Goal: Communication & Community: Answer question/provide support

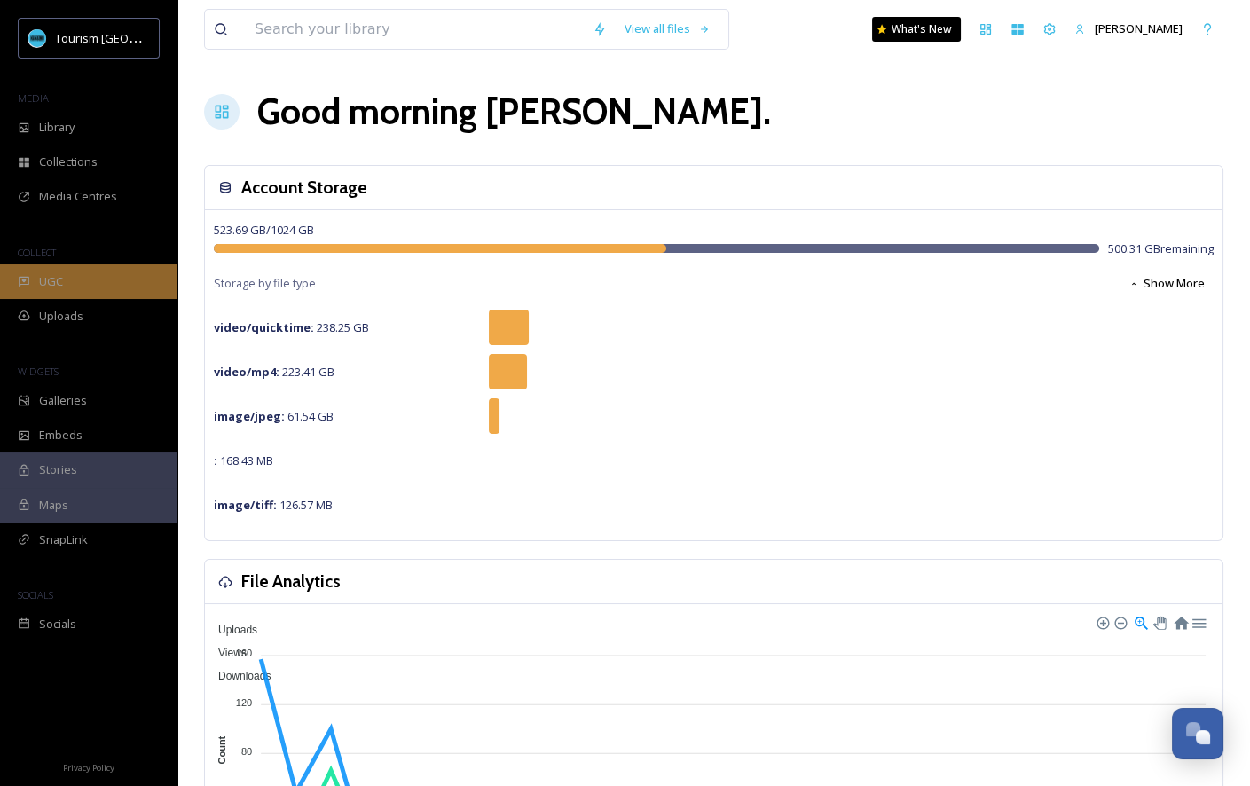
click at [51, 283] on span "UGC" at bounding box center [51, 281] width 24 height 17
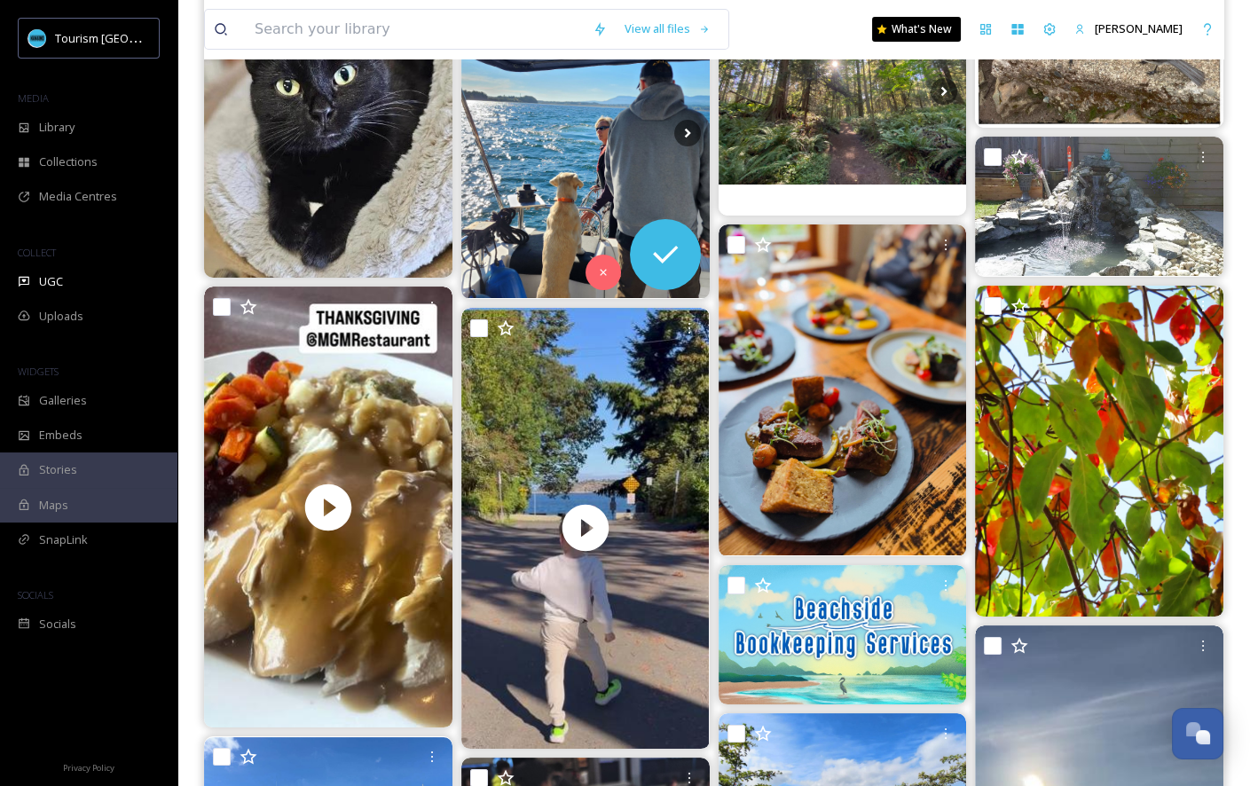
scroll to position [418, 0]
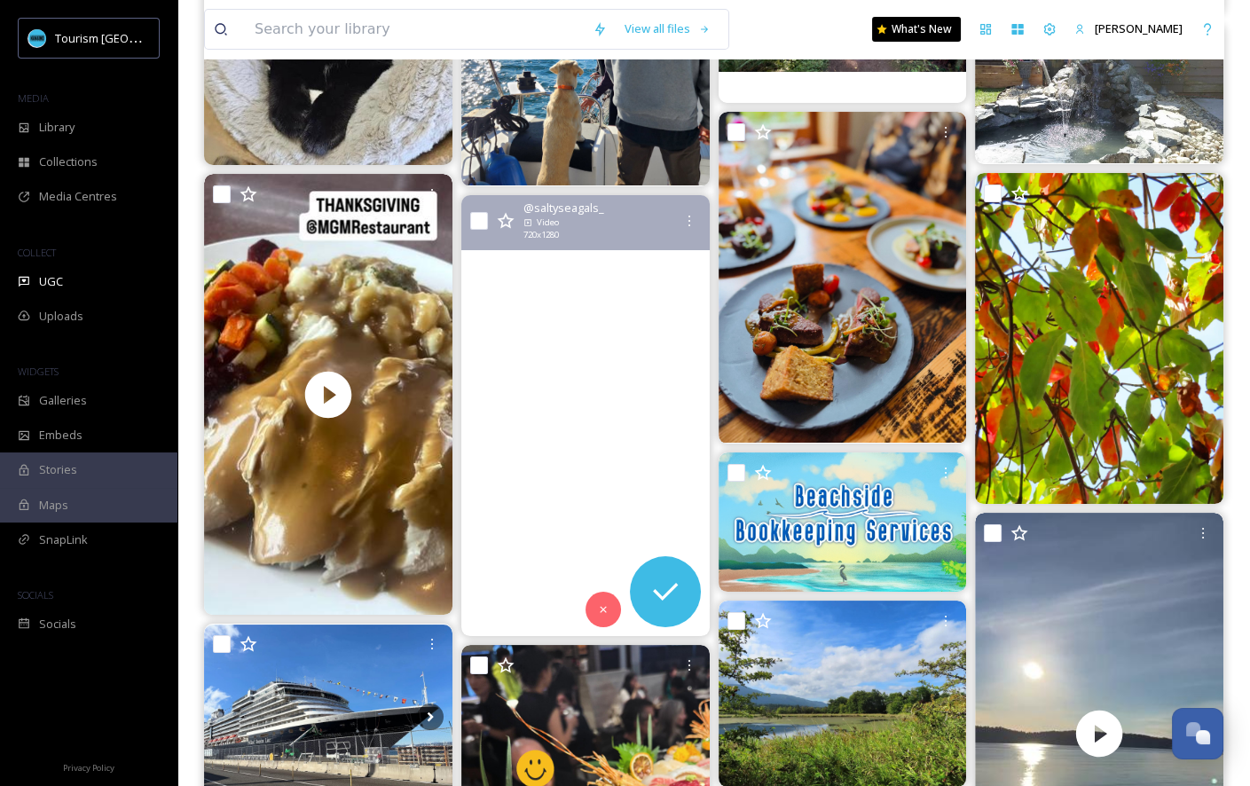
click at [615, 410] on video "That fall sunshine has us struttin’ to the beach!\a.\a.\a.\a.\a.\a.\a.\a#lantzv…" at bounding box center [585, 416] width 248 height 442
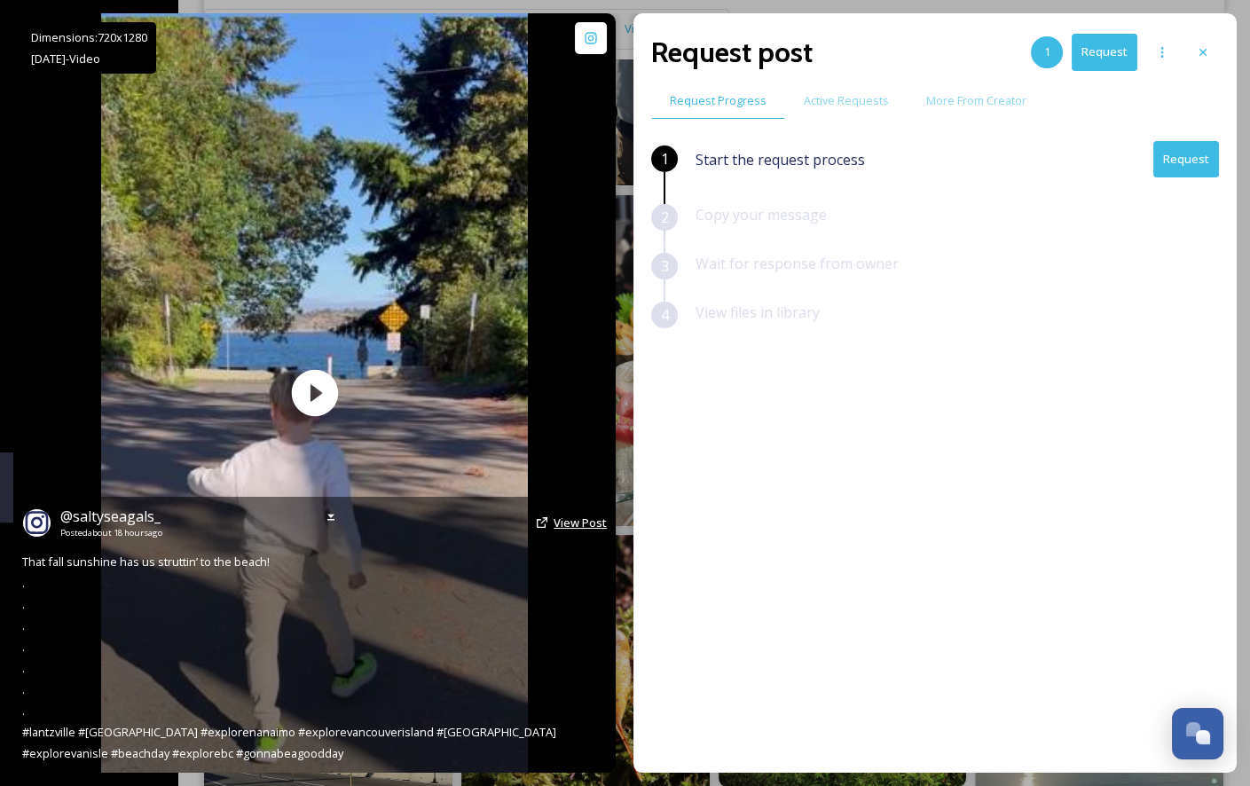
click at [580, 519] on span "View Post" at bounding box center [580, 523] width 53 height 16
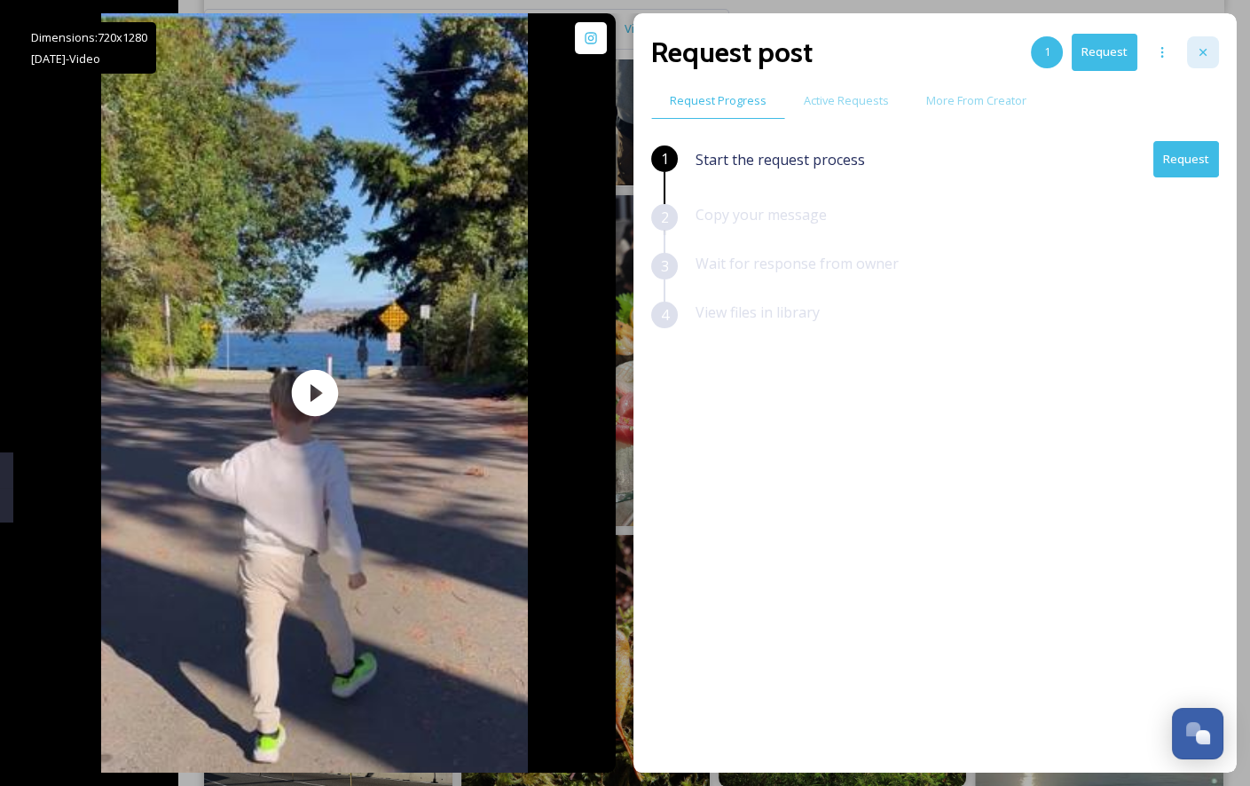
click at [1207, 45] on icon at bounding box center [1203, 52] width 14 height 14
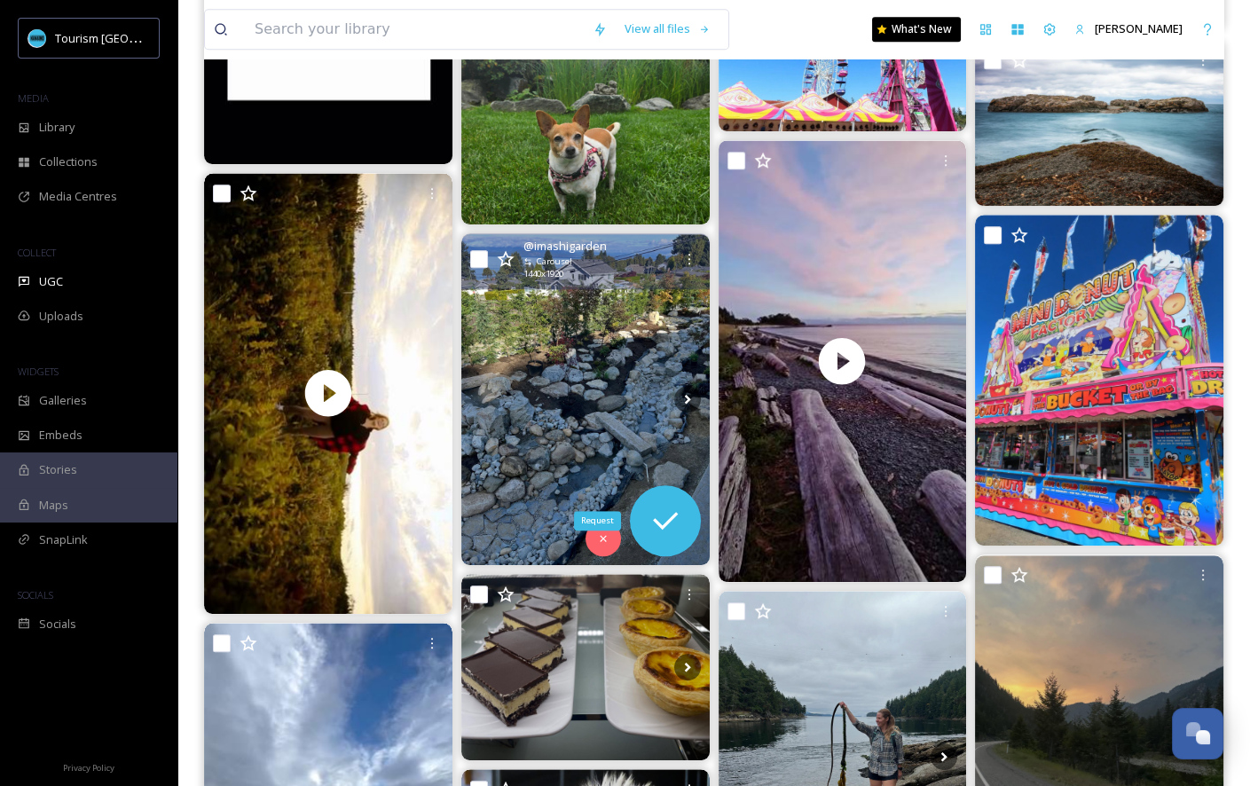
scroll to position [2055, 0]
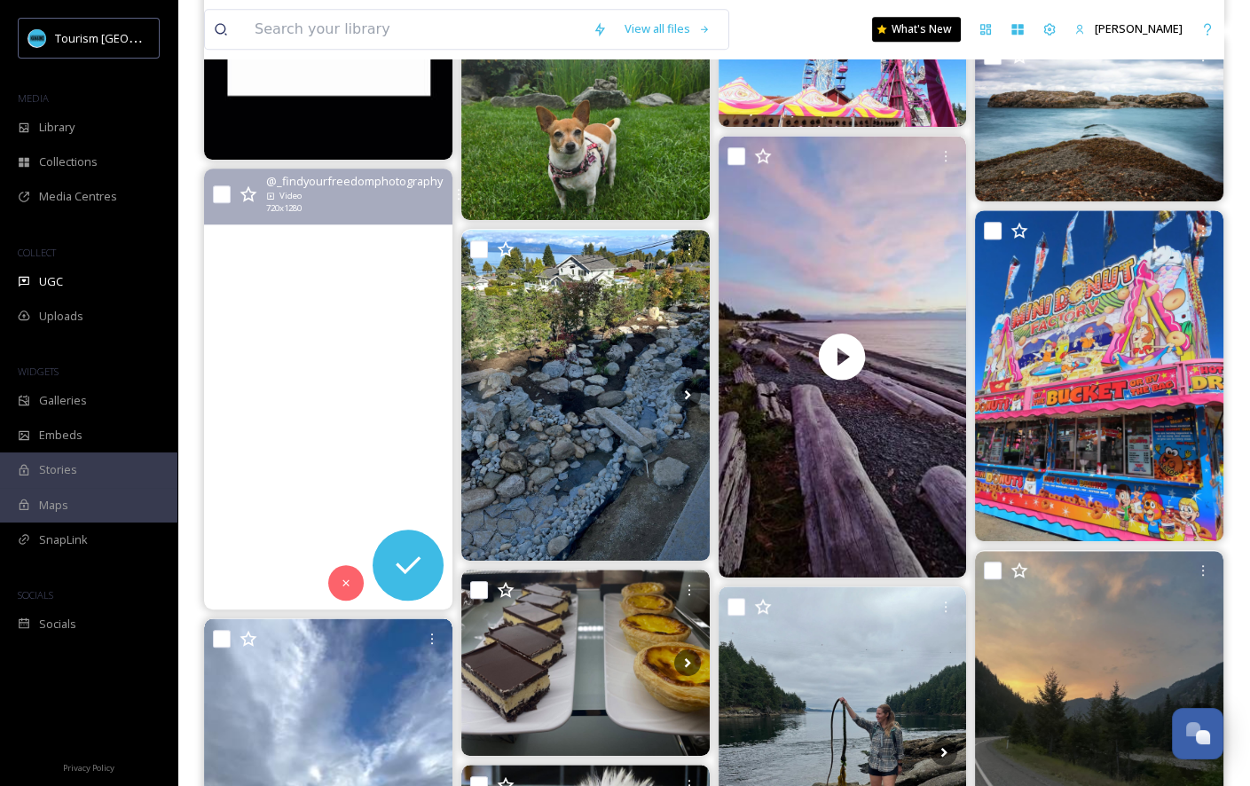
click at [412, 362] on video "A hozier yell moment while I frolicked into the sunset 🌅 \a-\a-\a#Lifestylephot…" at bounding box center [328, 390] width 248 height 442
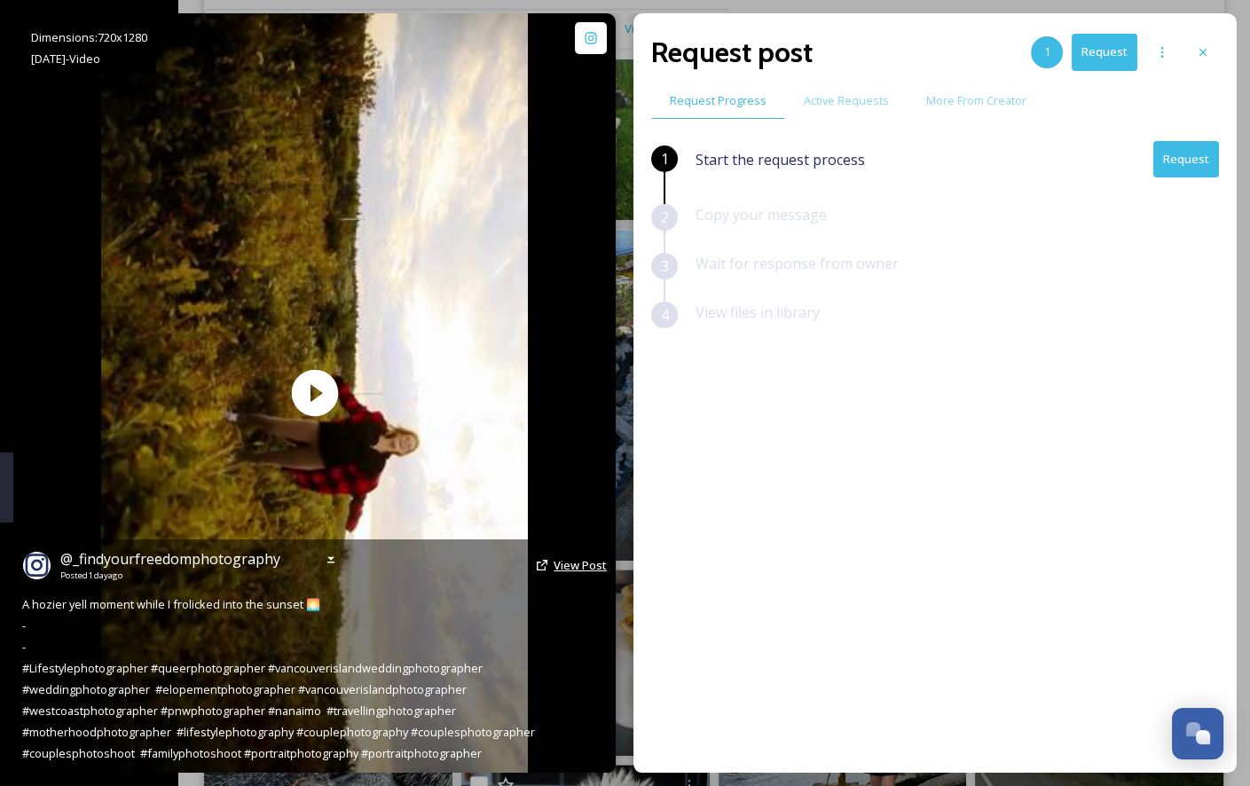
click at [593, 566] on span "View Post" at bounding box center [580, 565] width 53 height 16
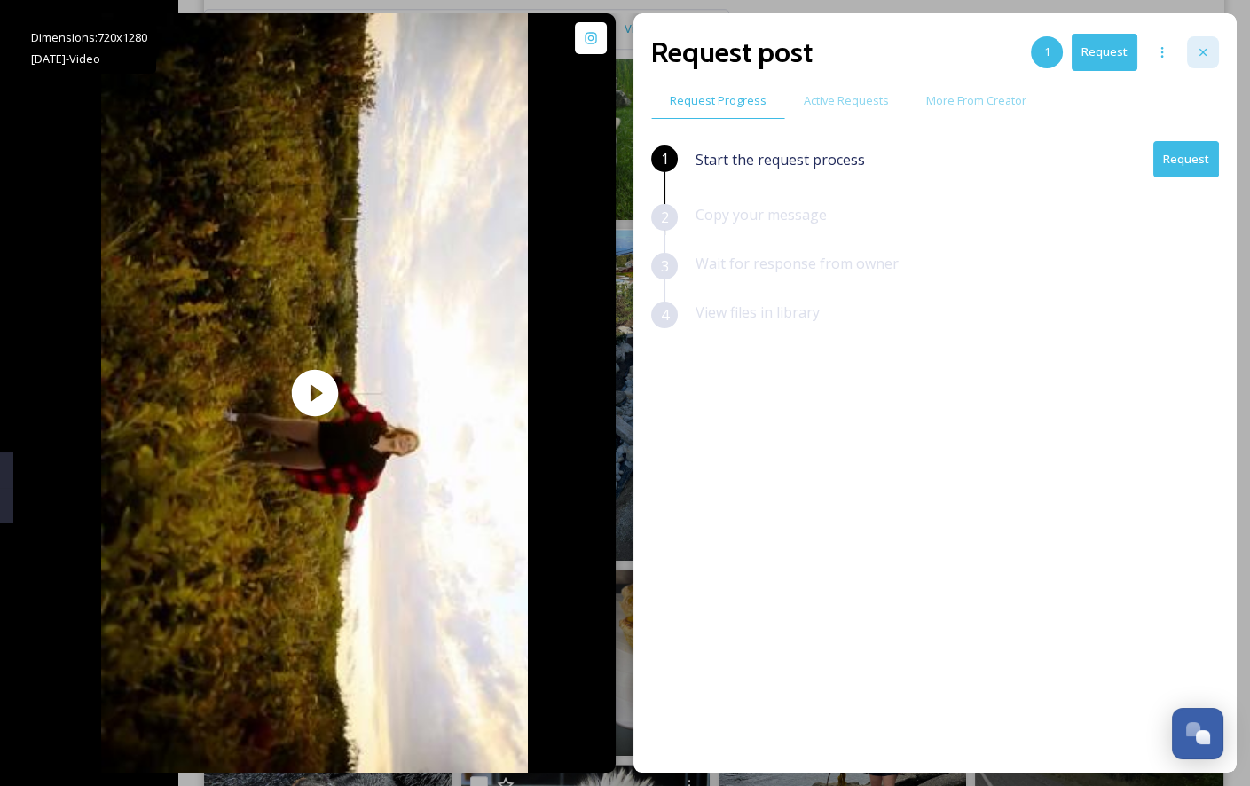
click at [1217, 52] on div at bounding box center [1203, 52] width 32 height 32
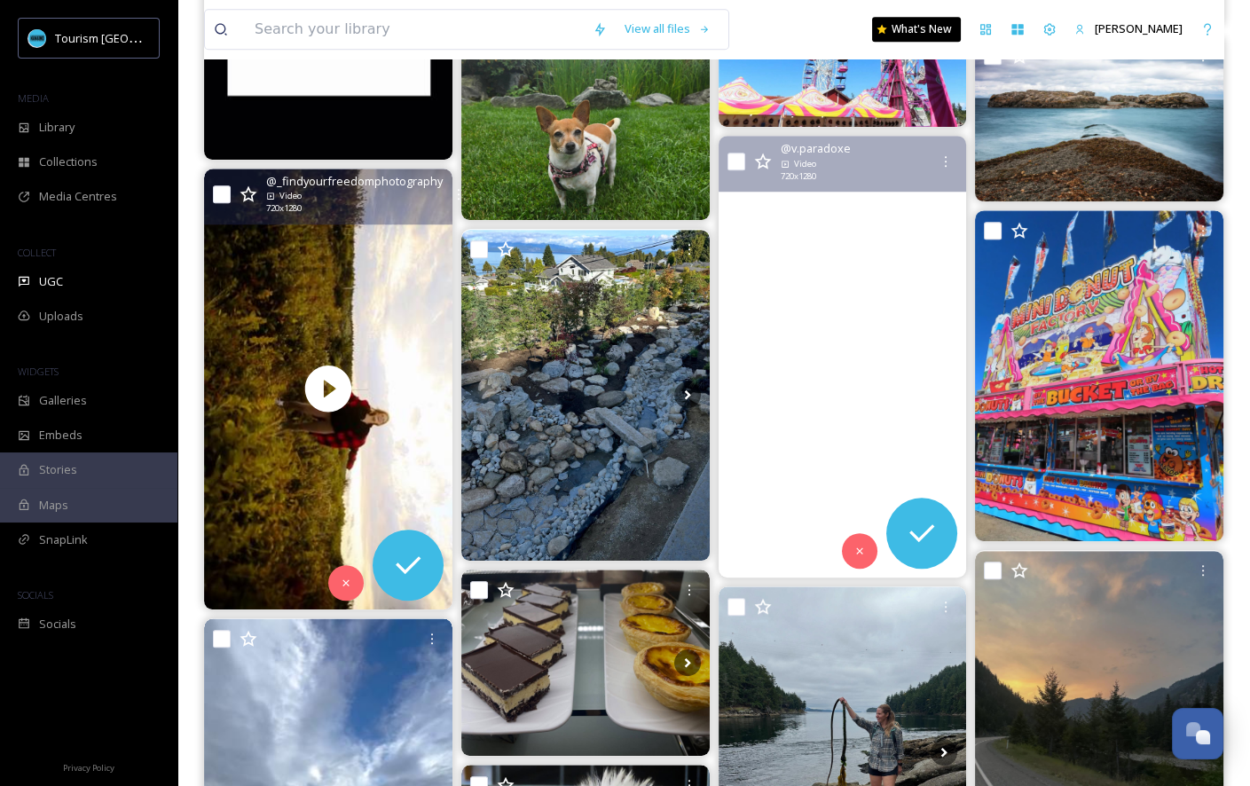
click at [890, 318] on video "💙Vision —Echo 🤍• If you like more content like this, please share or comment 🫶\…" at bounding box center [842, 357] width 248 height 442
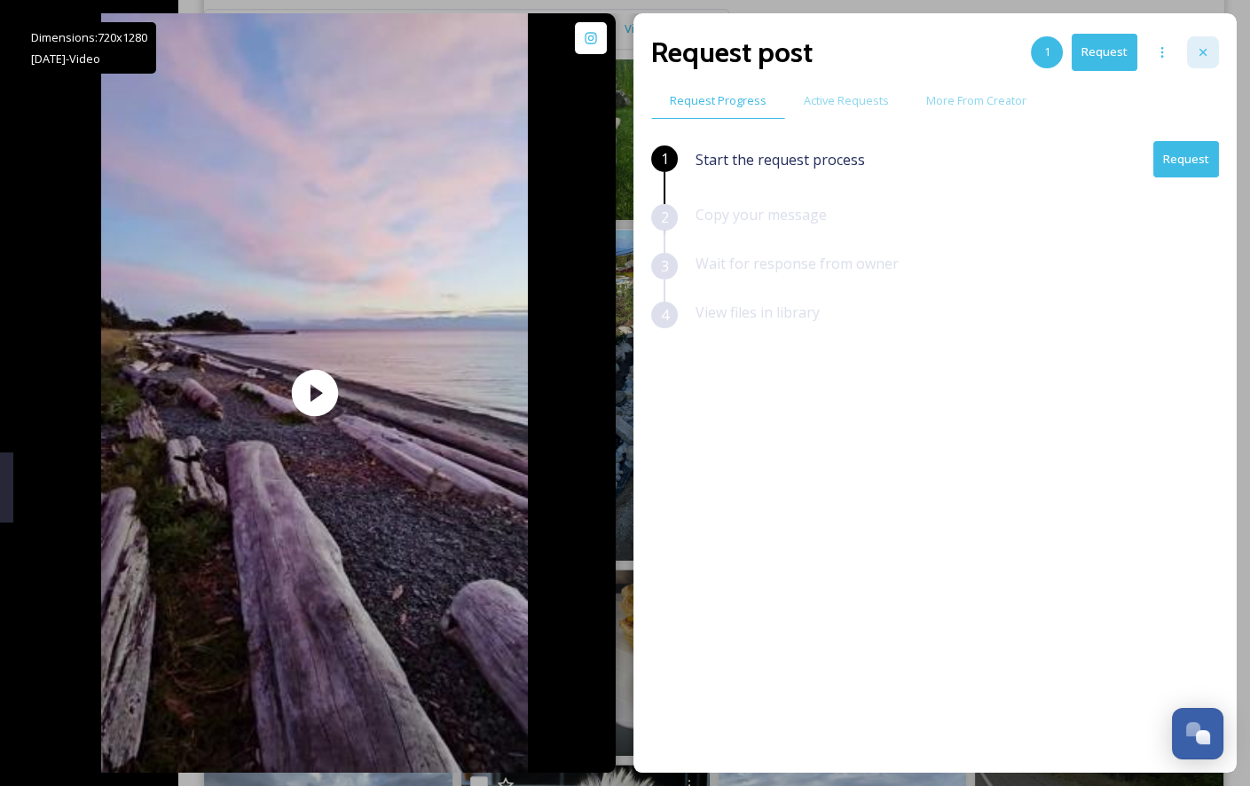
click at [1202, 37] on div at bounding box center [1203, 52] width 32 height 32
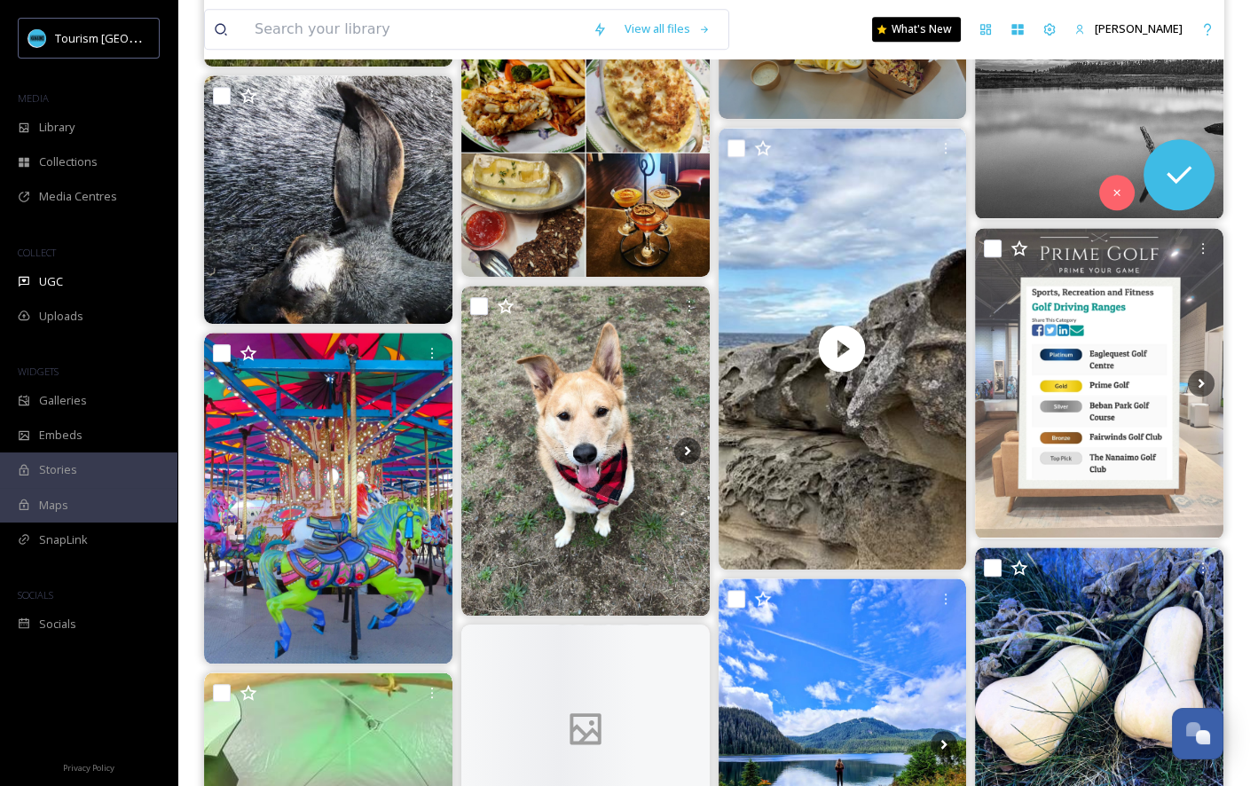
scroll to position [3084, 0]
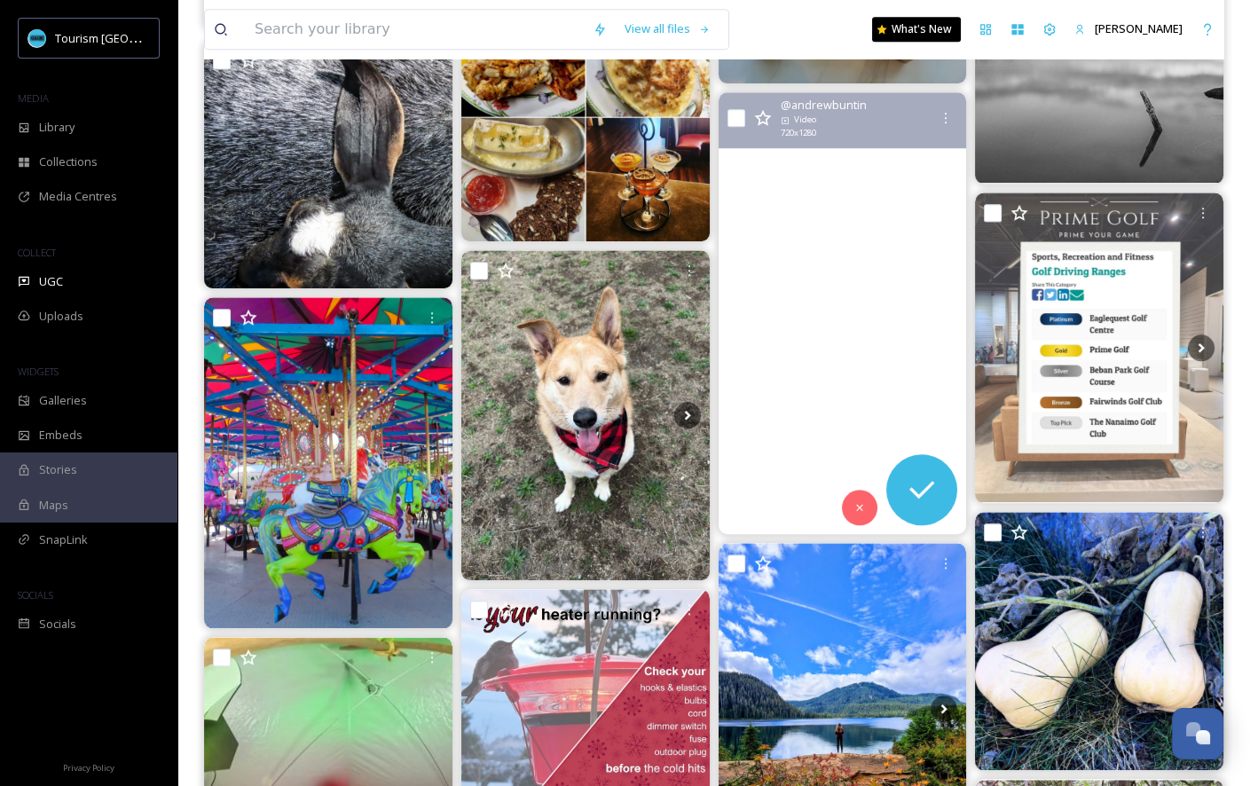
click at [795, 344] on video "A wondrous time spent on Gabriola Island at a place called the Malaspina Galler…" at bounding box center [842, 313] width 248 height 442
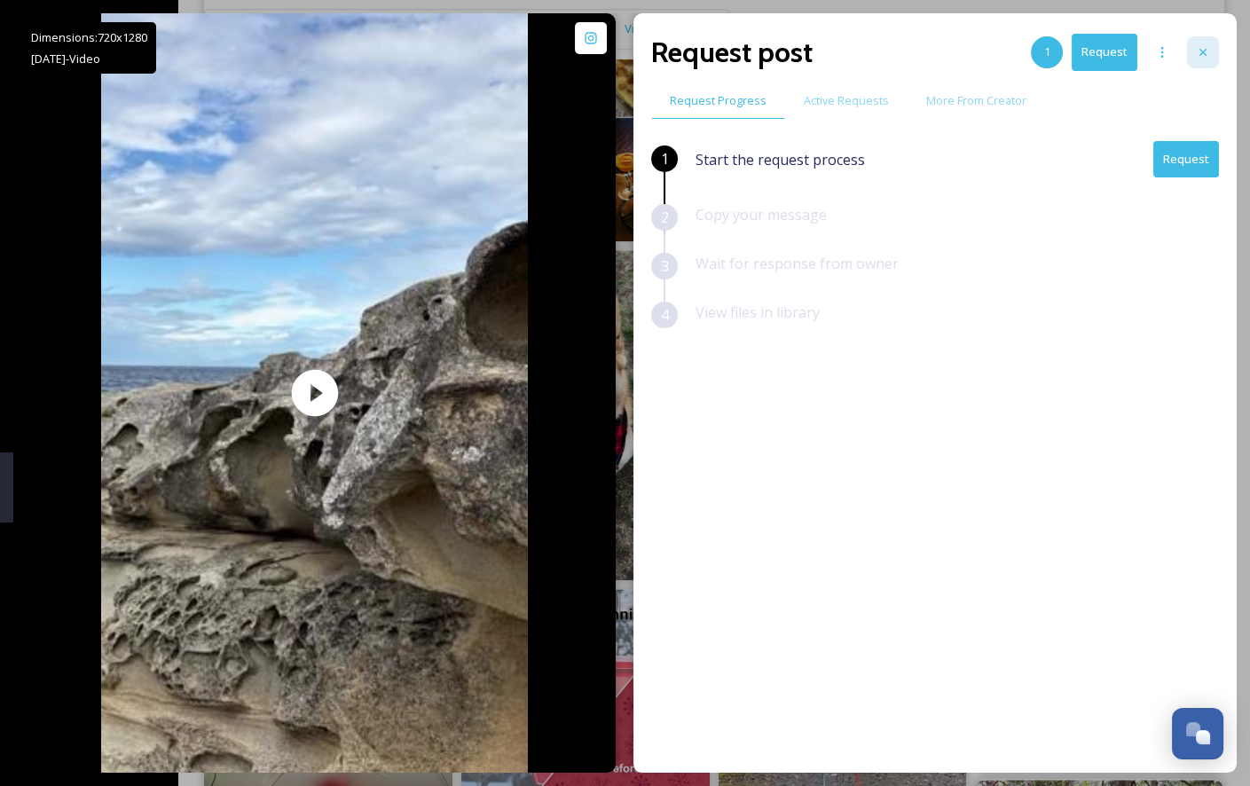
click at [1210, 52] on div at bounding box center [1203, 52] width 32 height 32
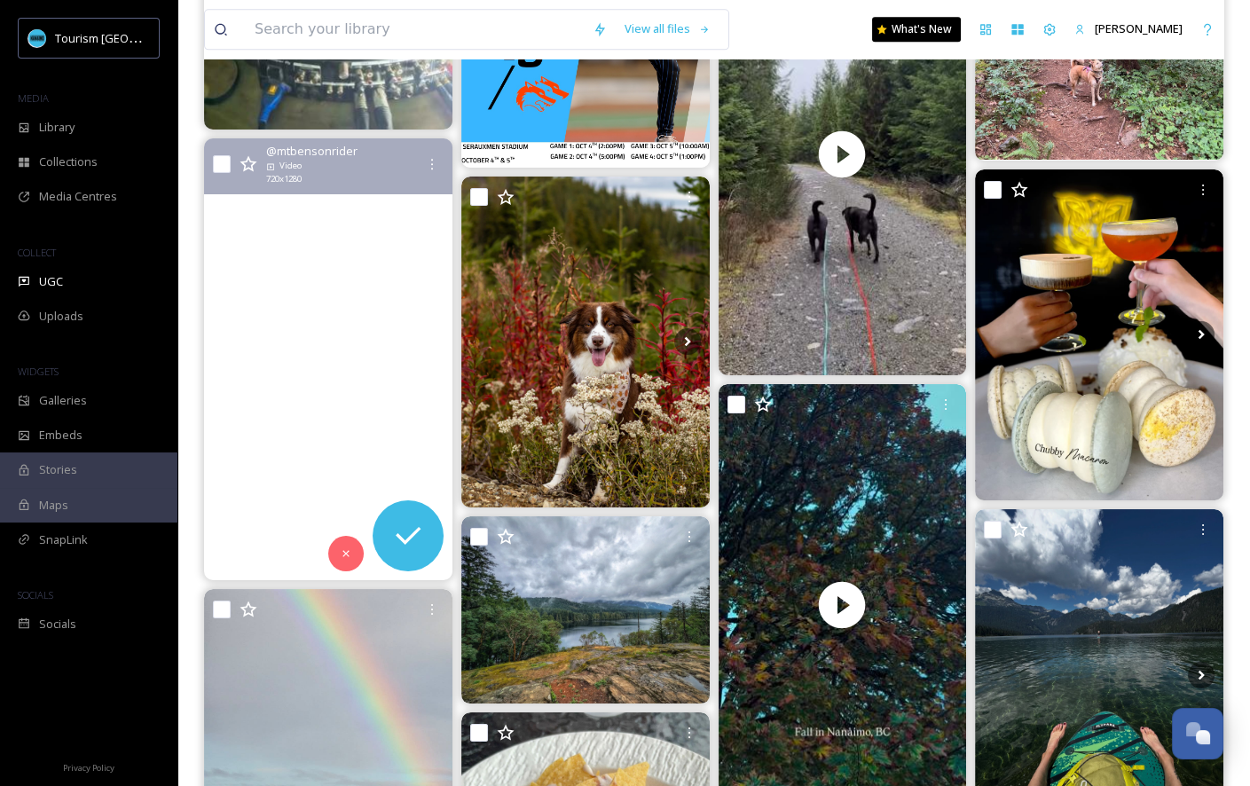
scroll to position [4326, 0]
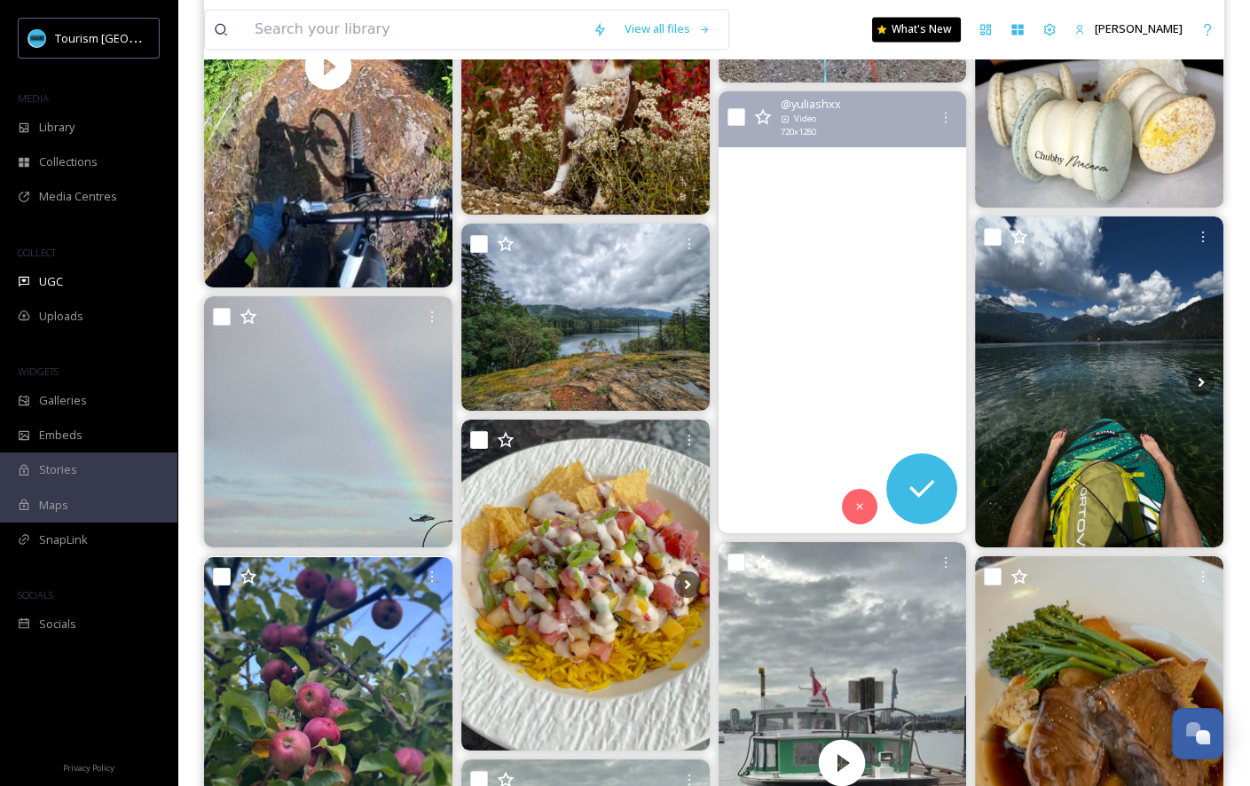
click at [833, 354] on video "#nanaimo #downtownnanaimo #twilight #fall #britishcolumbiacanada #bc" at bounding box center [842, 312] width 248 height 442
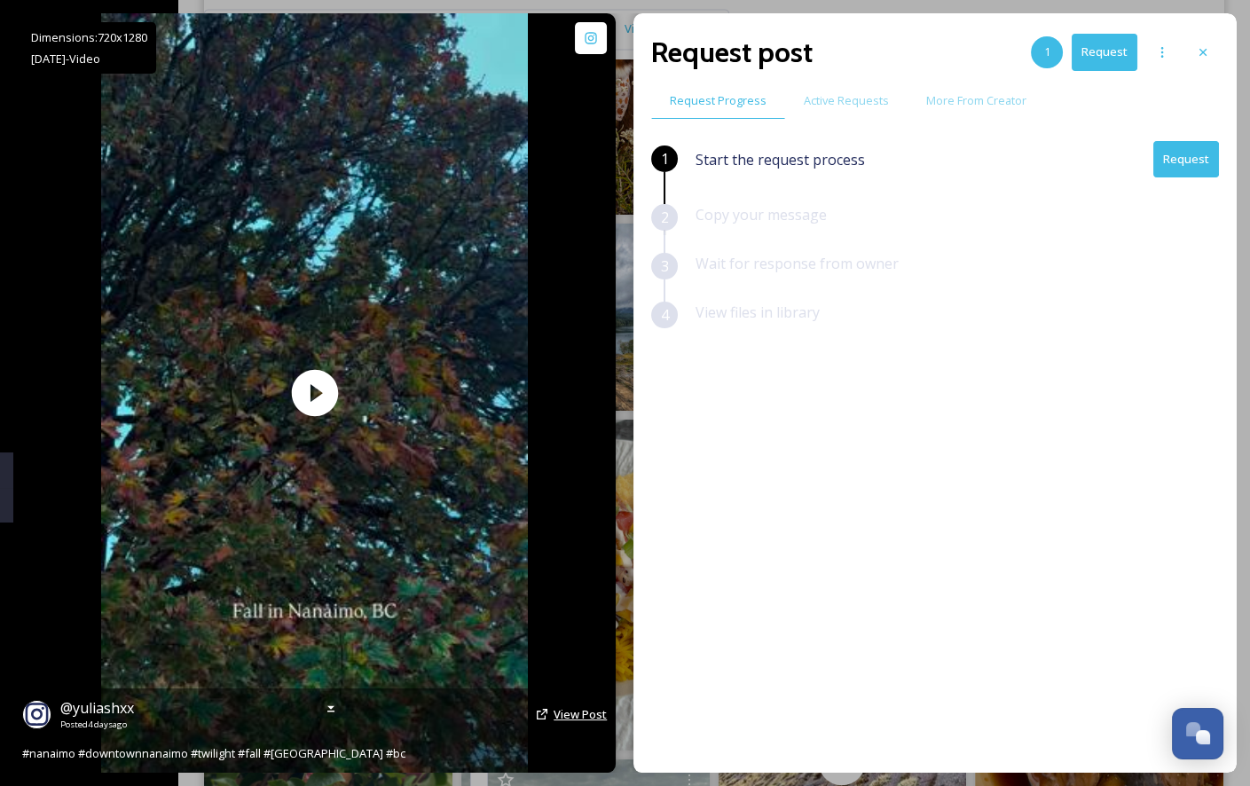
click at [582, 719] on span "View Post" at bounding box center [580, 714] width 53 height 16
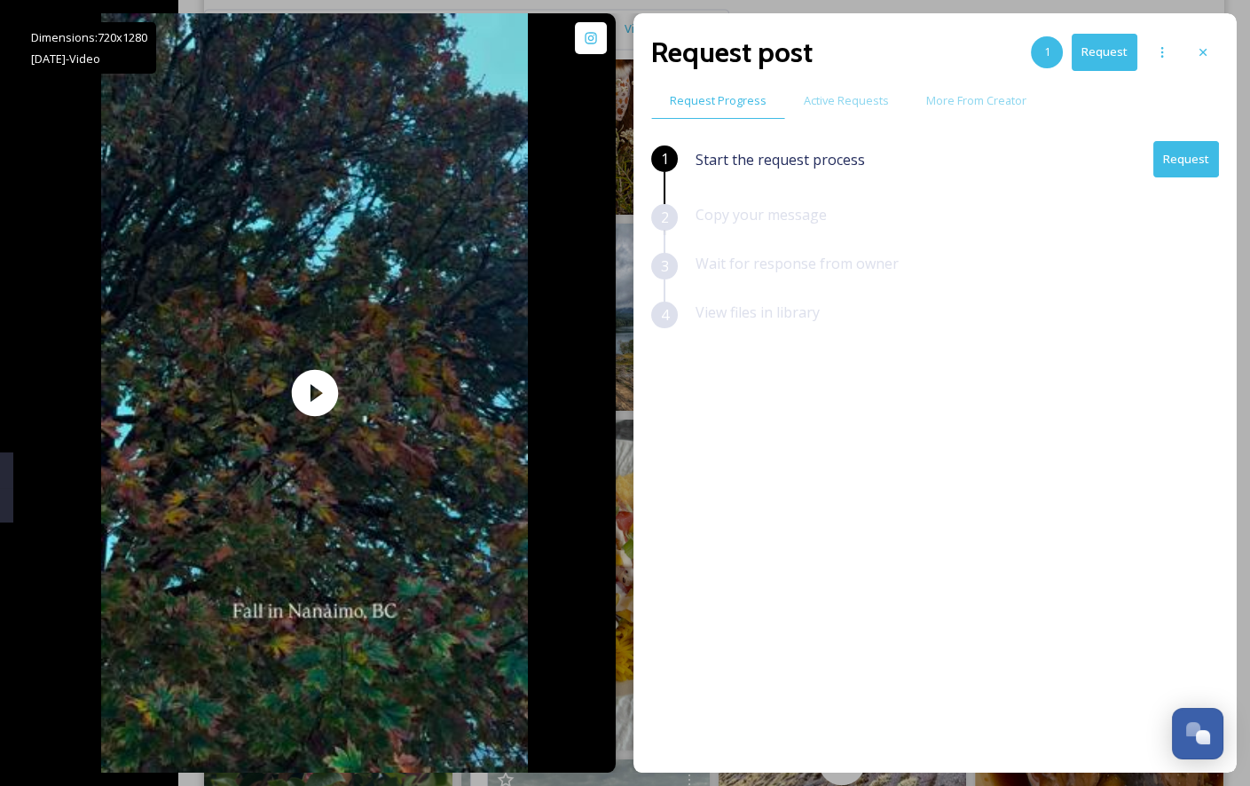
click at [1203, 169] on button "Request" at bounding box center [1186, 159] width 66 height 36
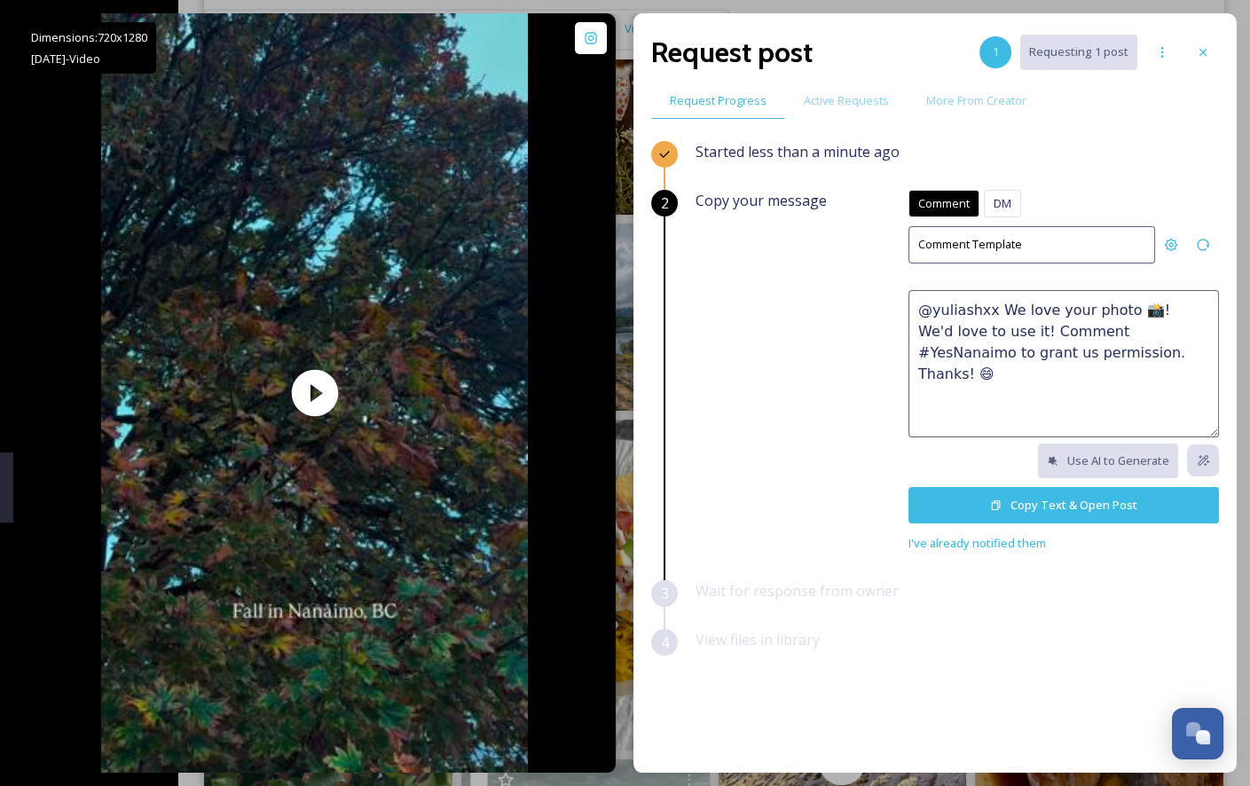
click at [975, 357] on textarea "@yuliashxx We love your photo 📸! We'd love to use it! Comment #YesNanaimo to gr…" at bounding box center [1063, 363] width 310 height 147
paste textarea "😍 We'd love to feature this on our website or social networks to share the beau…"
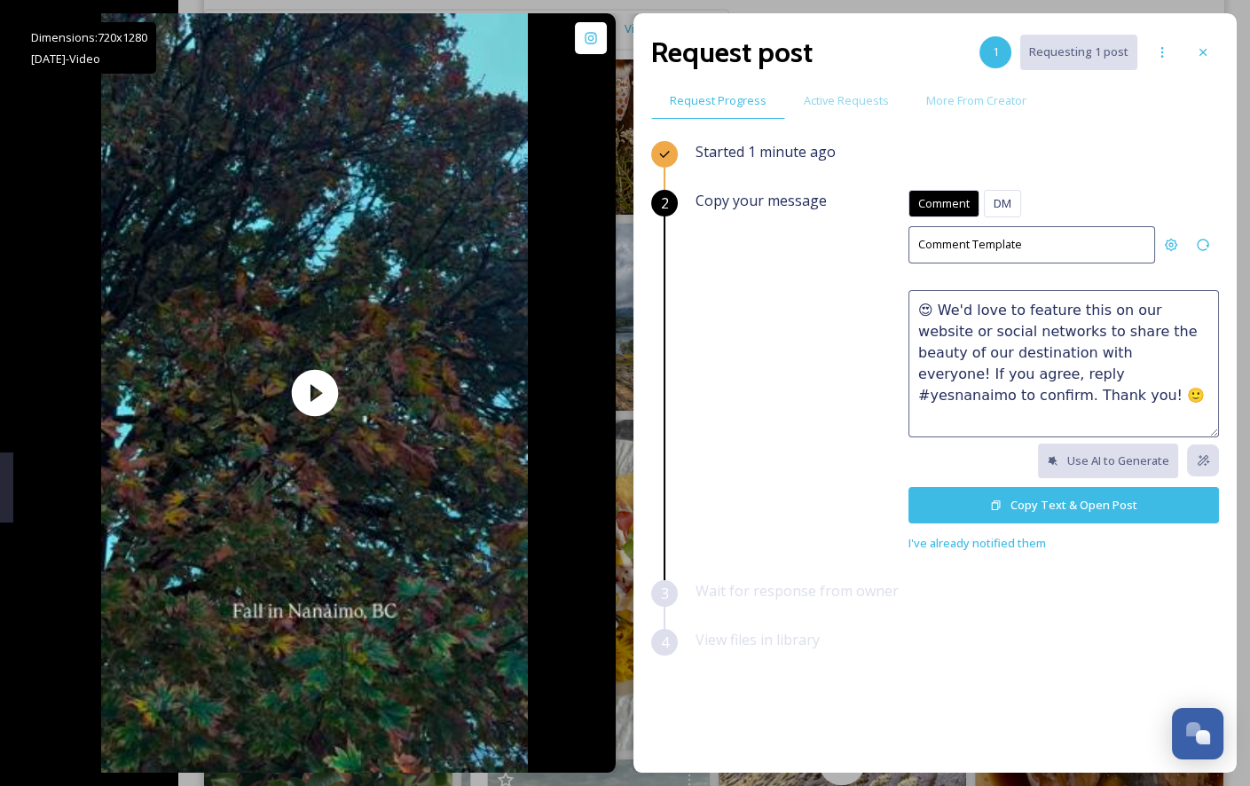
click at [918, 307] on textarea "😍 We'd love to feature this on our website or social networks to share the beau…" at bounding box center [1063, 363] width 310 height 147
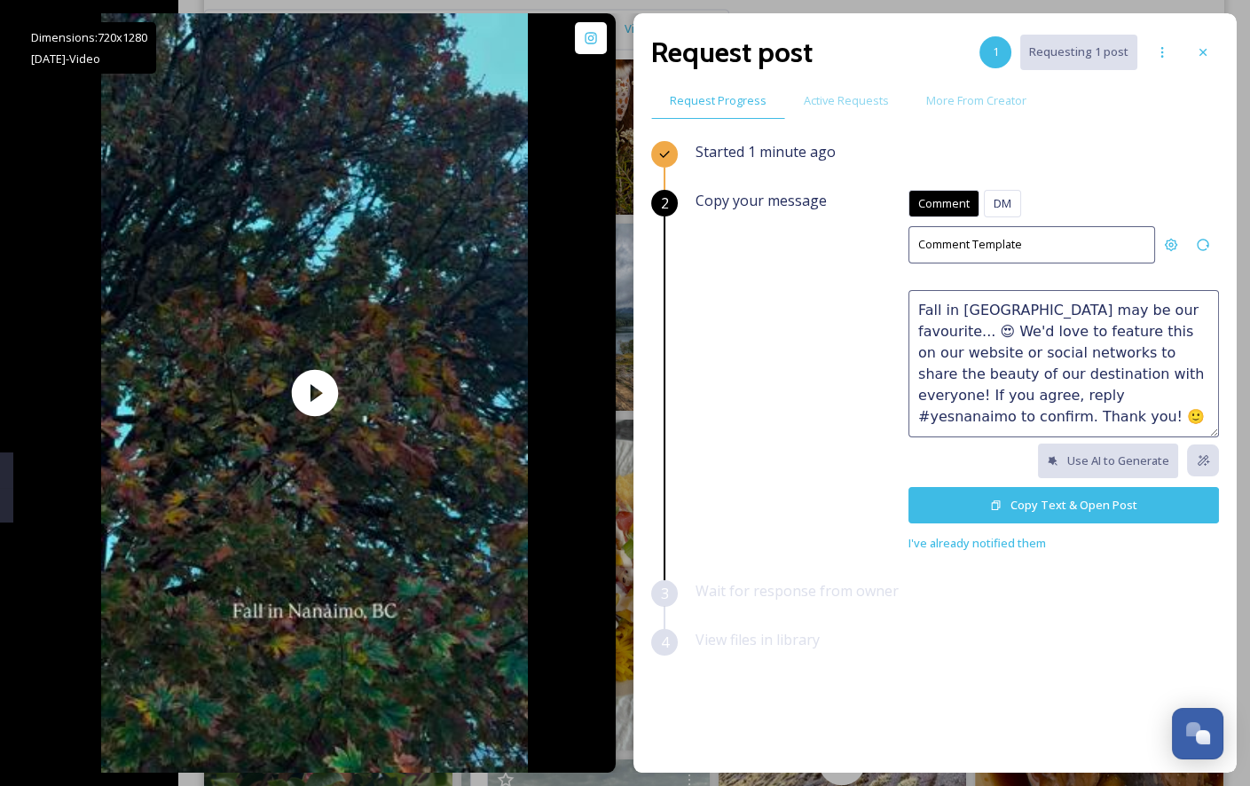
click at [1066, 364] on textarea "Fall in [GEOGRAPHIC_DATA] may be our favourite... 😍 We'd love to feature this o…" at bounding box center [1063, 363] width 310 height 147
click at [973, 309] on textarea "Fall in [GEOGRAPHIC_DATA] may be our favourite... 😍 We'd love to feature this o…" at bounding box center [1063, 363] width 310 height 147
click at [1149, 354] on textarea "Fall in [GEOGRAPHIC_DATA] may be our favourite... 😍 We'd love to feature this o…" at bounding box center [1063, 363] width 310 height 147
click at [1162, 365] on textarea "Fall in [GEOGRAPHIC_DATA] may be our favourite... 😍 We'd love to feature this o…" at bounding box center [1063, 363] width 310 height 147
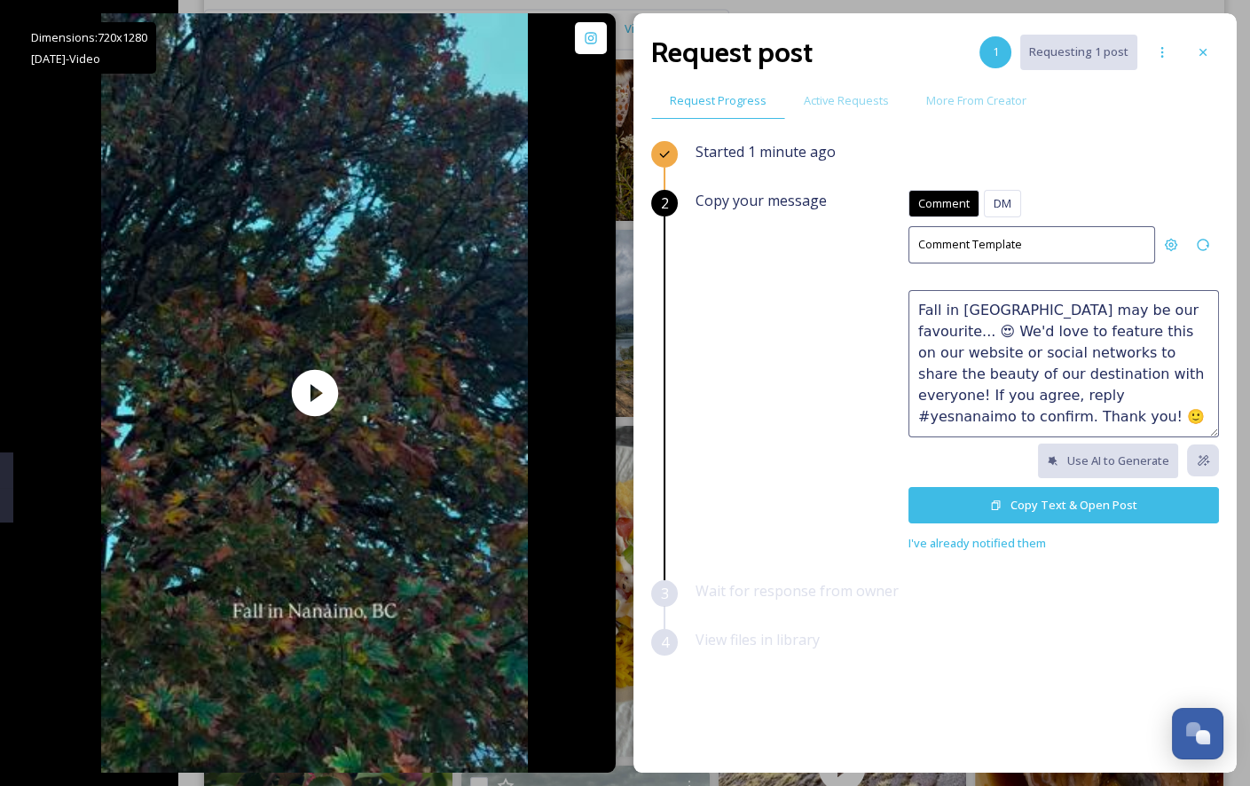
click at [1180, 394] on textarea "Fall in [GEOGRAPHIC_DATA] may be our favourite... 😍 We'd love to feature this o…" at bounding box center [1063, 363] width 310 height 147
click at [936, 395] on textarea "Fall in [GEOGRAPHIC_DATA] may be our favourite... 😍 We'd love to feature this o…" at bounding box center [1063, 363] width 310 height 147
click at [958, 398] on textarea "Fall in [GEOGRAPHIC_DATA] may be our favourite... 😍 We'd love to feature this o…" at bounding box center [1063, 363] width 310 height 147
click at [1173, 373] on textarea "Fall in [GEOGRAPHIC_DATA] may be our favourite... 😍 We'd love to feature this o…" at bounding box center [1063, 363] width 310 height 147
click at [990, 389] on textarea "Fall in [GEOGRAPHIC_DATA] may be our favourite... 😍 We'd love to feature this o…" at bounding box center [1063, 363] width 310 height 147
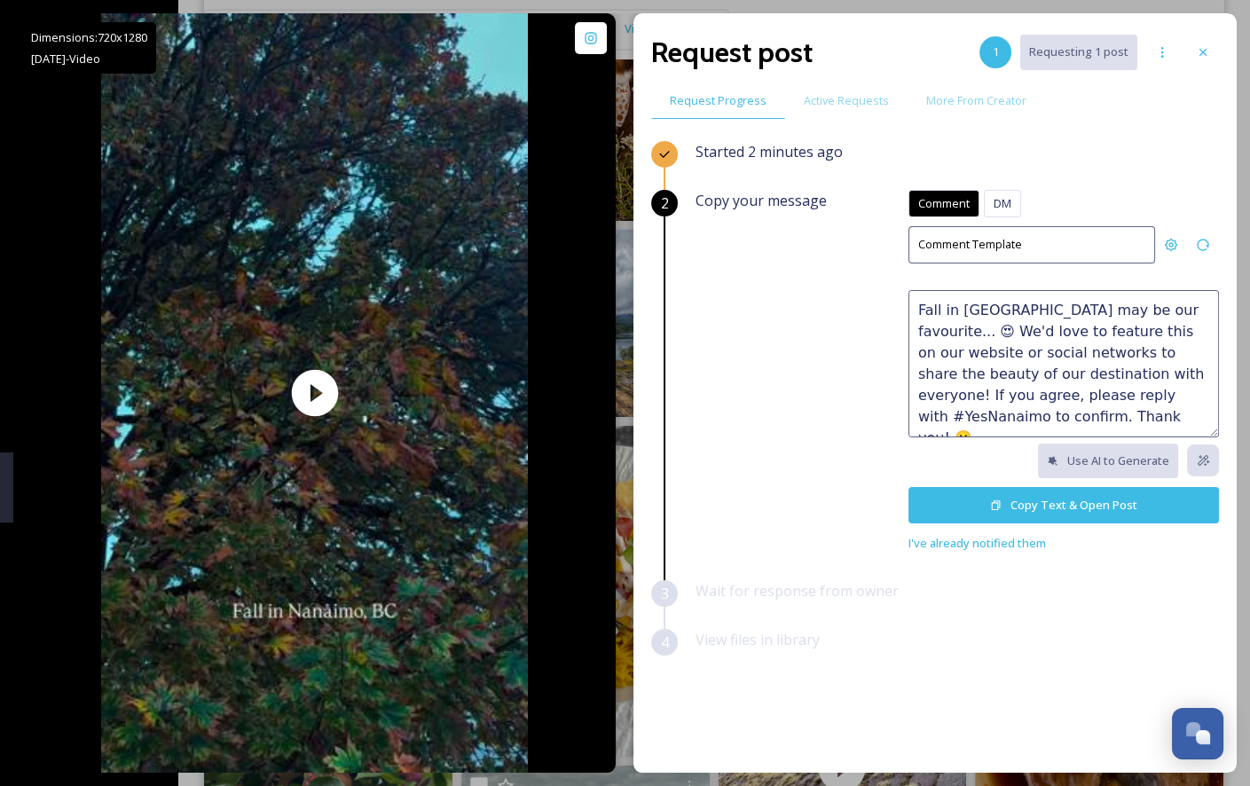
click at [1133, 406] on textarea "Fall in [GEOGRAPHIC_DATA] may be our favourite... 😍 We'd love to feature this o…" at bounding box center [1063, 363] width 310 height 147
click at [1167, 301] on textarea "Fall in [GEOGRAPHIC_DATA] may be our favourite... 😍 We'd love to feature this o…" at bounding box center [1063, 363] width 310 height 147
click at [1067, 391] on textarea "Fall in [GEOGRAPHIC_DATA] may be our favourite 😍 We'd love to feature this on o…" at bounding box center [1063, 363] width 310 height 147
type textarea "Fall in [GEOGRAPHIC_DATA] may be our favourite 😍 We'd love to feature this on o…"
click at [1021, 501] on button "Copy Text & Open Post" at bounding box center [1063, 505] width 310 height 36
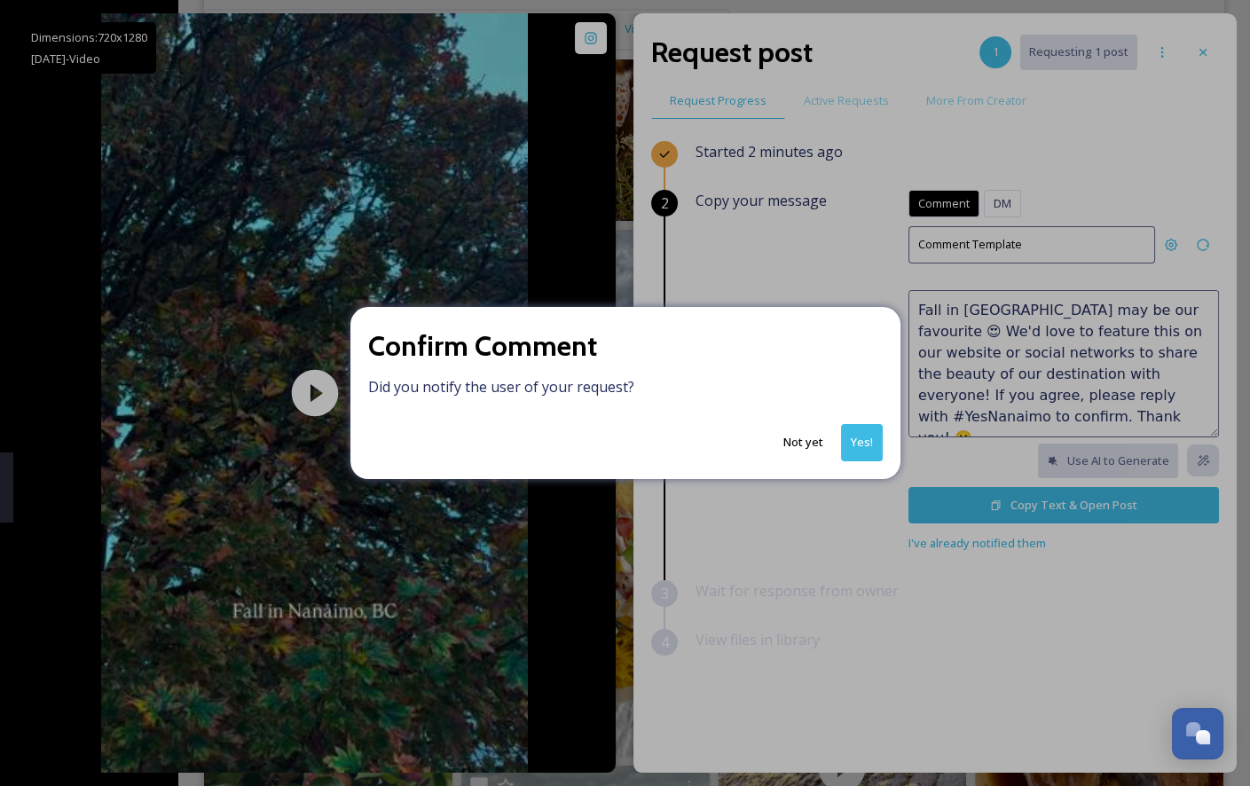
click at [861, 441] on button "Yes!" at bounding box center [862, 442] width 42 height 36
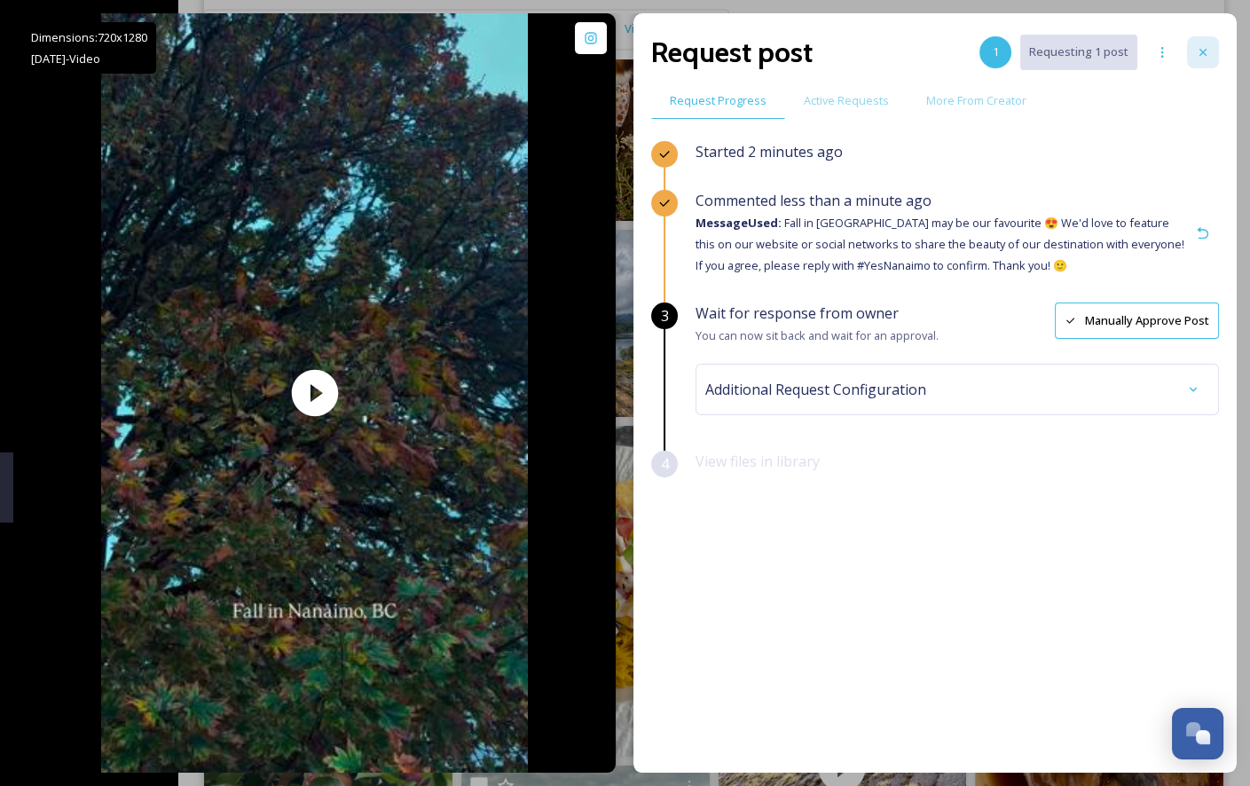
click at [1198, 49] on icon at bounding box center [1203, 52] width 14 height 14
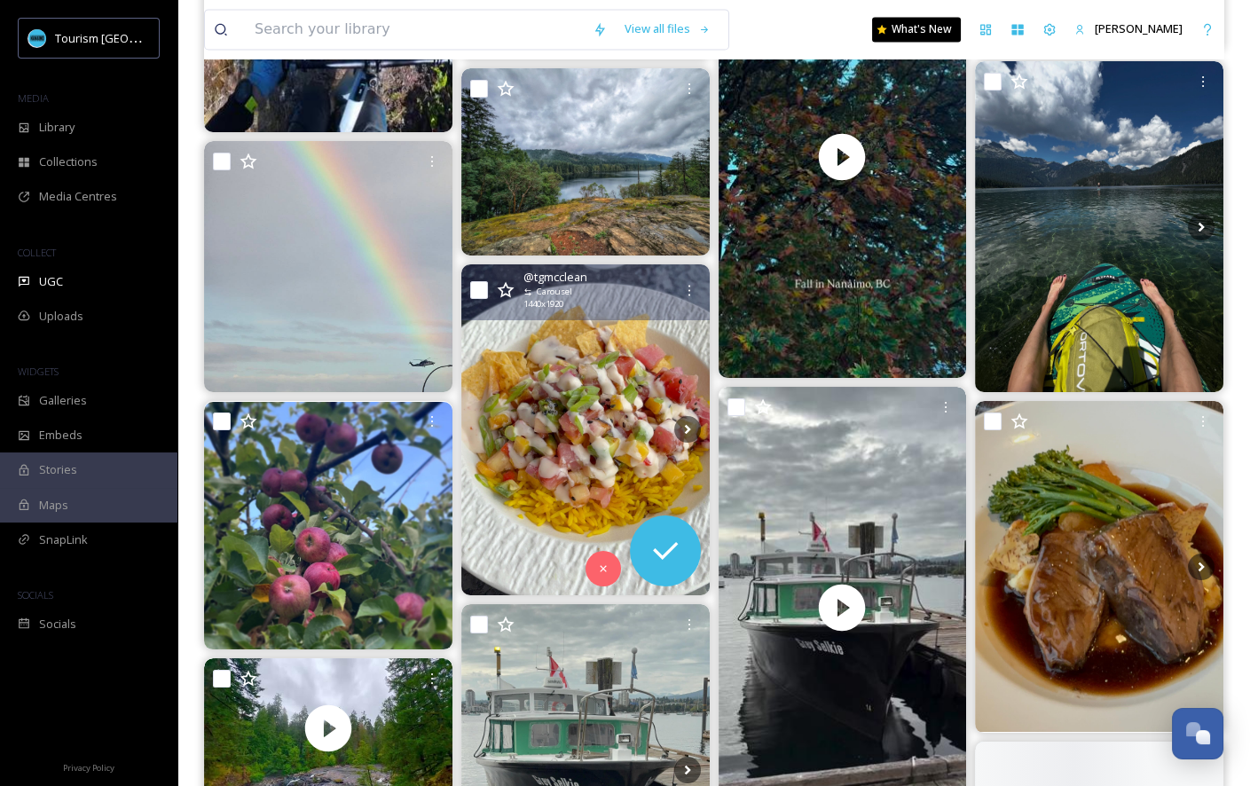
scroll to position [4532, 0]
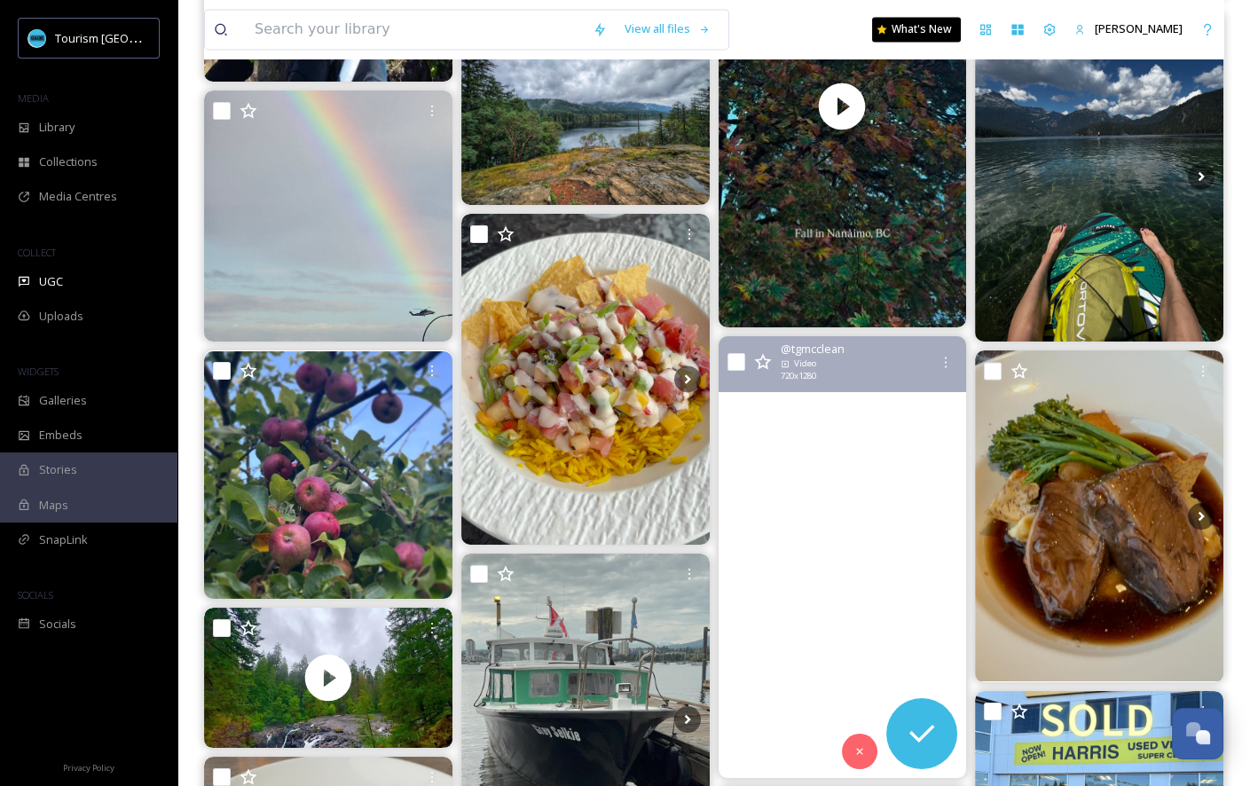
click at [780, 548] on video "Island Hopping vibes in Paradise! Nanaimo ferry to Saysutshun New Castle Island…" at bounding box center [842, 557] width 248 height 442
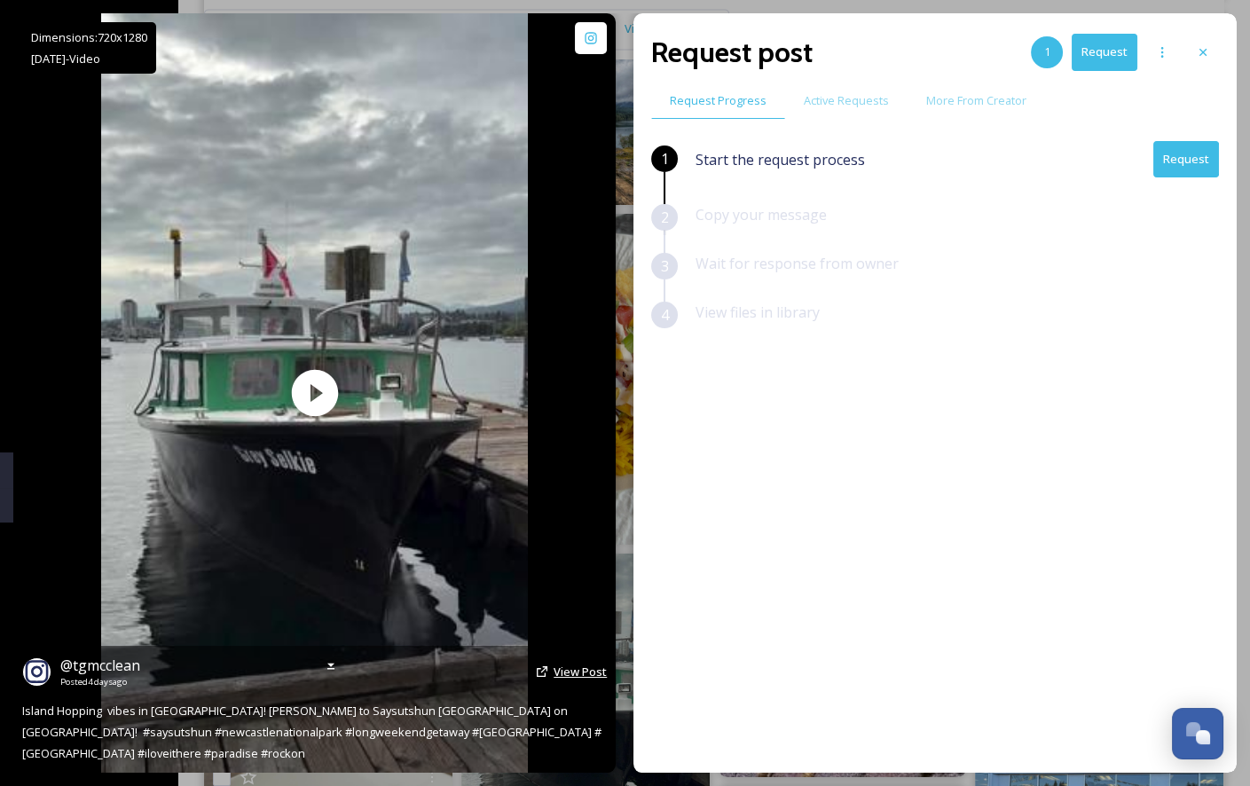
click at [564, 667] on span "View Post" at bounding box center [580, 672] width 53 height 16
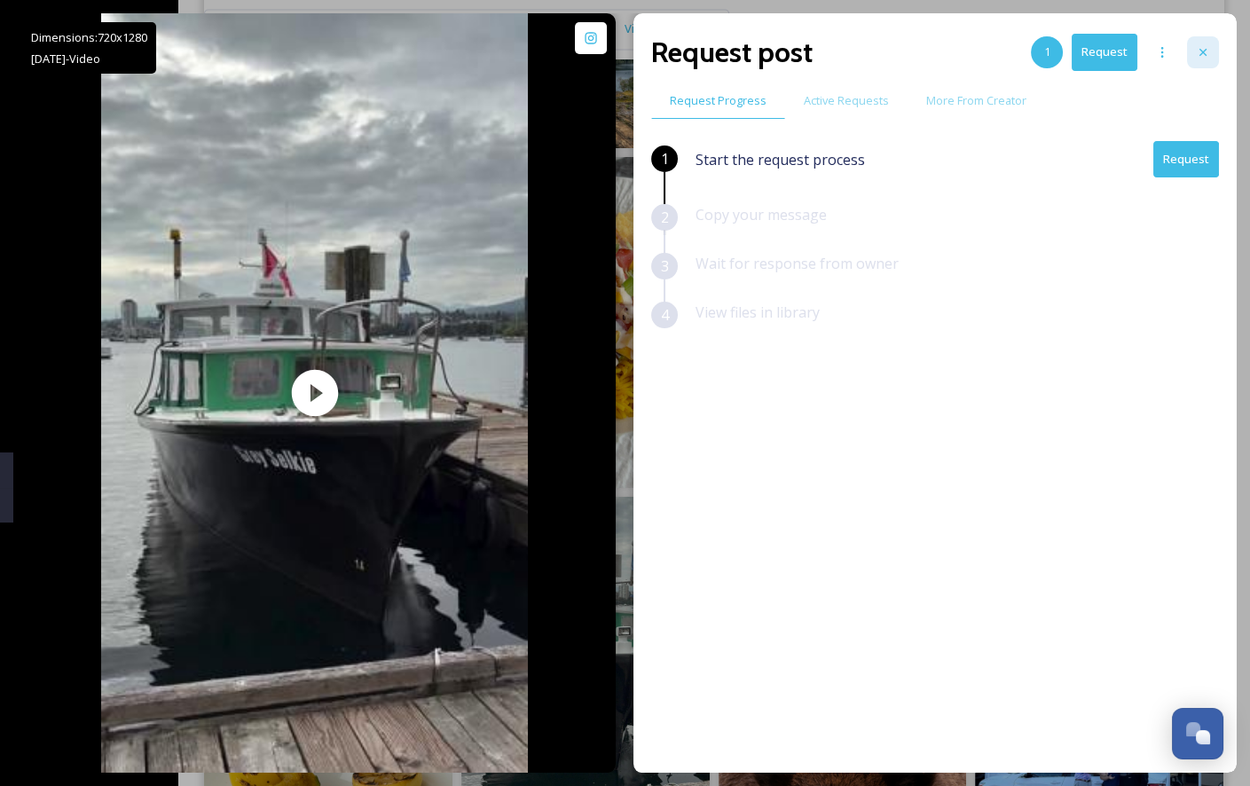
click at [1214, 52] on div at bounding box center [1203, 52] width 32 height 32
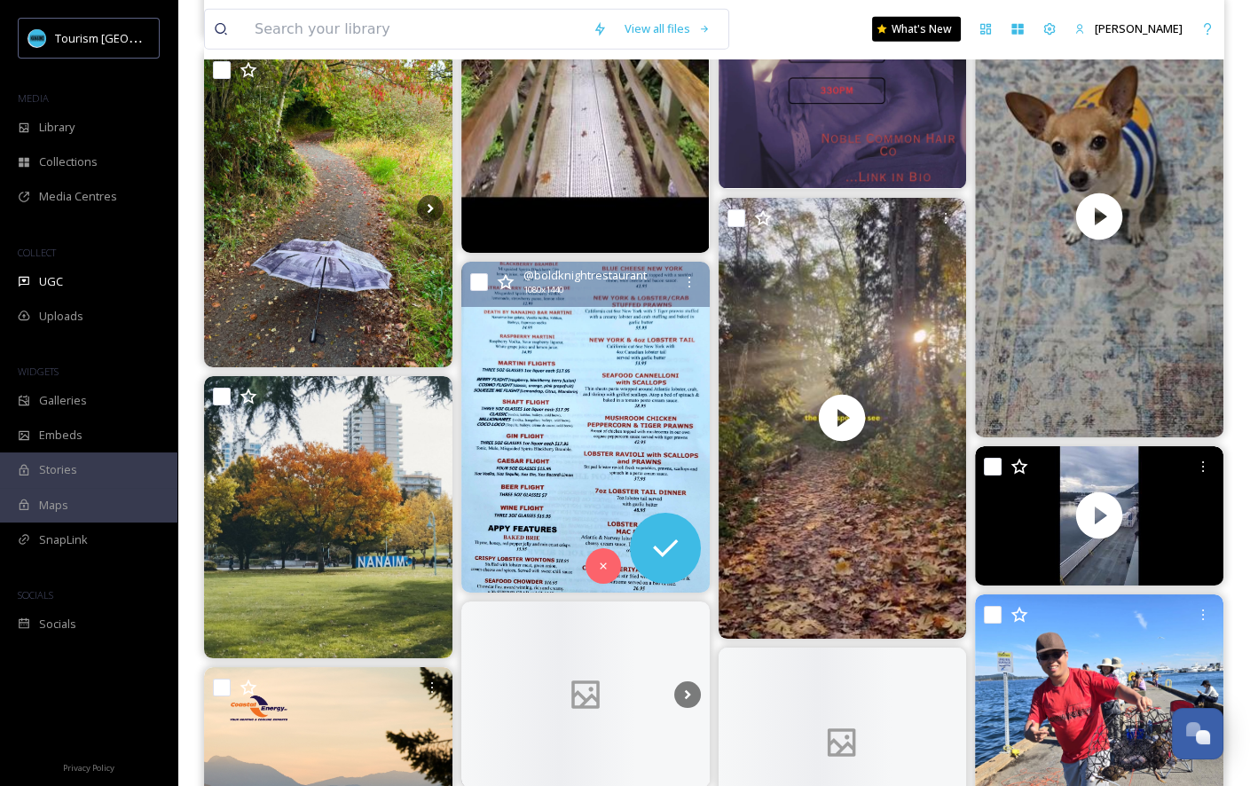
scroll to position [7325, 0]
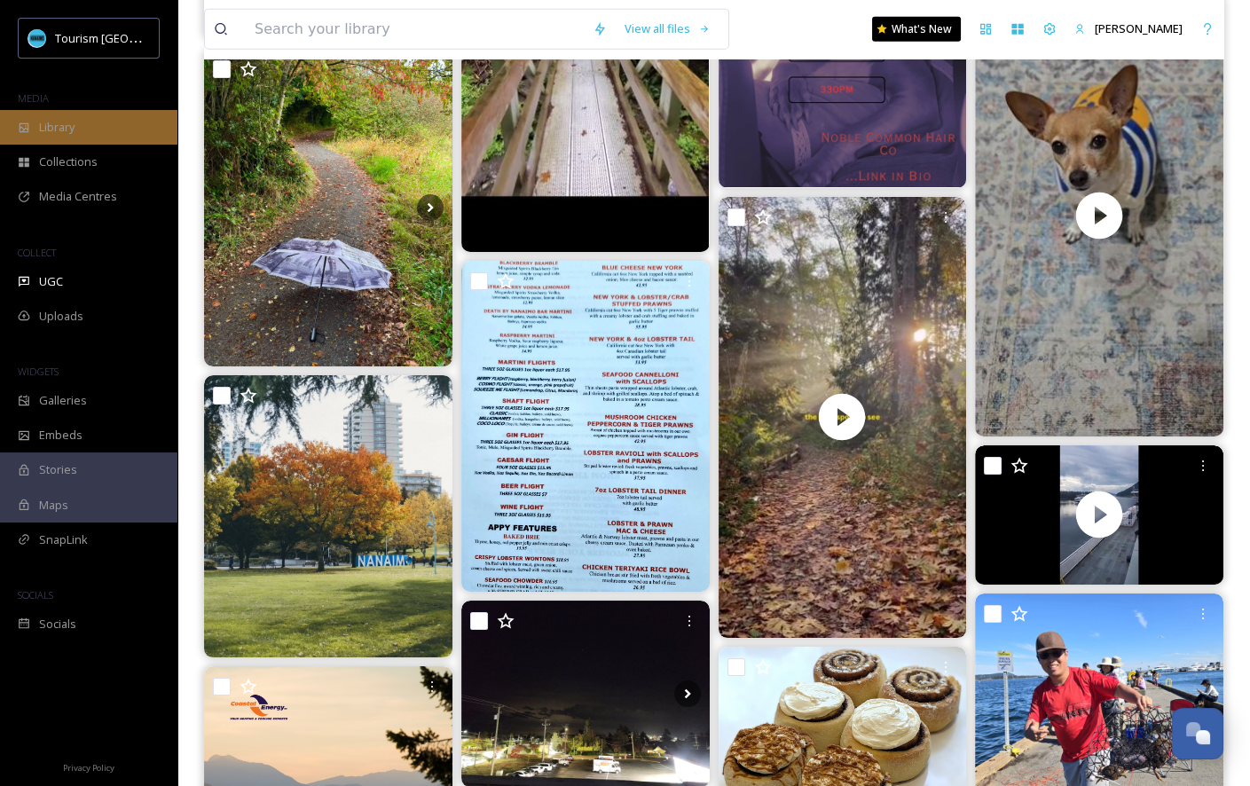
click at [27, 126] on icon at bounding box center [24, 128] width 12 height 12
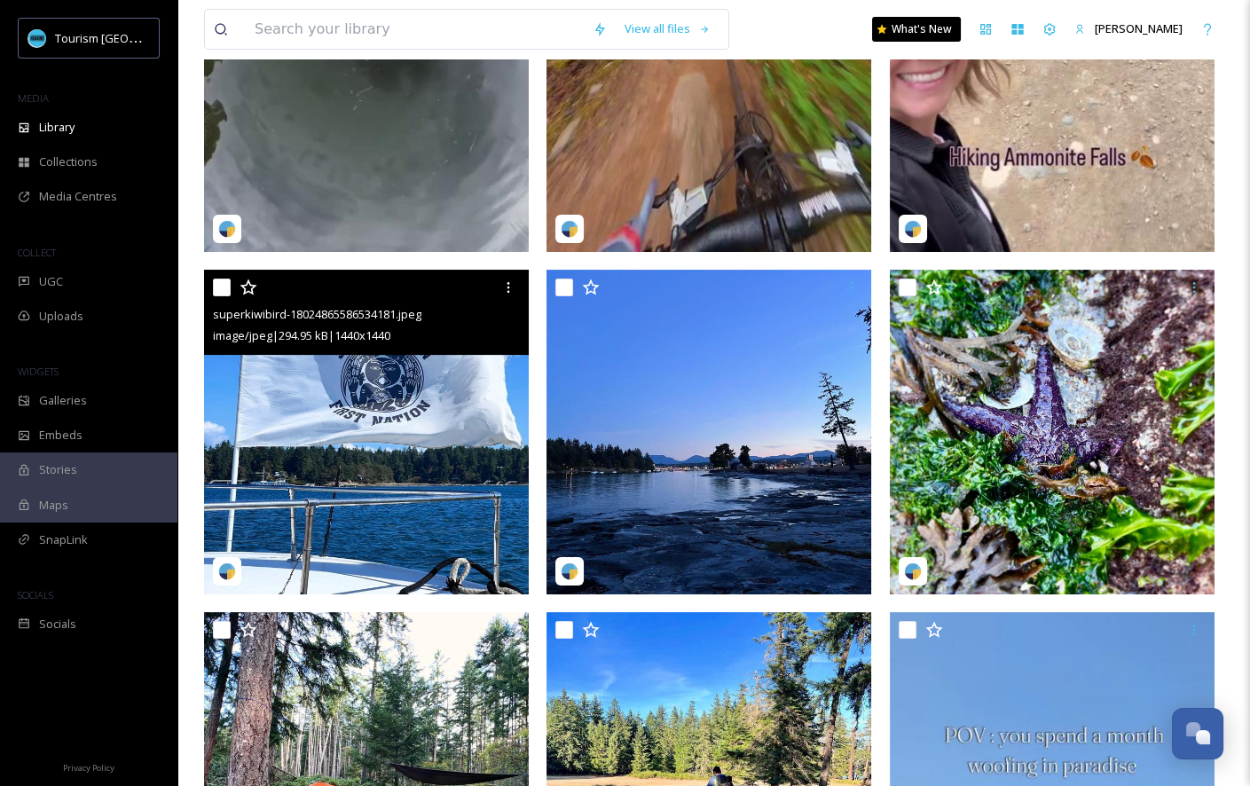
scroll to position [693, 0]
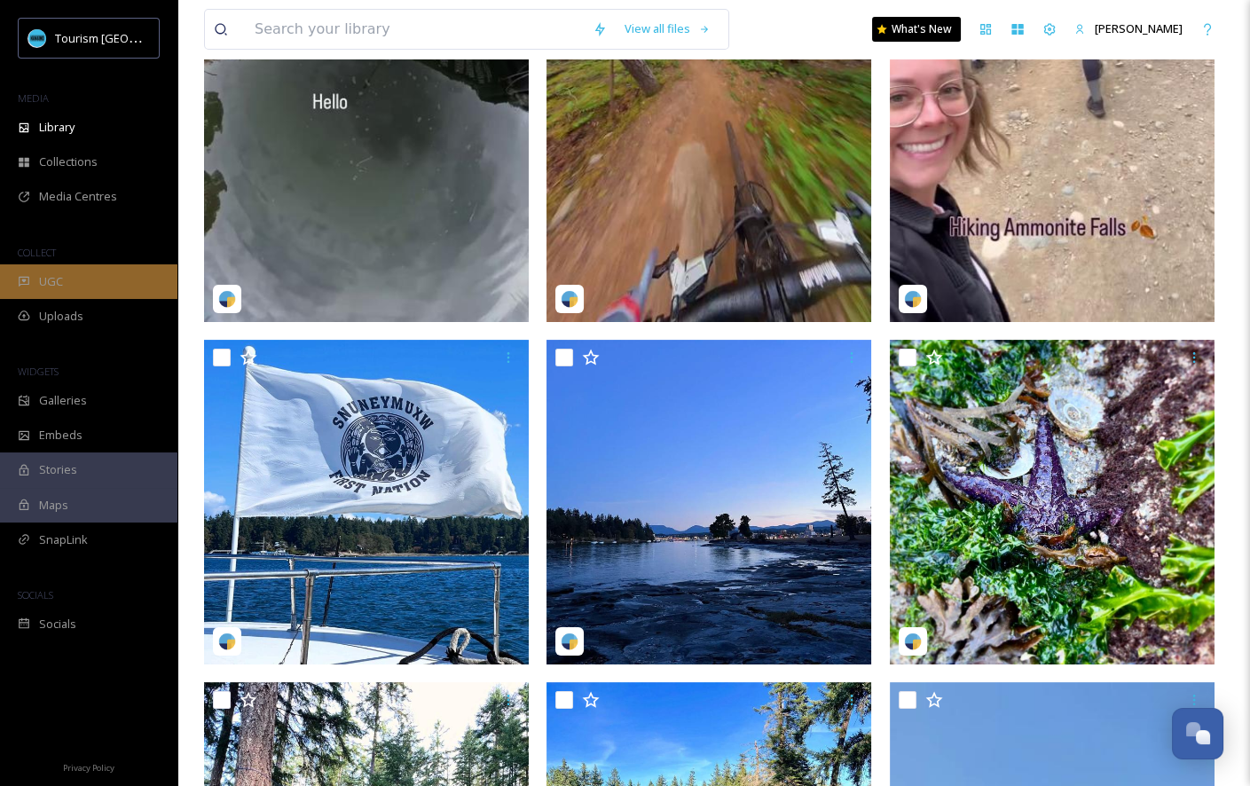
click at [167, 287] on div "UGC" at bounding box center [88, 281] width 177 height 35
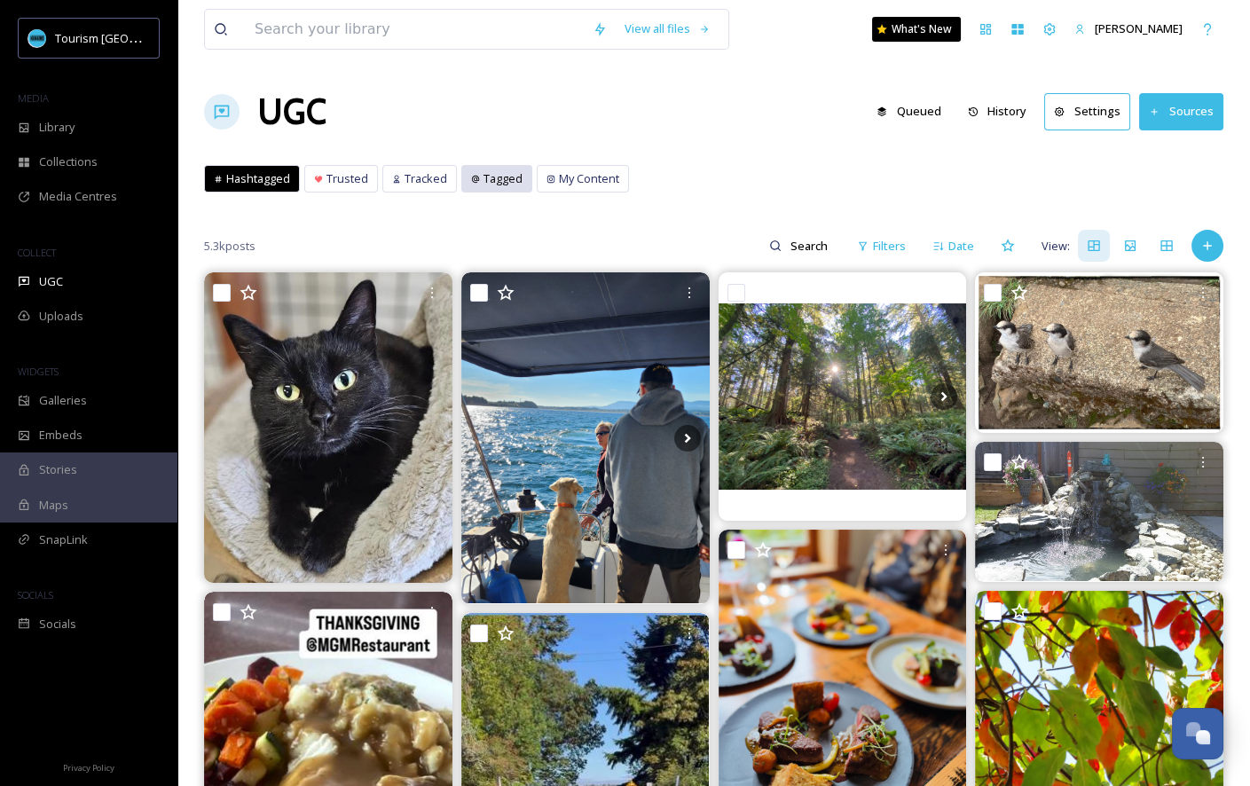
click at [489, 183] on span "Tagged" at bounding box center [502, 178] width 39 height 17
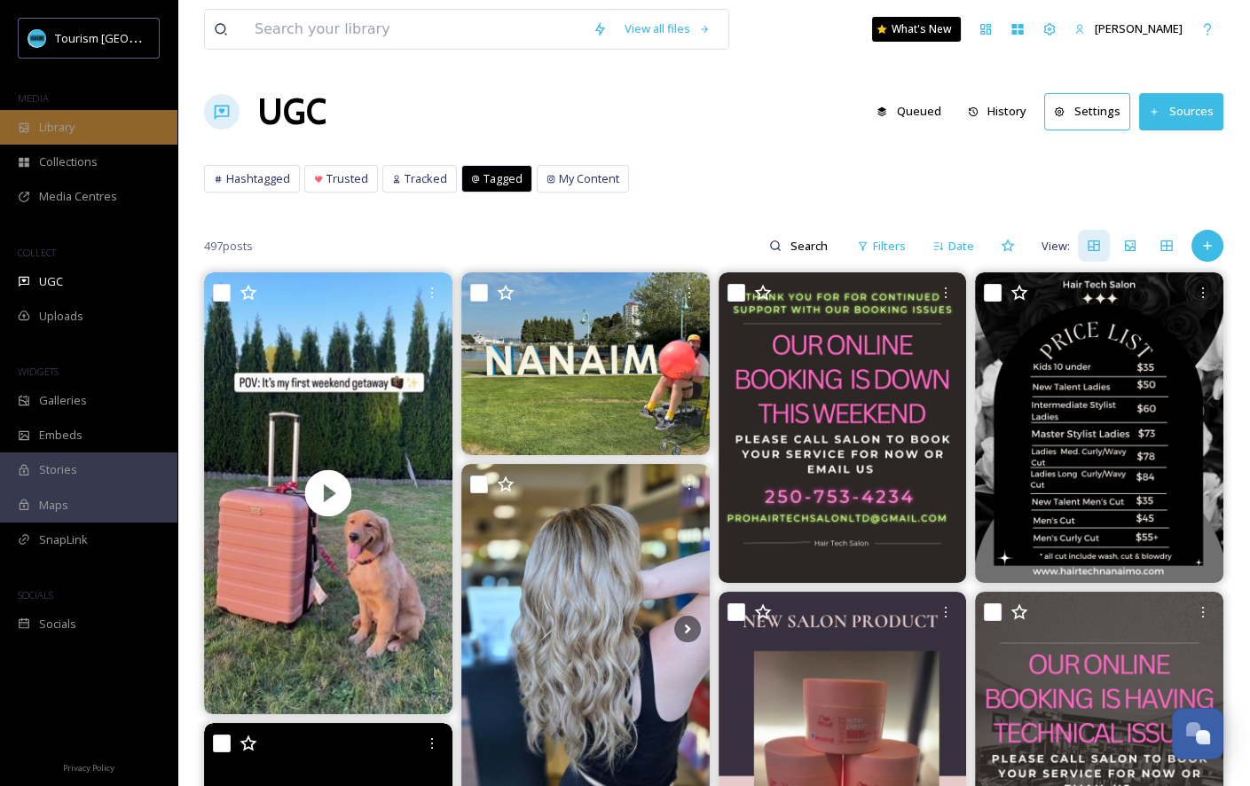
click at [109, 129] on div "Library" at bounding box center [88, 127] width 177 height 35
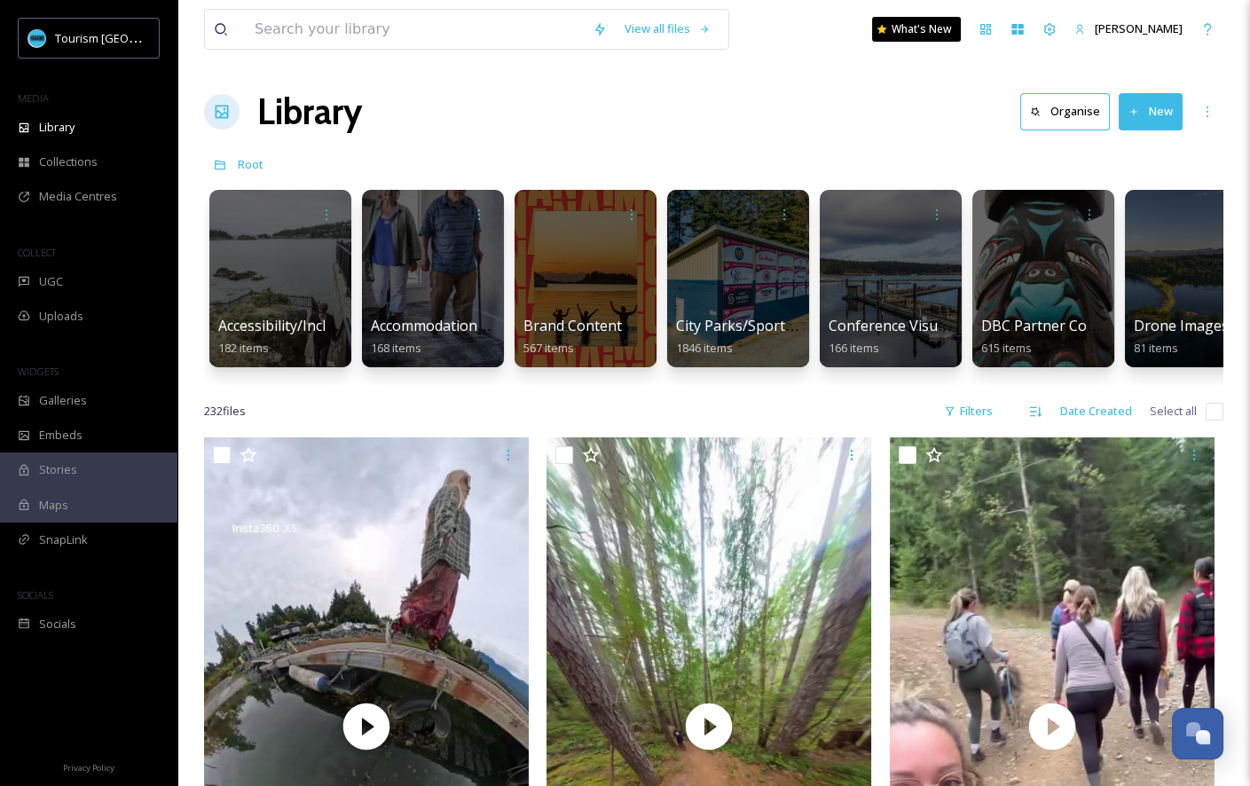
click at [1135, 116] on icon at bounding box center [1134, 112] width 12 height 12
click at [934, 162] on div "Root" at bounding box center [713, 164] width 1019 height 34
click at [99, 277] on div "UGC" at bounding box center [88, 281] width 177 height 35
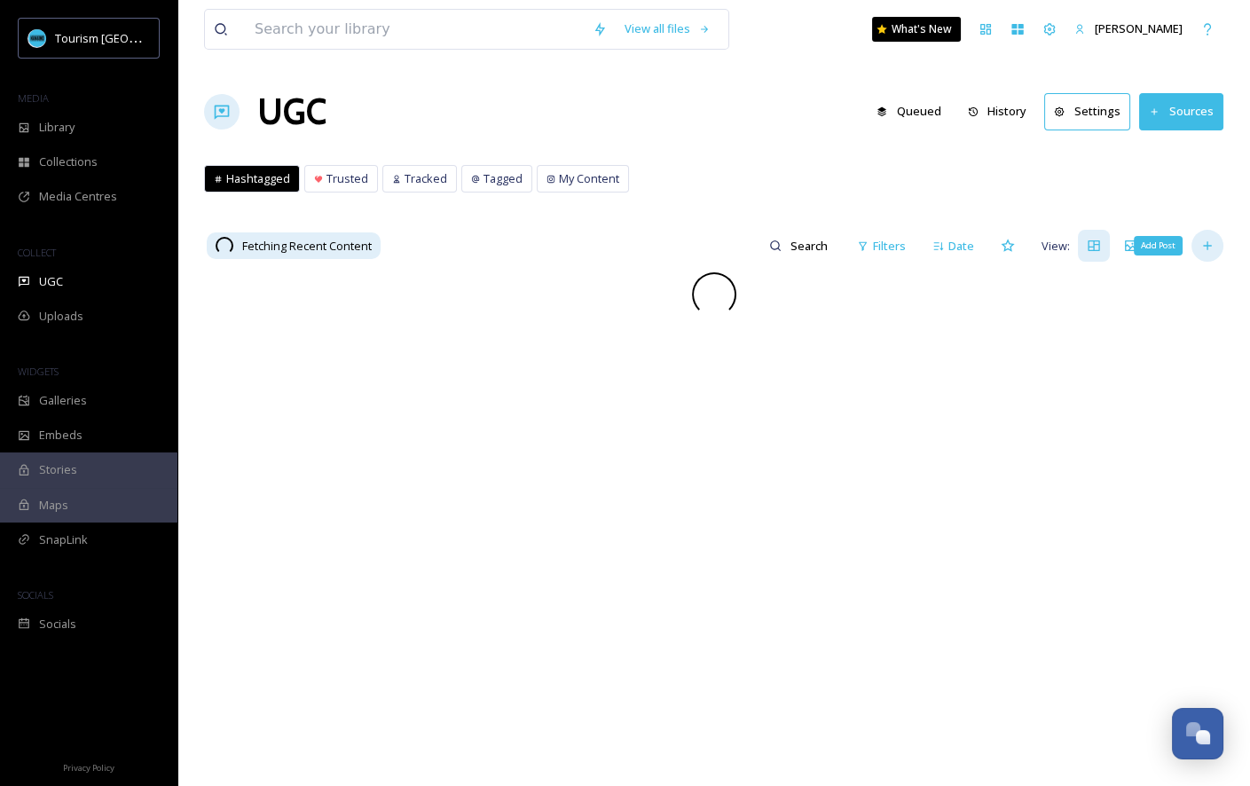
click at [1209, 241] on icon at bounding box center [1207, 246] width 14 height 14
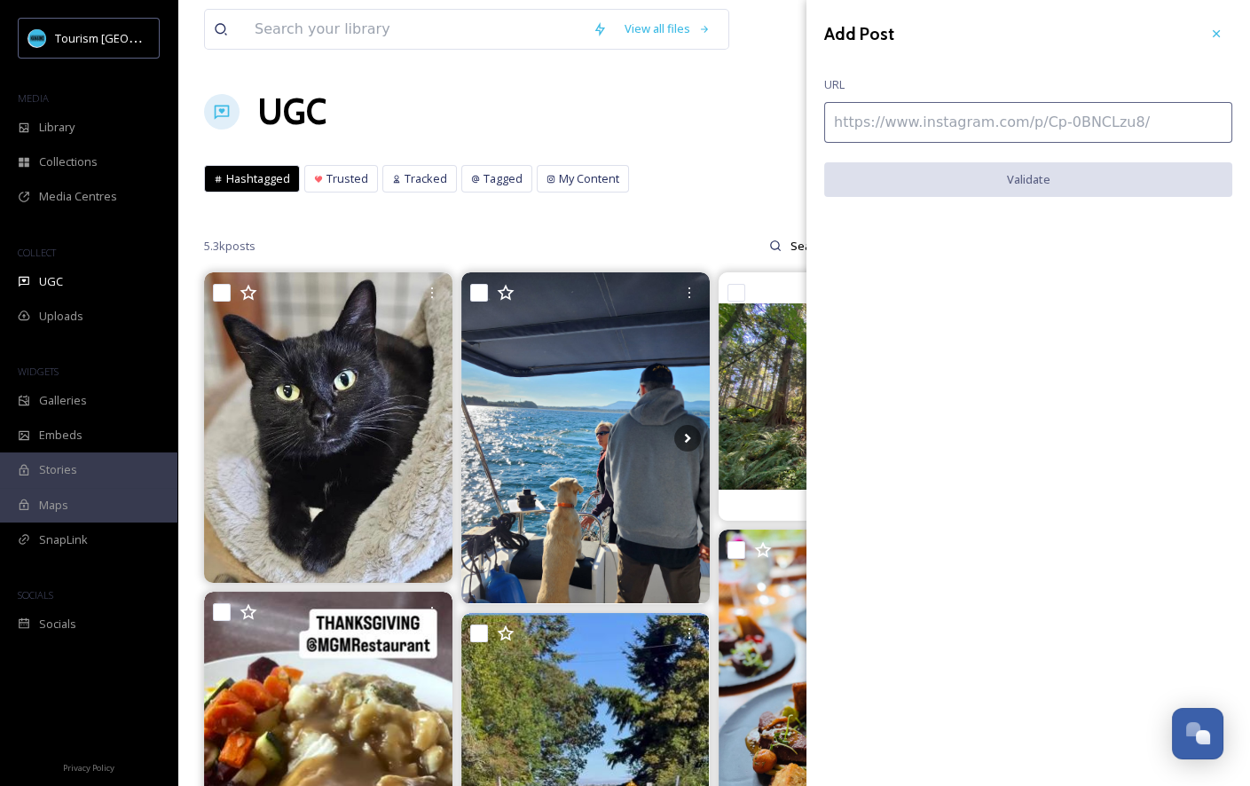
click at [1008, 130] on input at bounding box center [1028, 122] width 408 height 41
paste input "[URL][DOMAIN_NAME]"
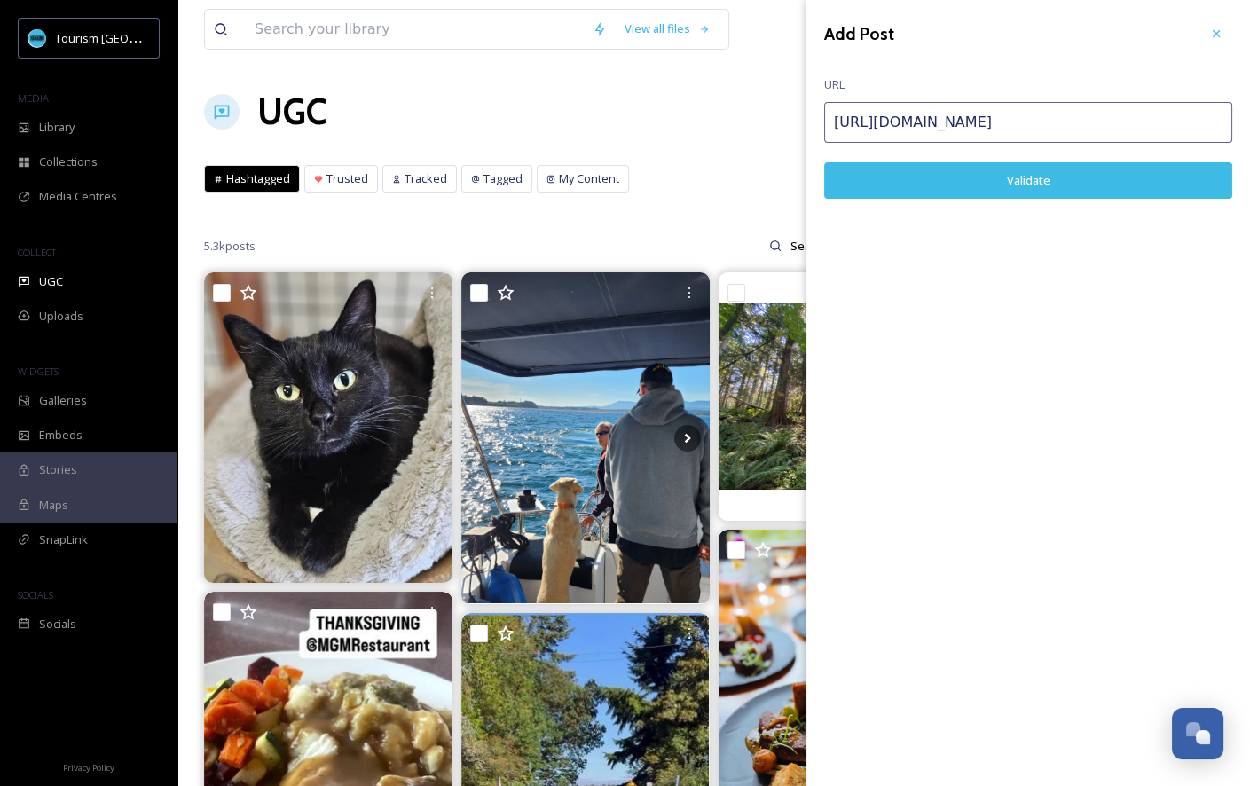
type input "[URL][DOMAIN_NAME]"
click at [1017, 183] on button "Validate" at bounding box center [1028, 180] width 408 height 36
click at [1022, 182] on button "Add Post" at bounding box center [1028, 180] width 408 height 36
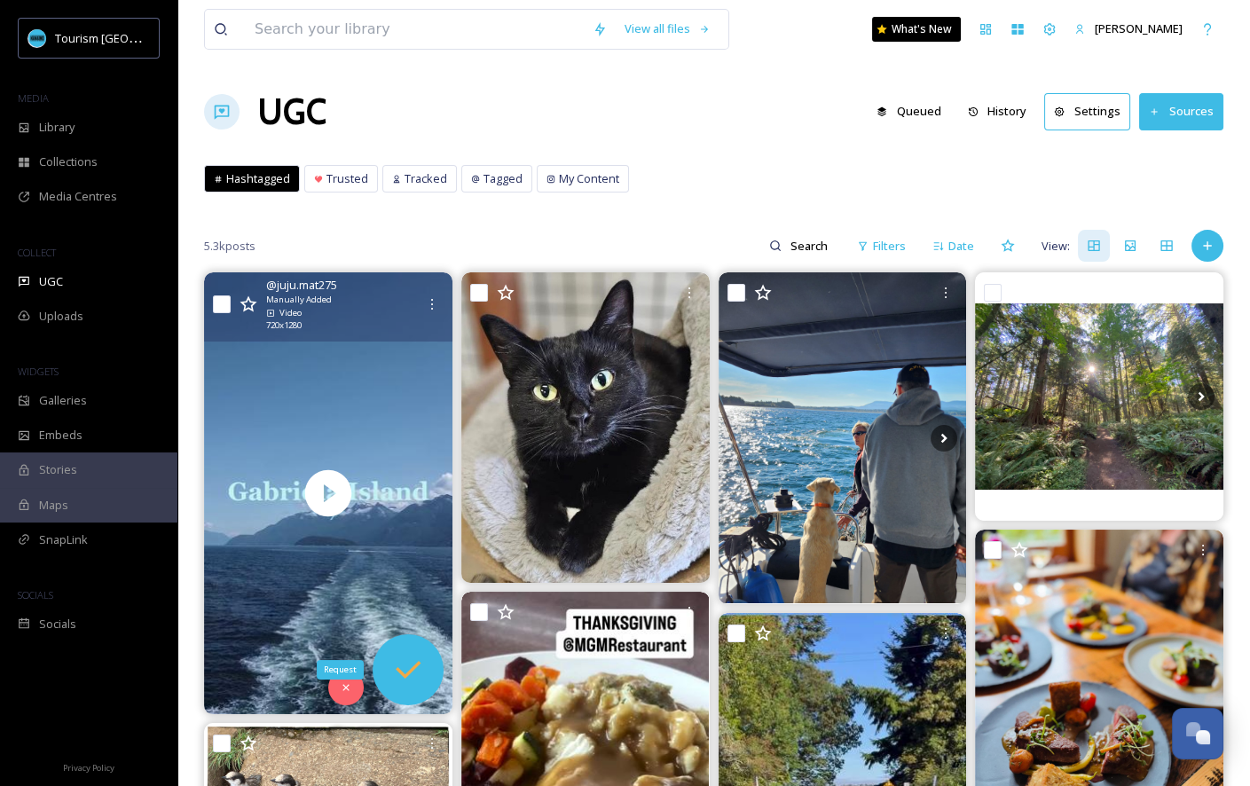
click at [408, 660] on icon at bounding box center [407, 669] width 35 height 35
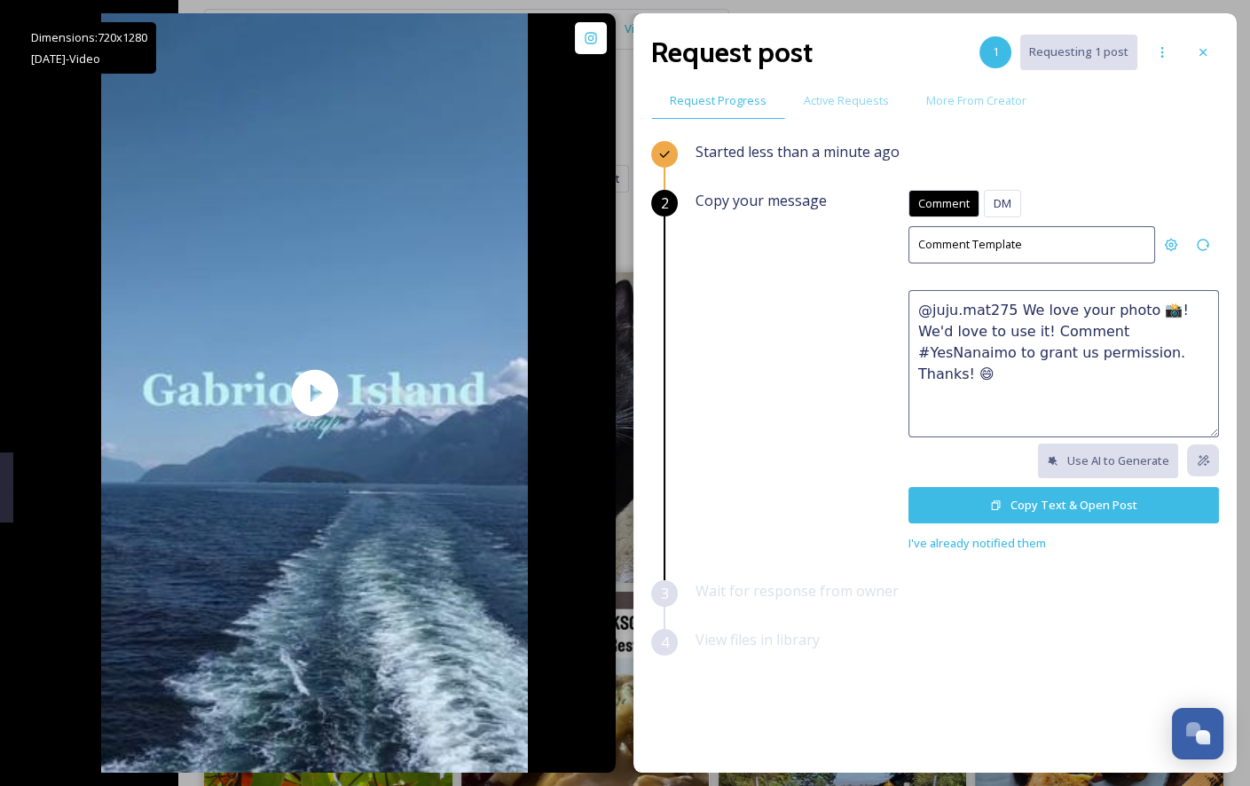
click at [1053, 302] on textarea "@juju.mat275 We love your photo 📸! We'd love to use it! Comment #YesNanaimo to …" at bounding box center [1063, 363] width 310 height 147
paste textarea "How stunning 🤩 This would make a great feature on our social channels or websit…"
drag, startPoint x: 1003, startPoint y: 305, endPoint x: 887, endPoint y: 305, distance: 116.2
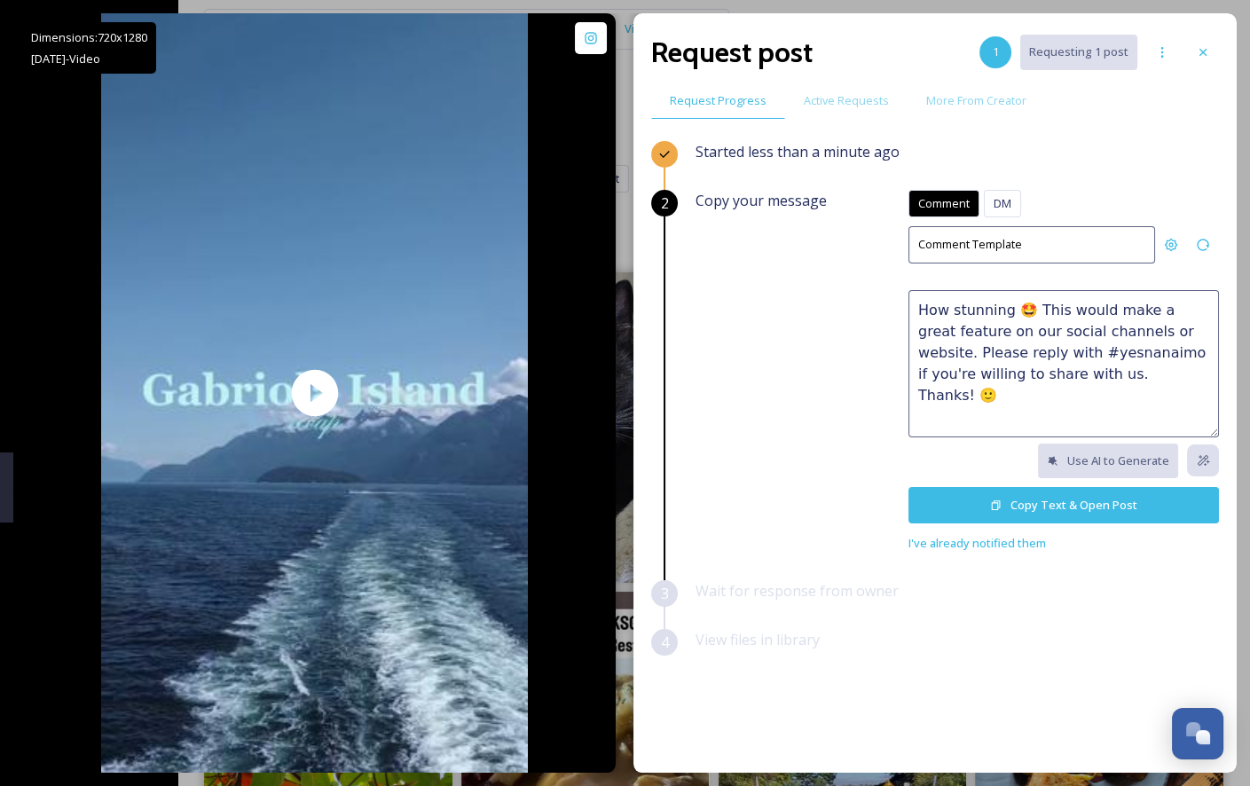
click at [887, 305] on div "Copy your message Comment DM Comment DM Comment Template How stunning 🤩 This wo…" at bounding box center [957, 372] width 523 height 364
click at [1159, 385] on textarea "Love this! 🤩 This would make a great feature on our social channels or website.…" at bounding box center [1063, 363] width 310 height 147
click at [1005, 352] on textarea "Love this! 🤩 This would make a great feature on our social channels or website.…" at bounding box center [1063, 363] width 310 height 147
click at [1097, 395] on textarea "Love this! 🤩 This would make a great feature on our social channels or website.…" at bounding box center [1063, 363] width 310 height 147
type textarea "Love this! 🤩 This would make a great feature on our social channels or website.…"
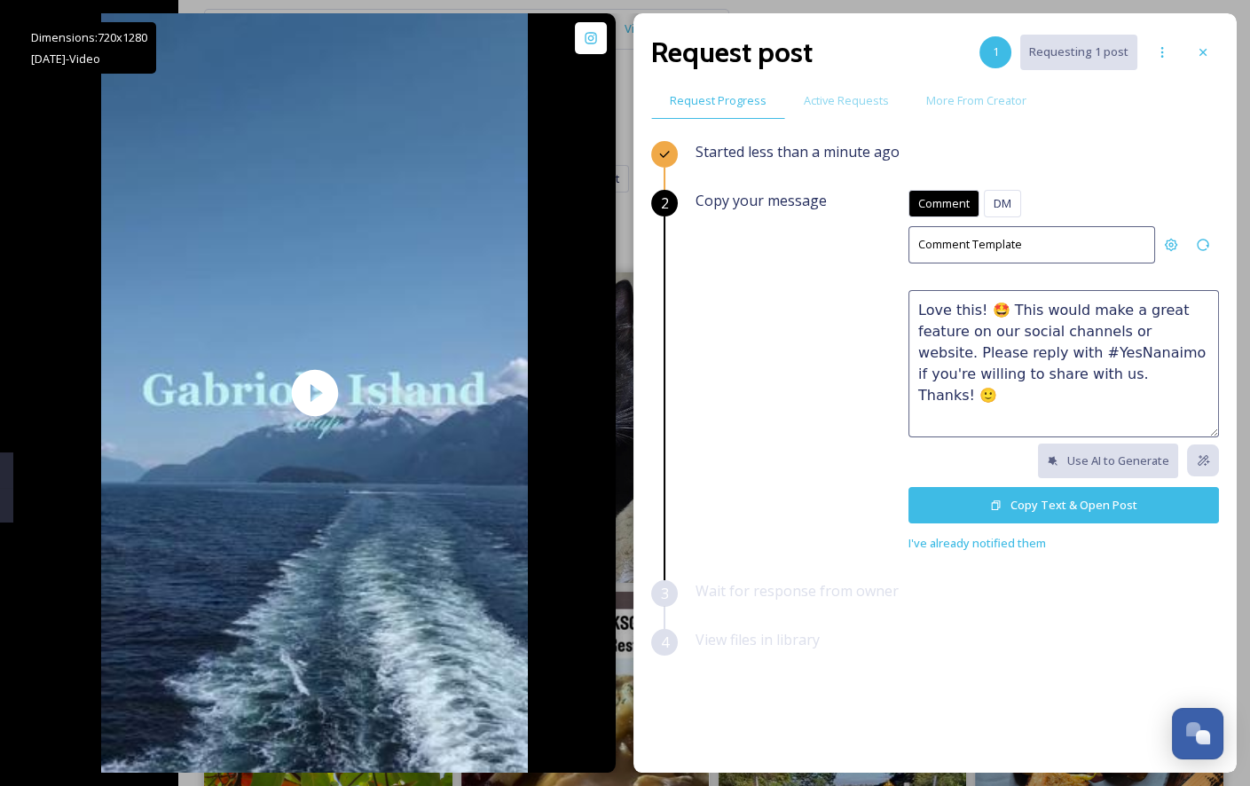
click at [1076, 497] on button "Copy Text & Open Post" at bounding box center [1063, 505] width 310 height 36
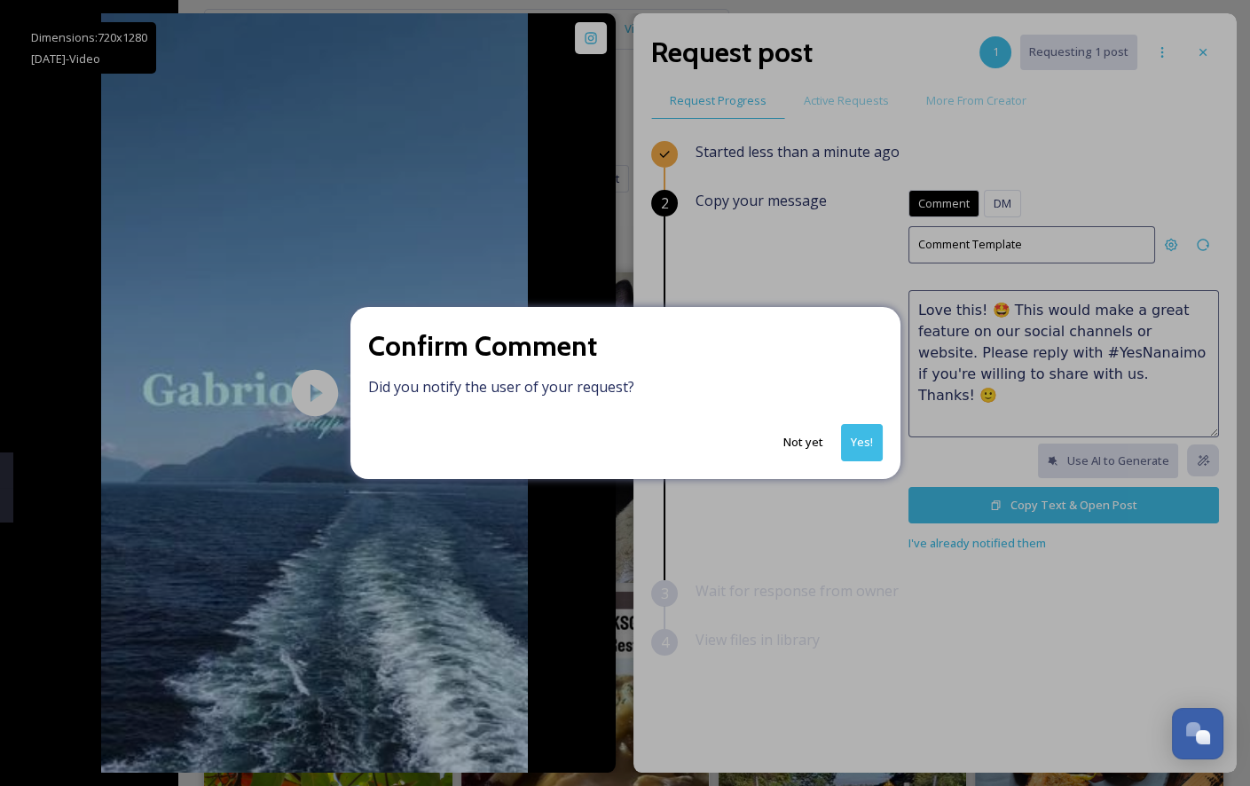
click at [861, 442] on button "Yes!" at bounding box center [862, 442] width 42 height 36
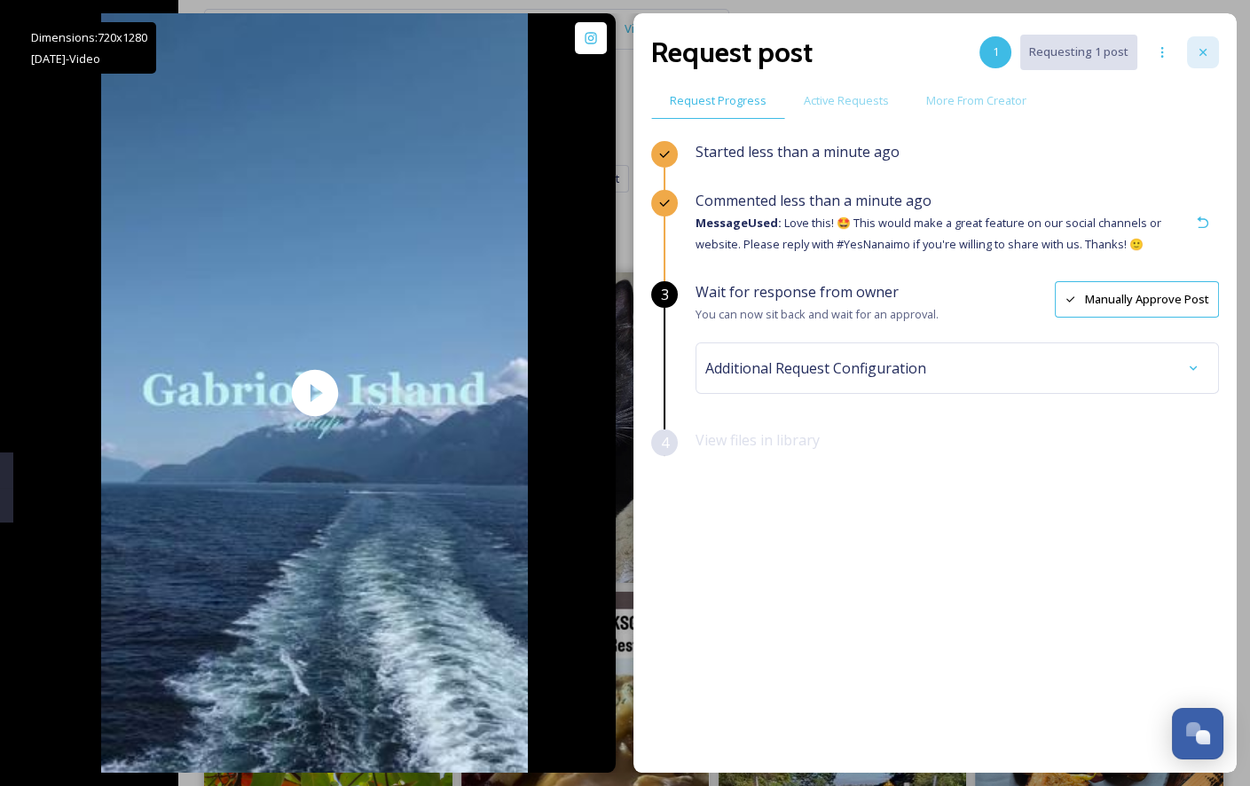
click at [1198, 62] on div at bounding box center [1203, 52] width 32 height 32
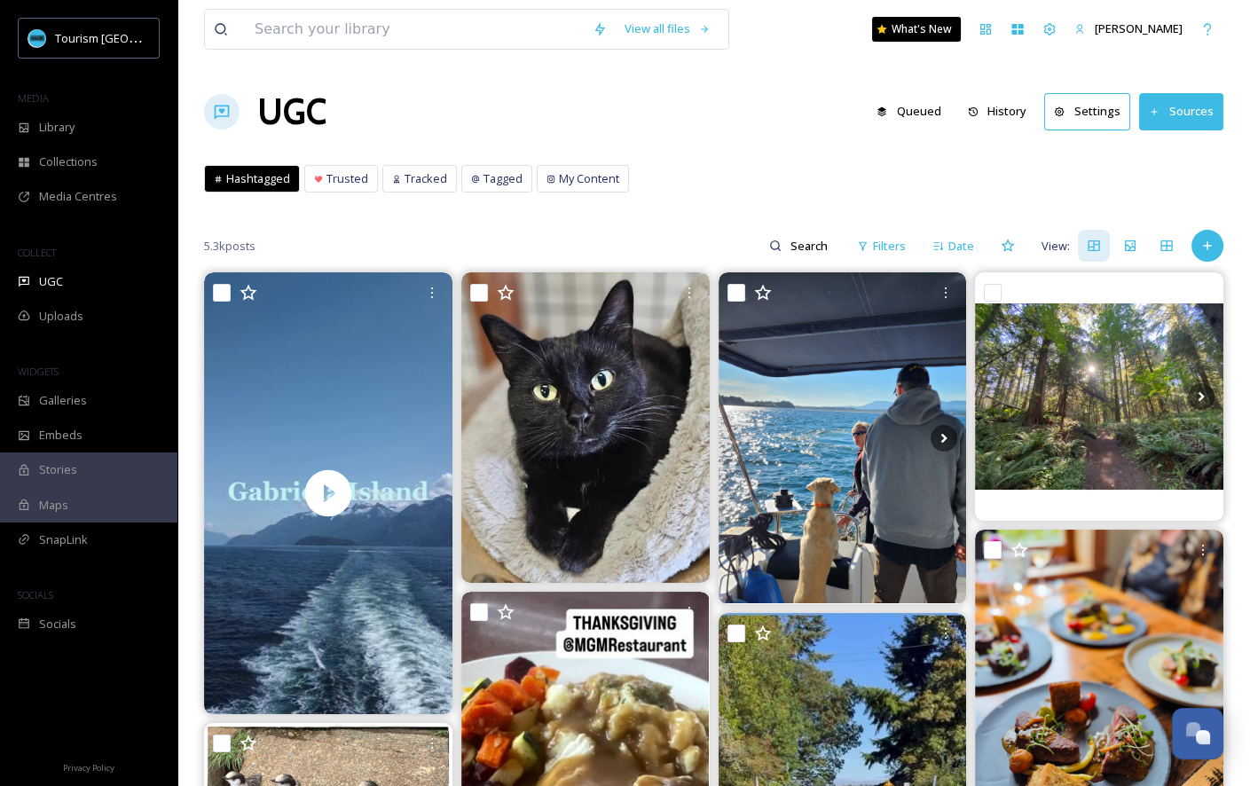
click at [1035, 108] on button "History" at bounding box center [997, 111] width 77 height 35
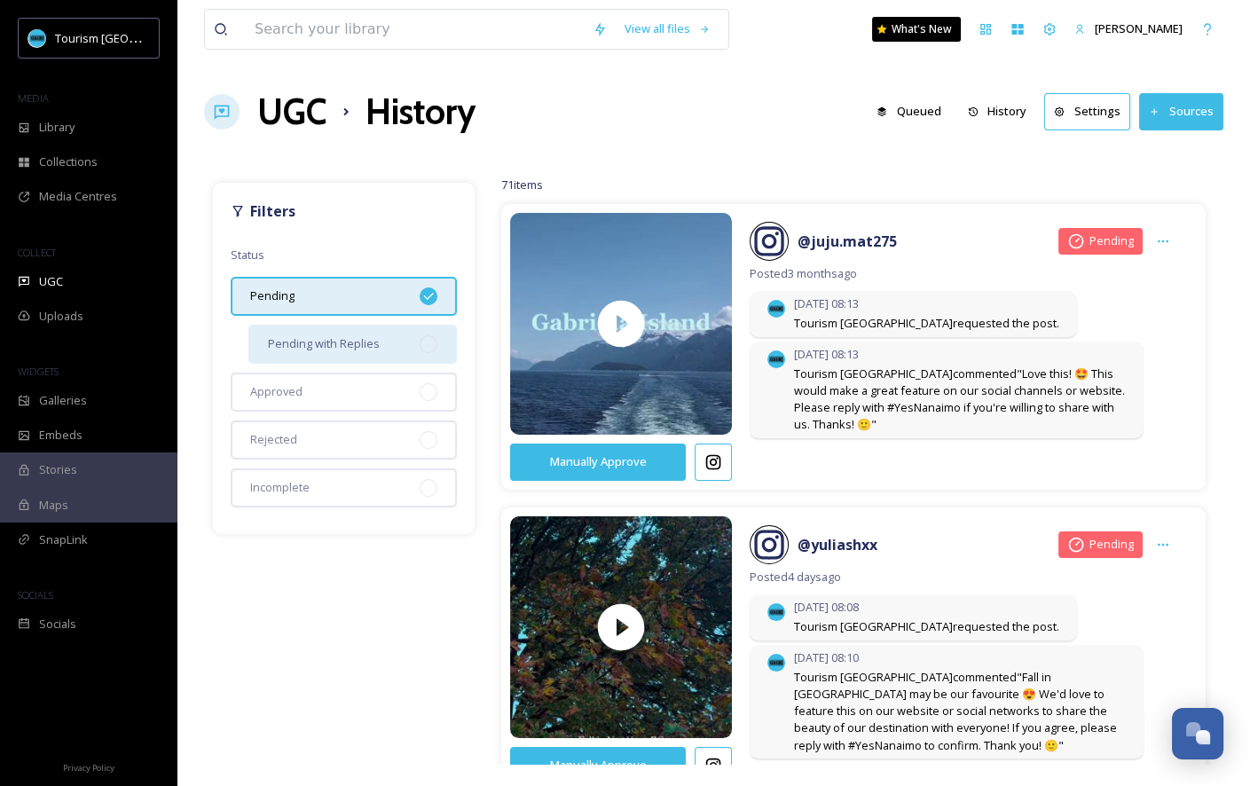
click at [348, 352] on div "Pending with Replies" at bounding box center [352, 344] width 208 height 39
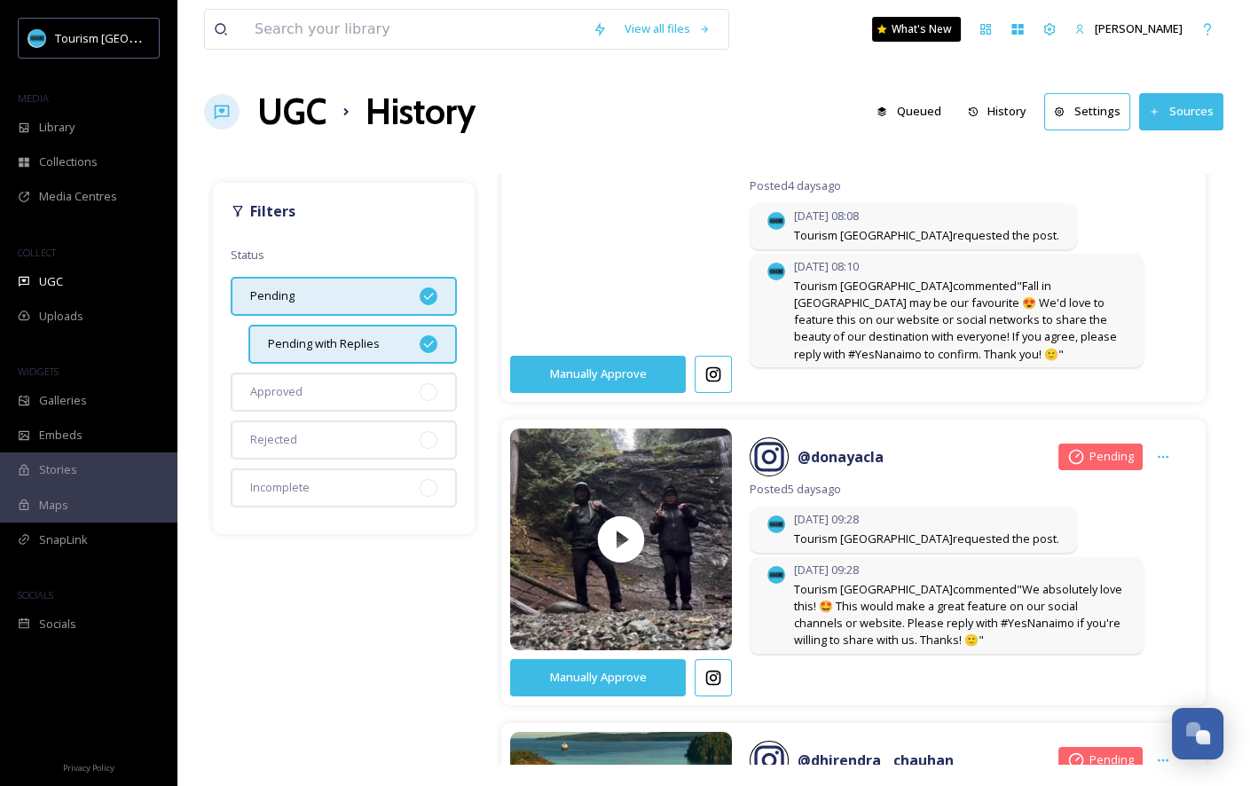
scroll to position [457, 0]
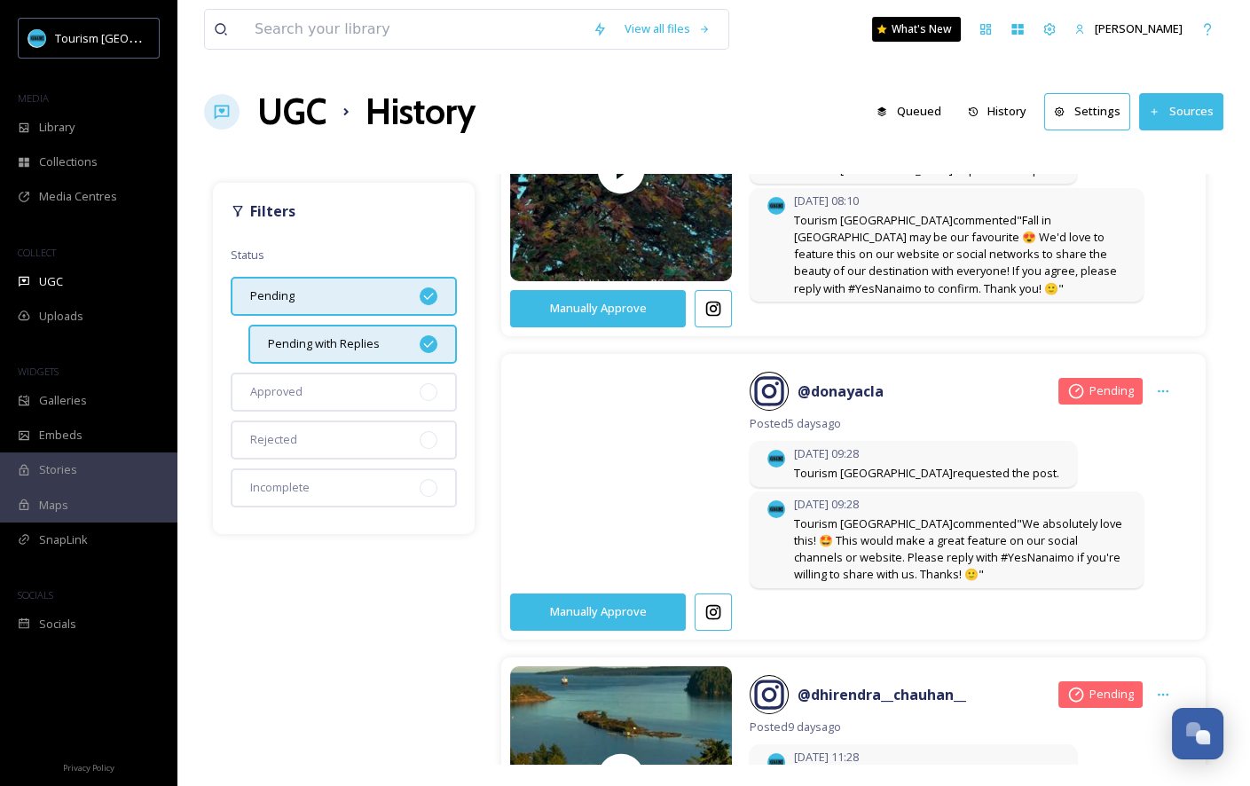
click at [721, 531] on video at bounding box center [621, 473] width 233 height 279
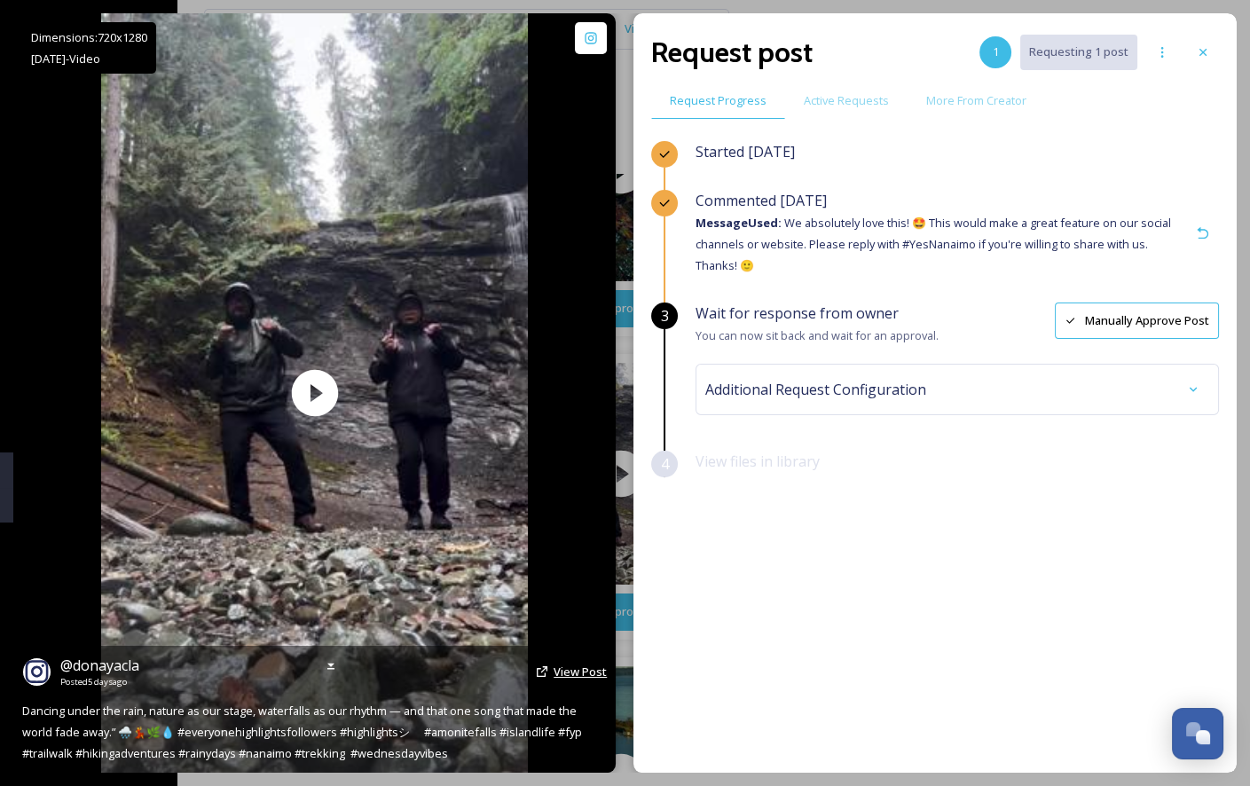
click at [578, 674] on span "View Post" at bounding box center [580, 672] width 53 height 16
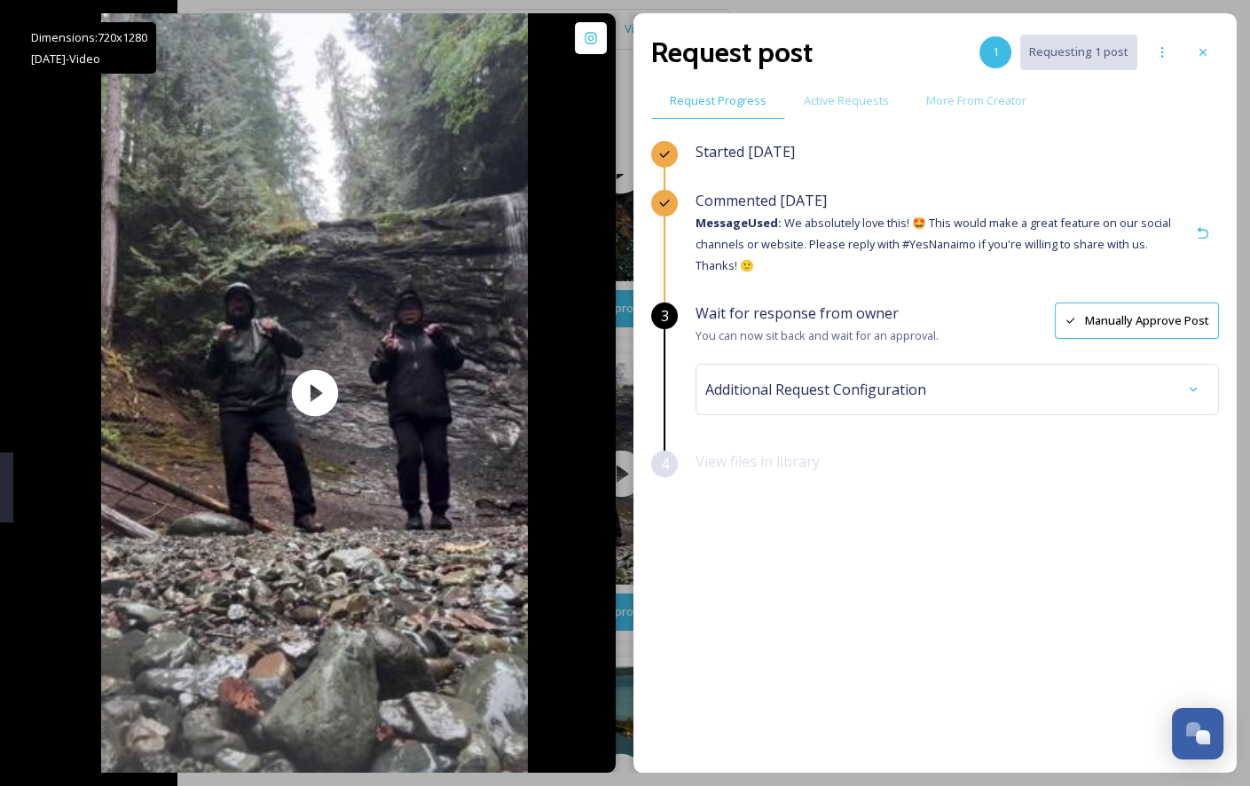
click at [1099, 330] on button "Manually Approve Post" at bounding box center [1137, 321] width 164 height 36
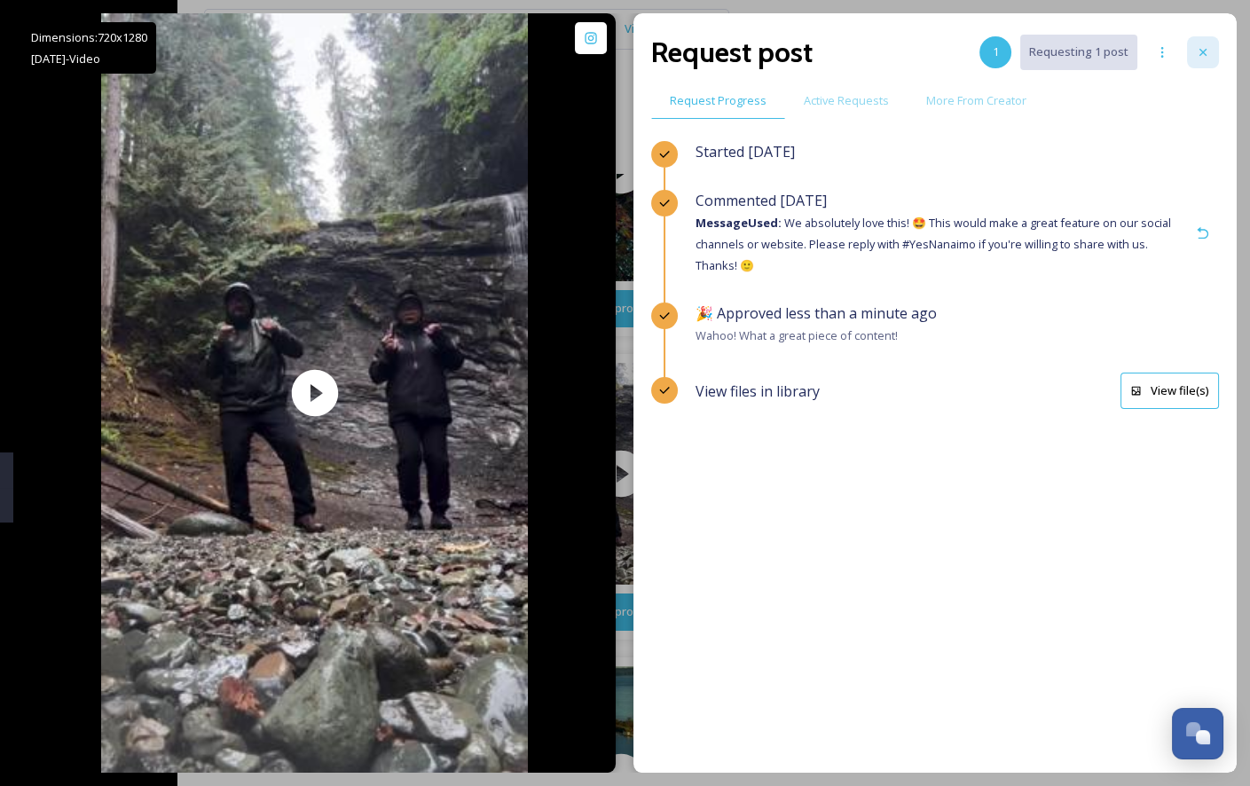
click at [1204, 49] on icon at bounding box center [1203, 52] width 14 height 14
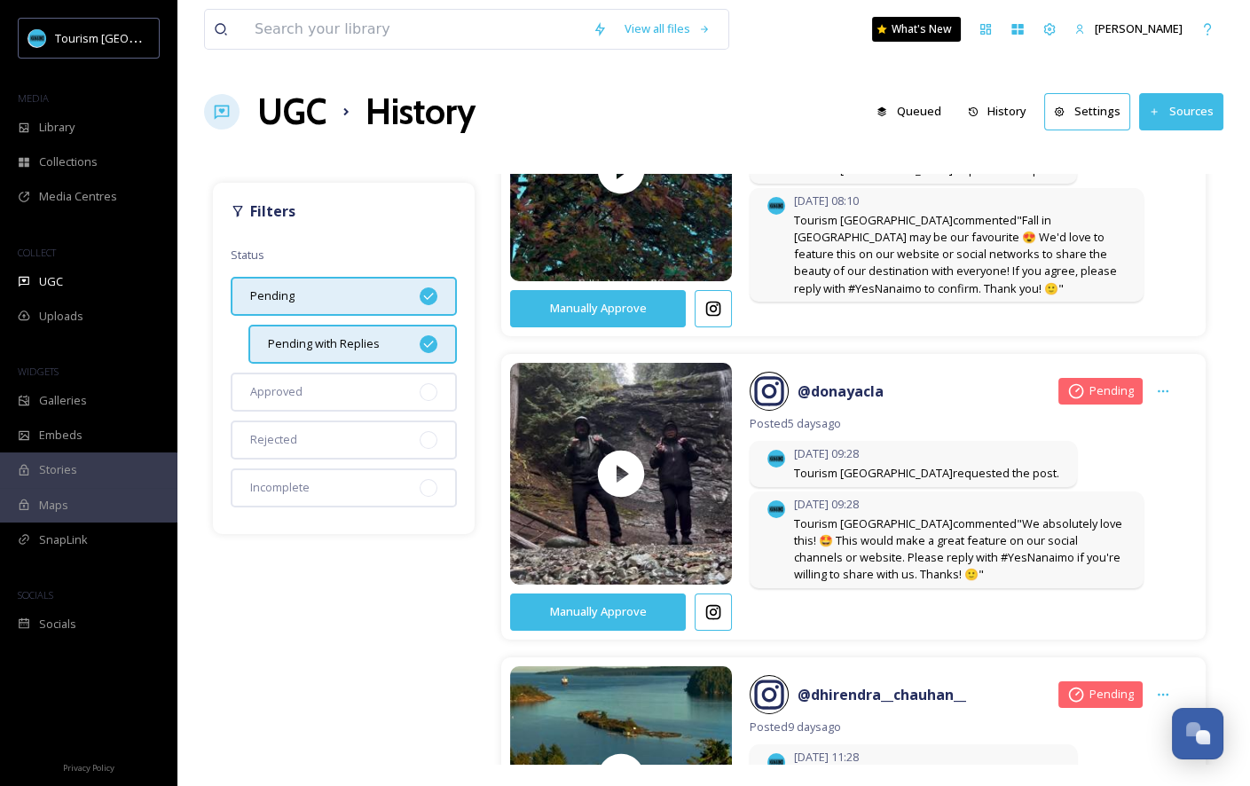
scroll to position [774, 0]
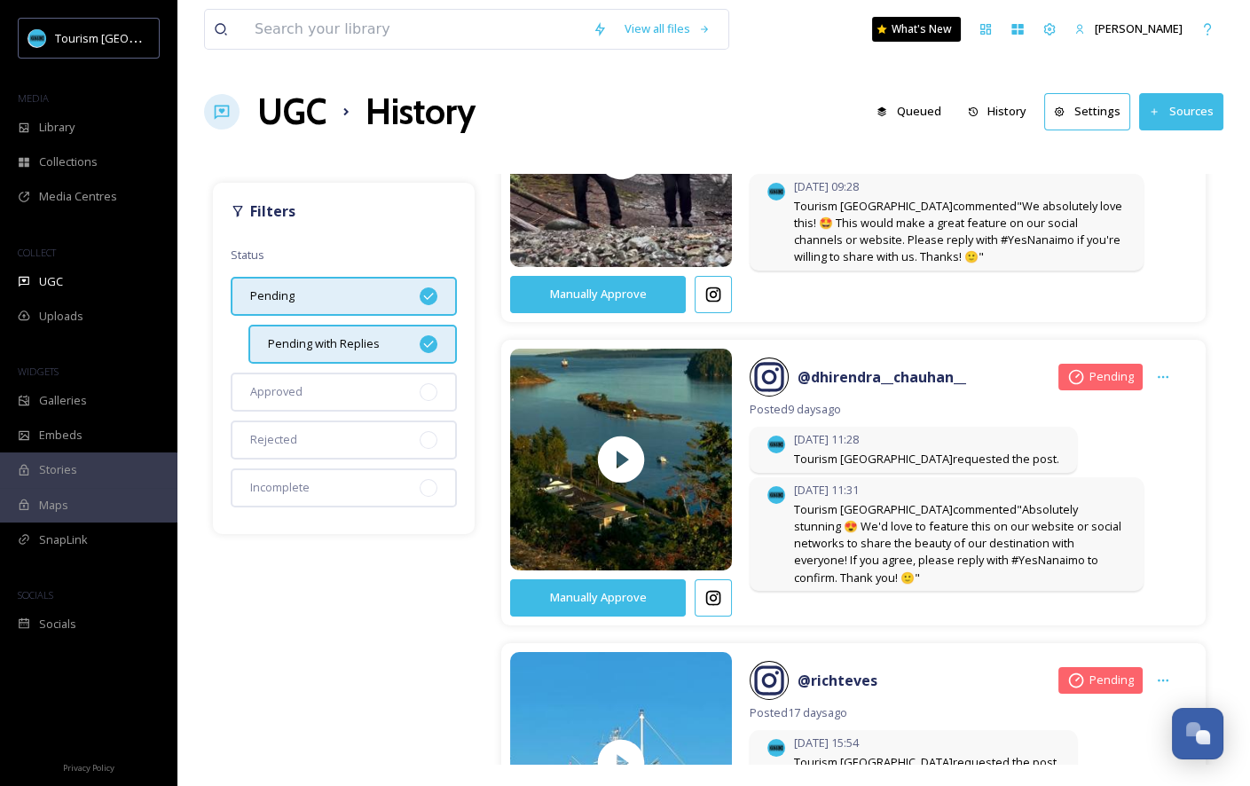
click at [647, 596] on button "Manually Approve" at bounding box center [598, 597] width 176 height 36
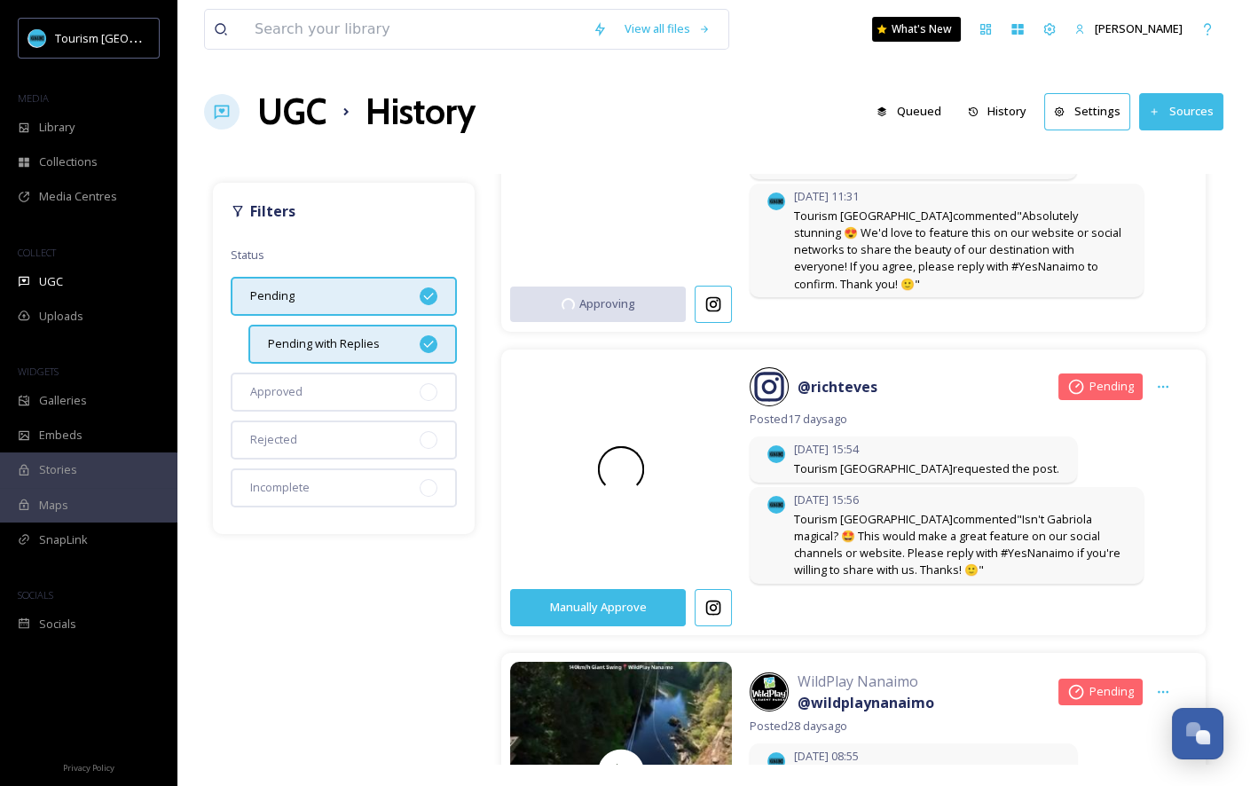
scroll to position [936, 0]
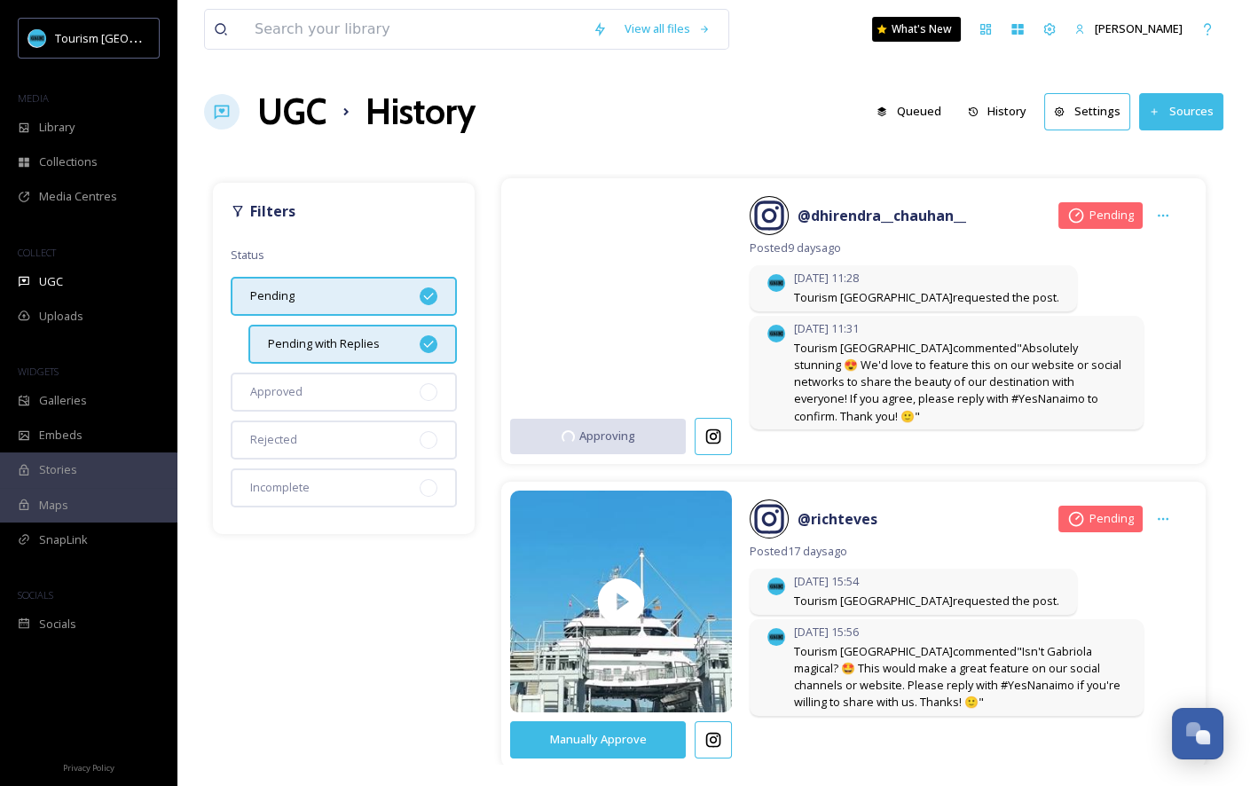
click at [701, 319] on video at bounding box center [621, 298] width 233 height 279
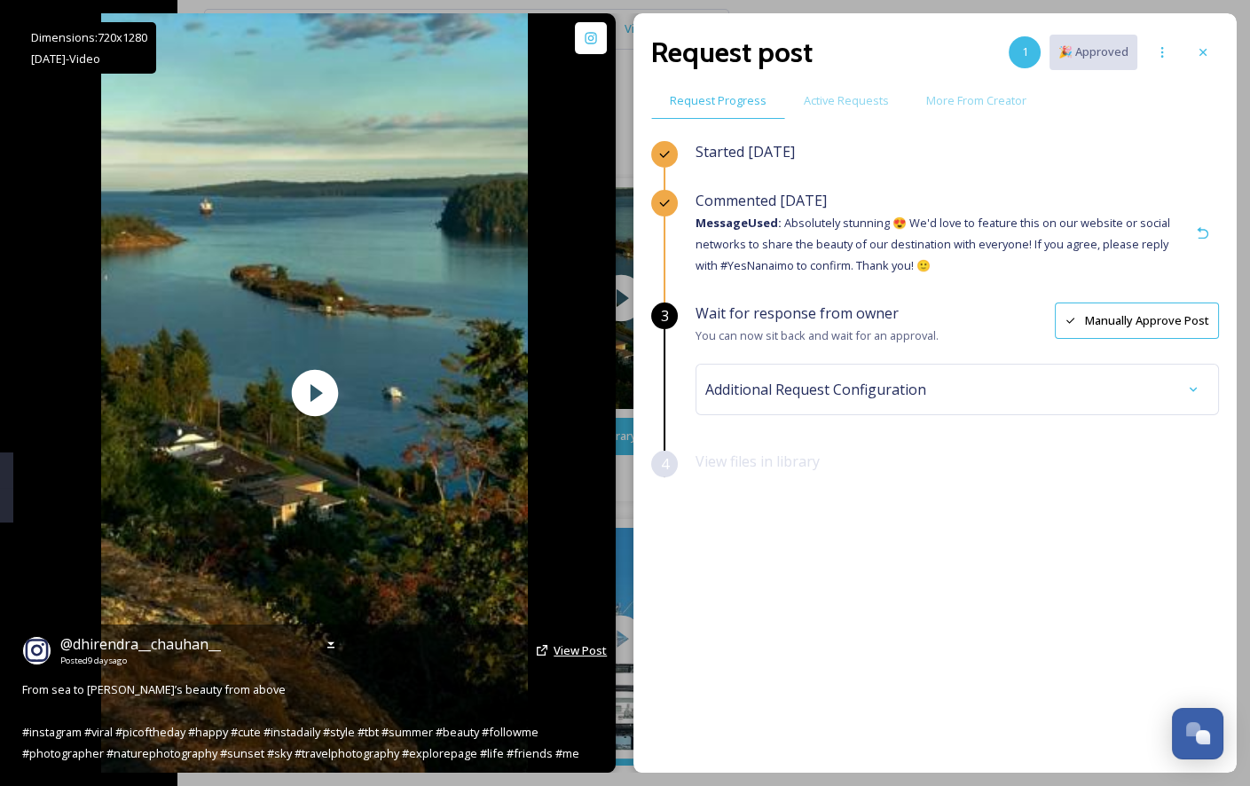
click at [559, 648] on span "View Post" at bounding box center [580, 650] width 53 height 16
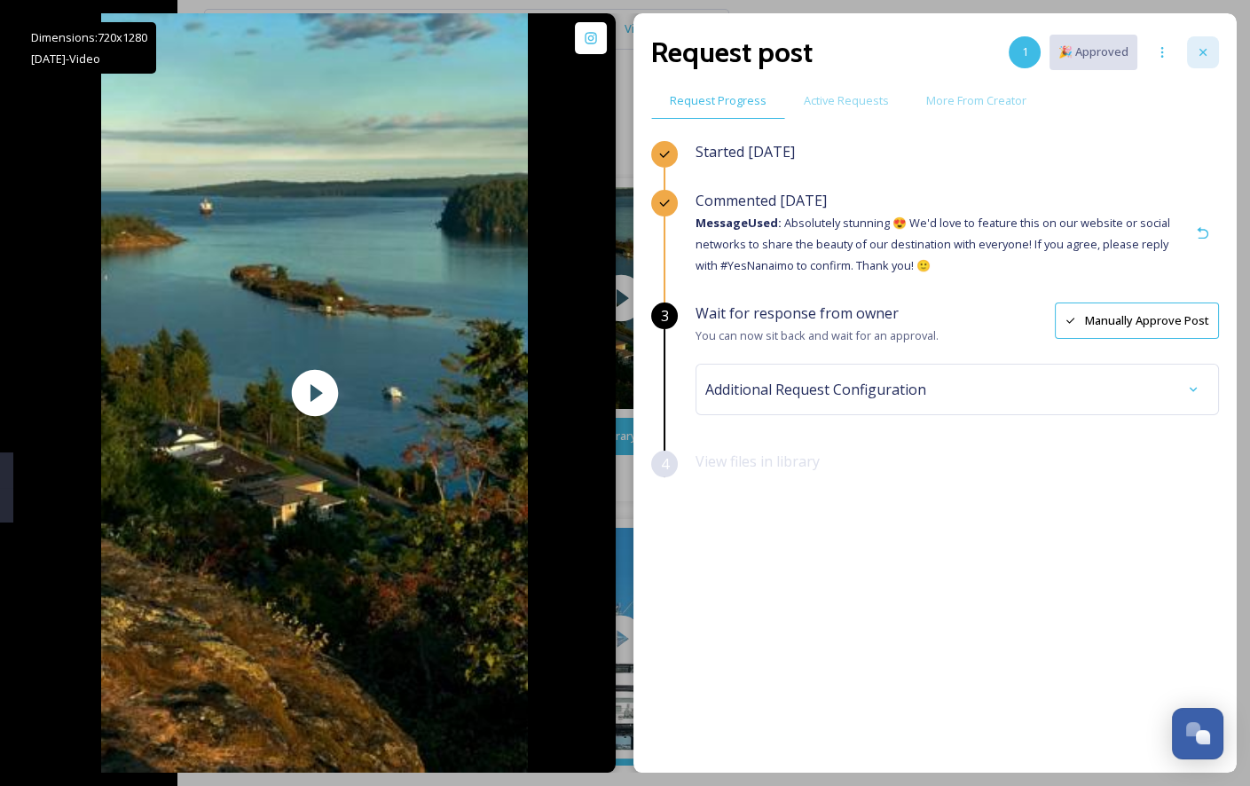
click at [1207, 47] on icon at bounding box center [1203, 52] width 14 height 14
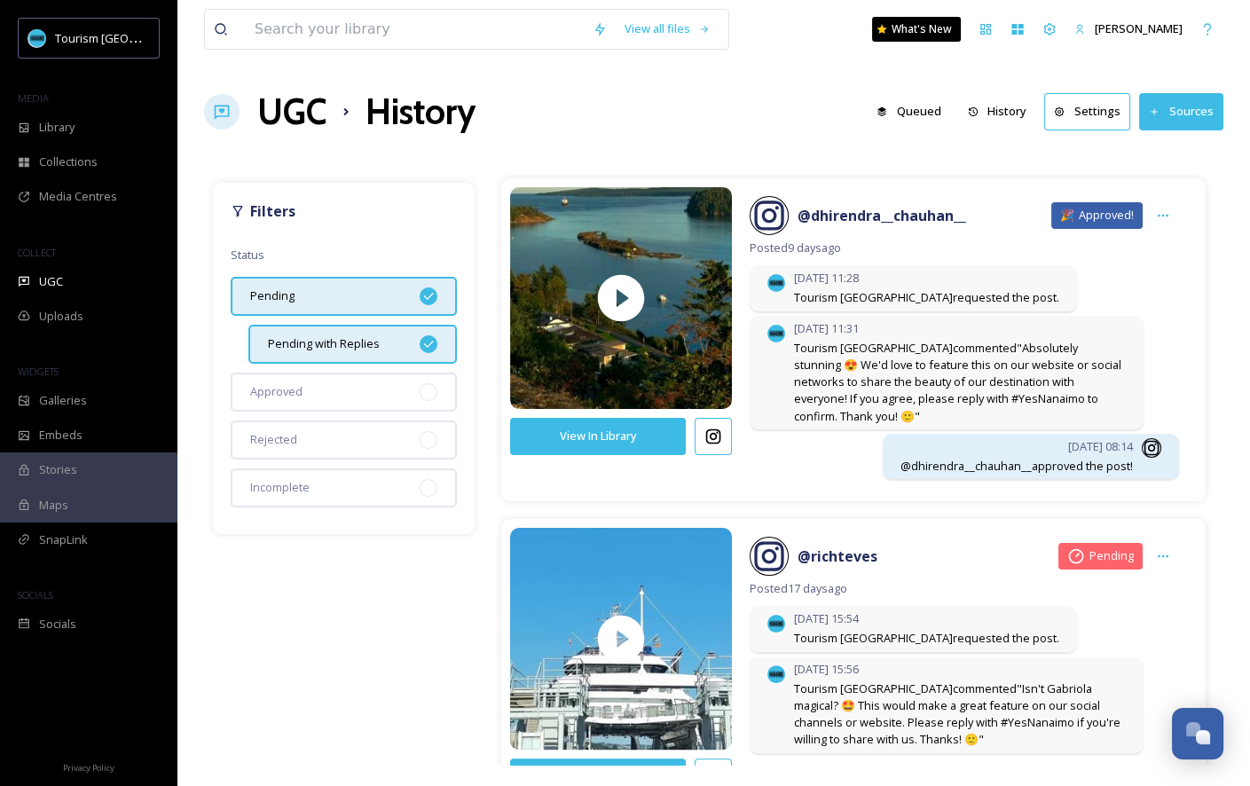
scroll to position [1057, 0]
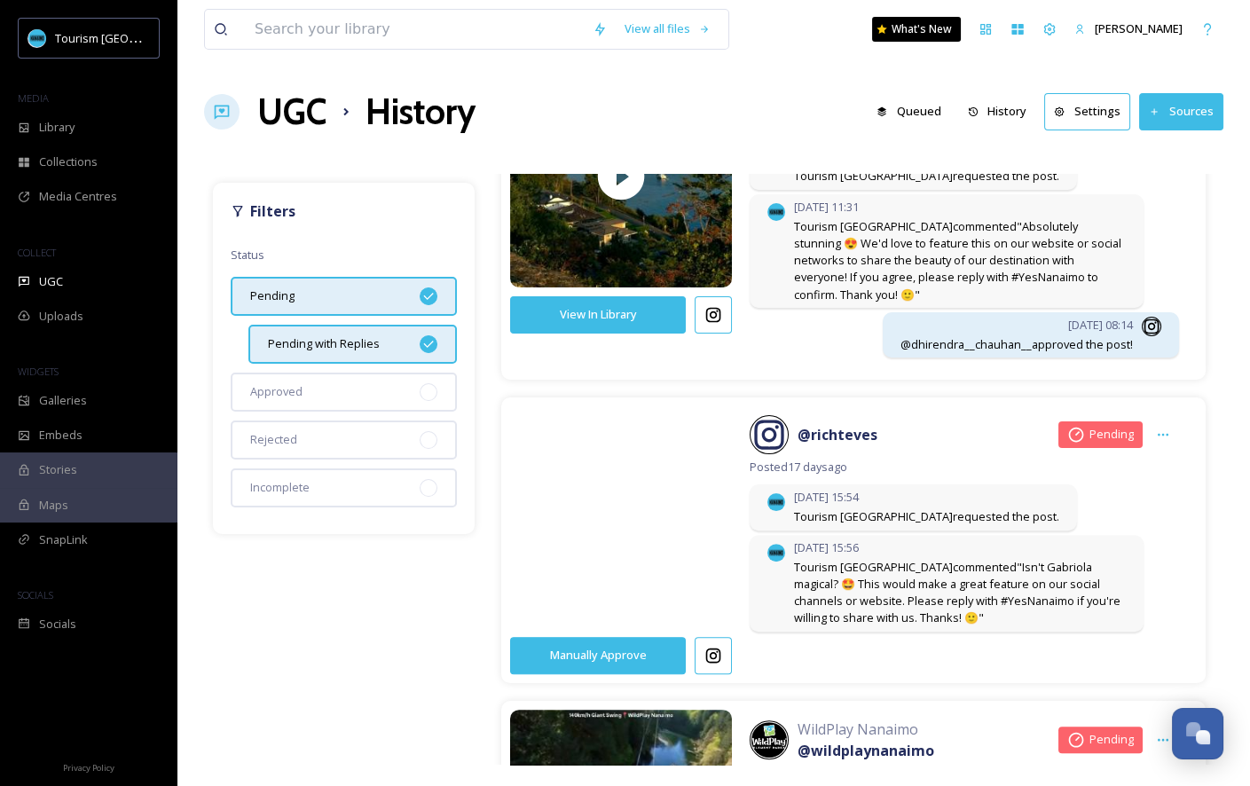
click at [688, 562] on video at bounding box center [621, 517] width 233 height 279
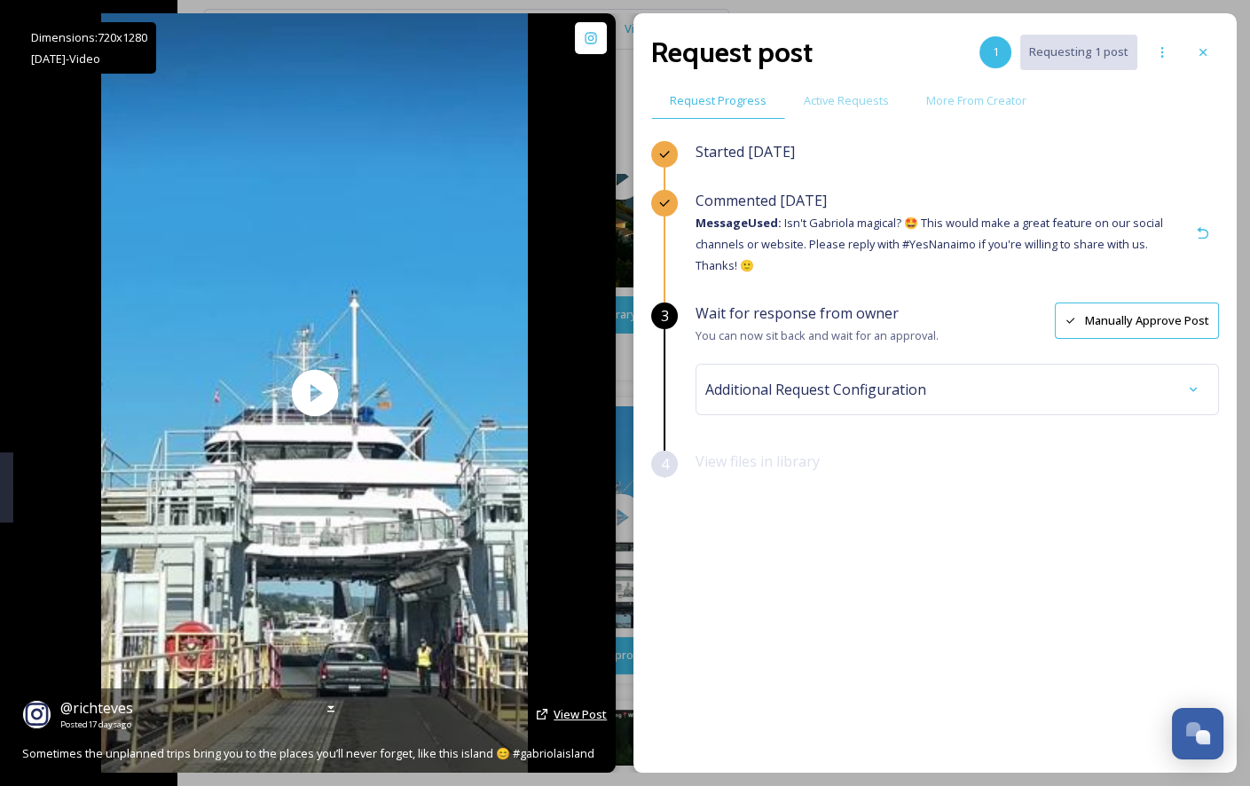
click at [564, 719] on span "View Post" at bounding box center [580, 714] width 53 height 16
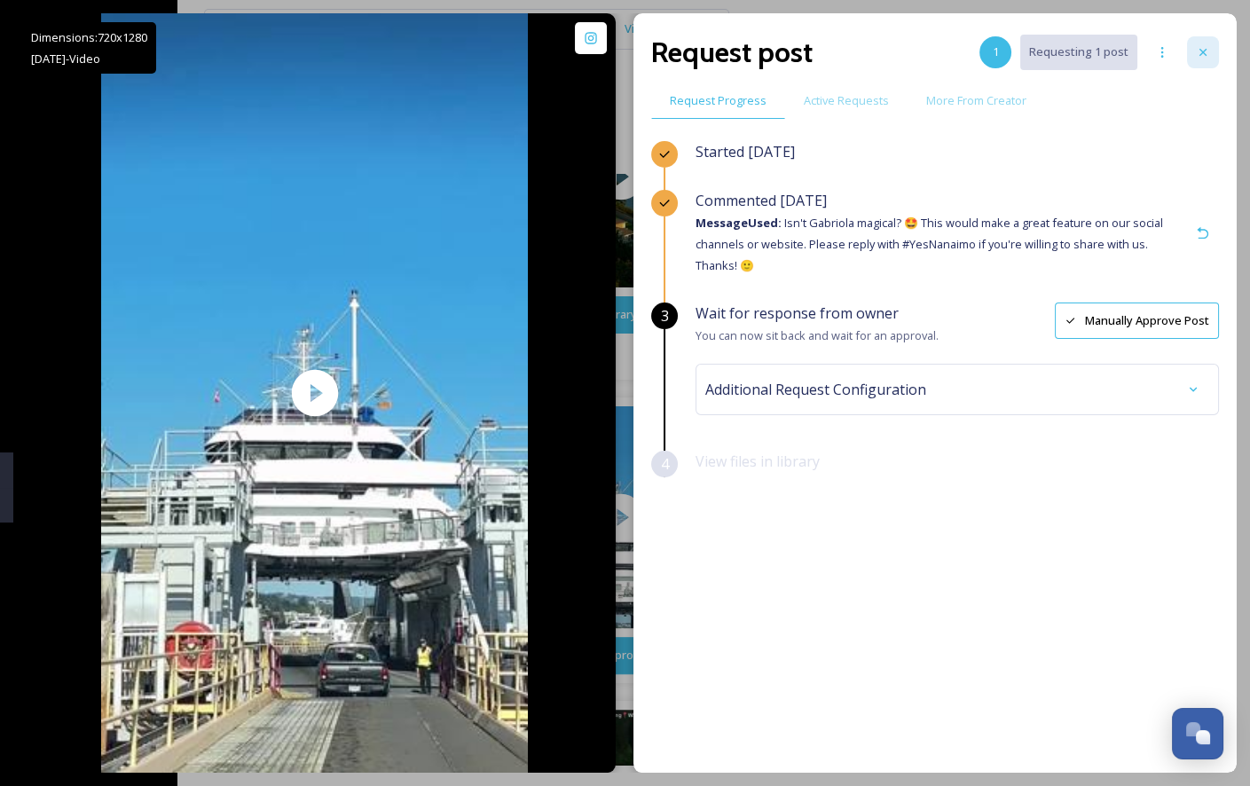
click at [1218, 58] on div at bounding box center [1203, 52] width 32 height 32
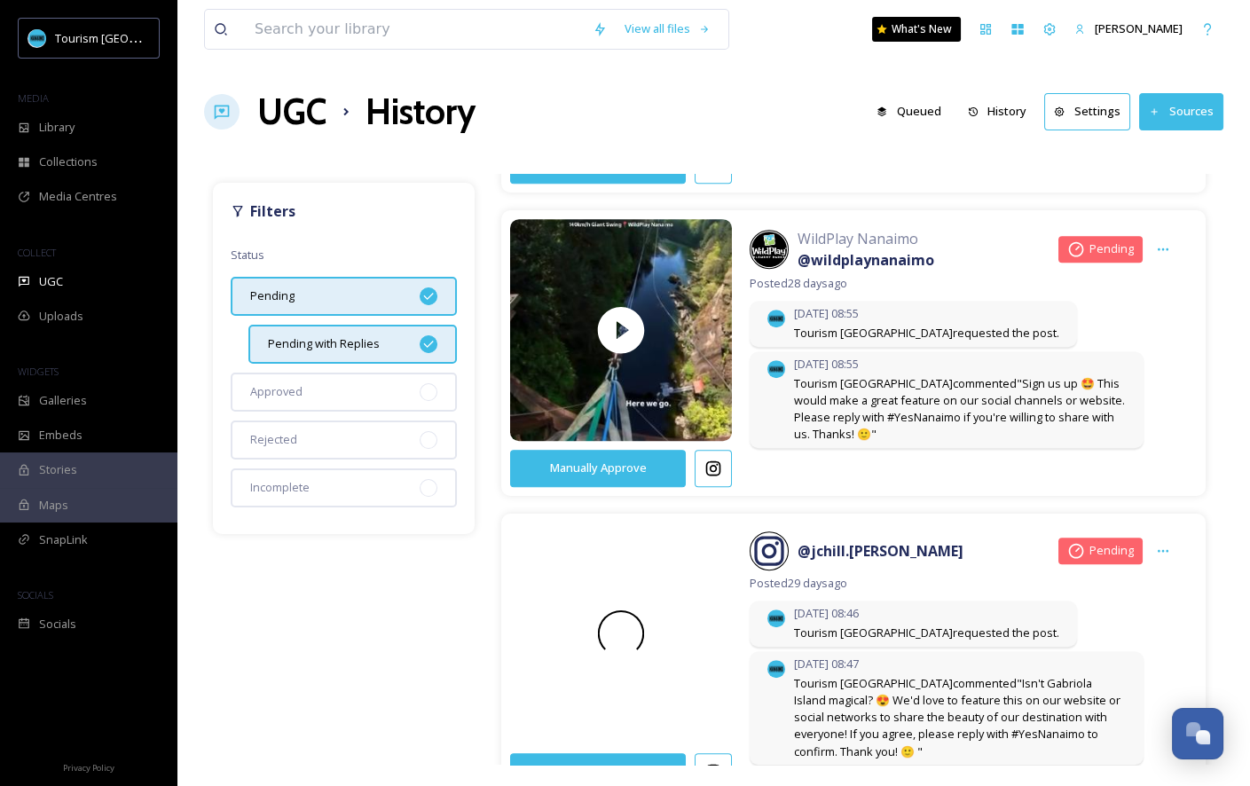
scroll to position [1829, 0]
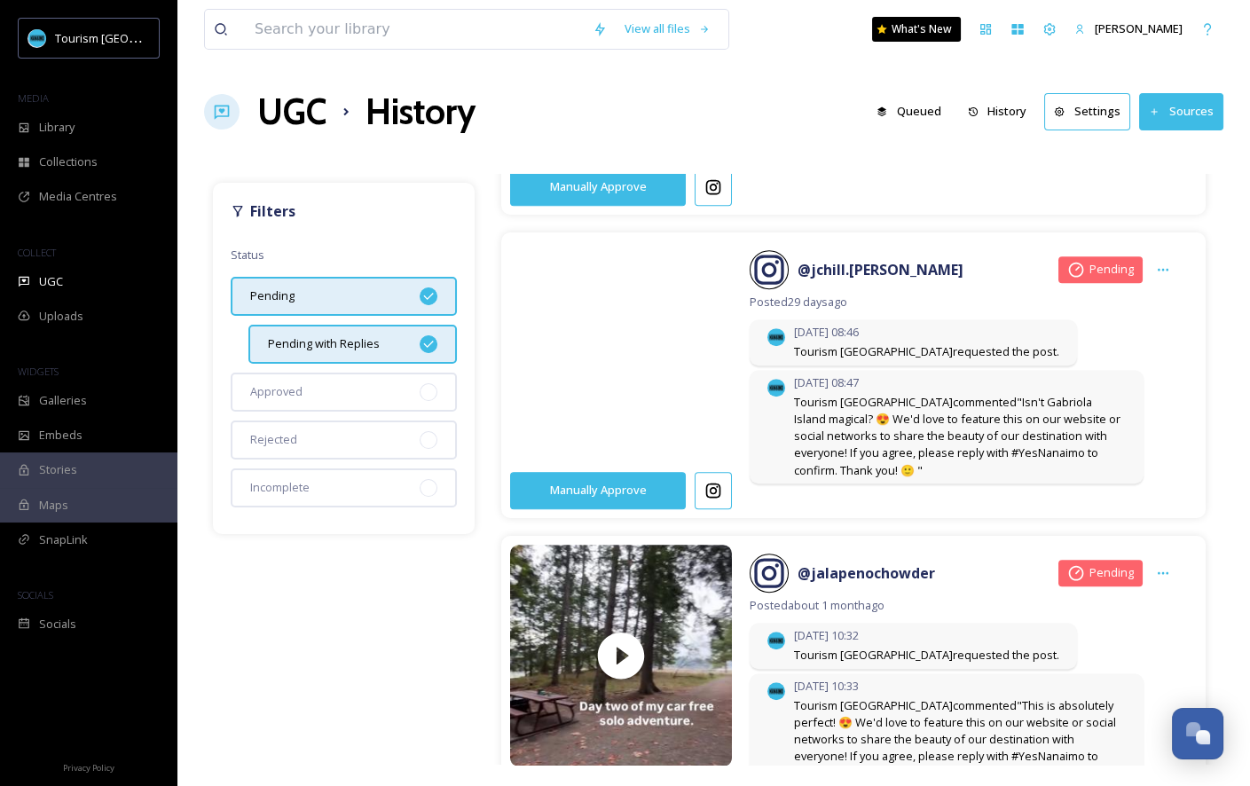
click at [696, 342] on video at bounding box center [621, 352] width 233 height 279
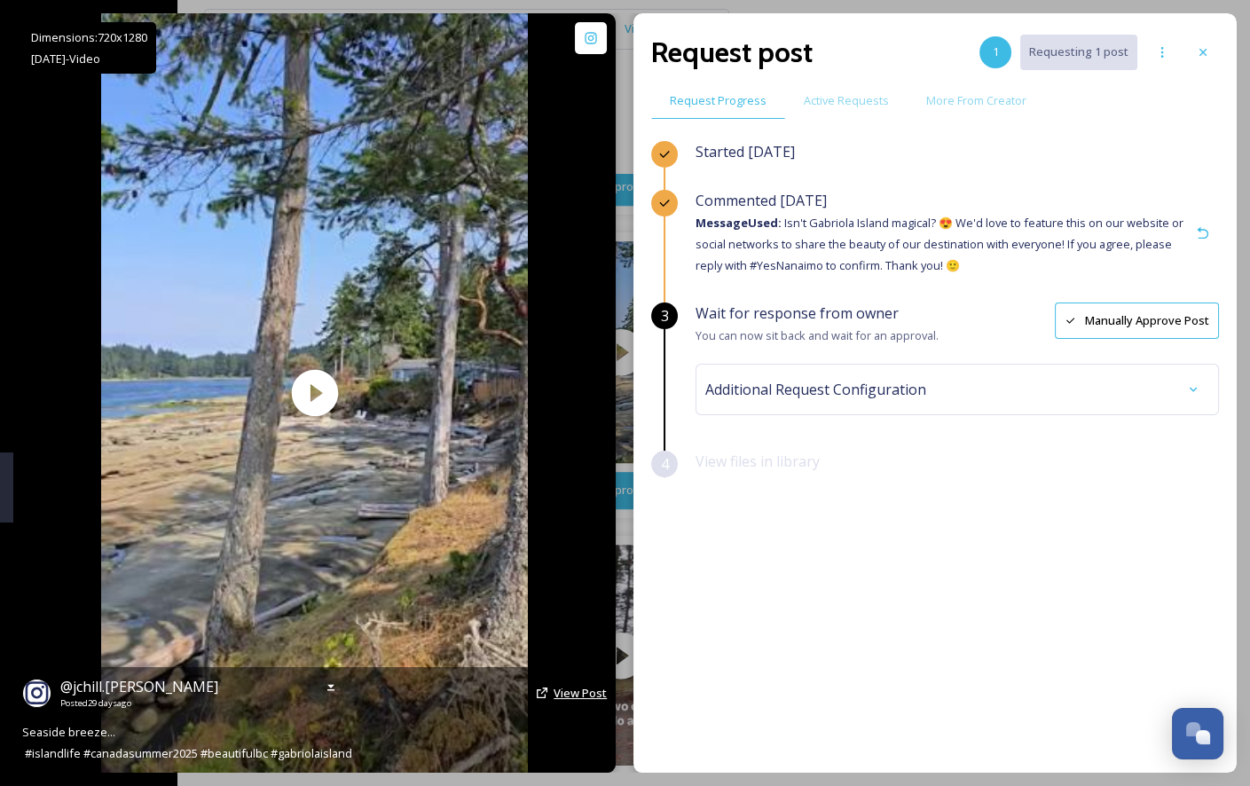
click at [578, 698] on span "View Post" at bounding box center [580, 693] width 53 height 16
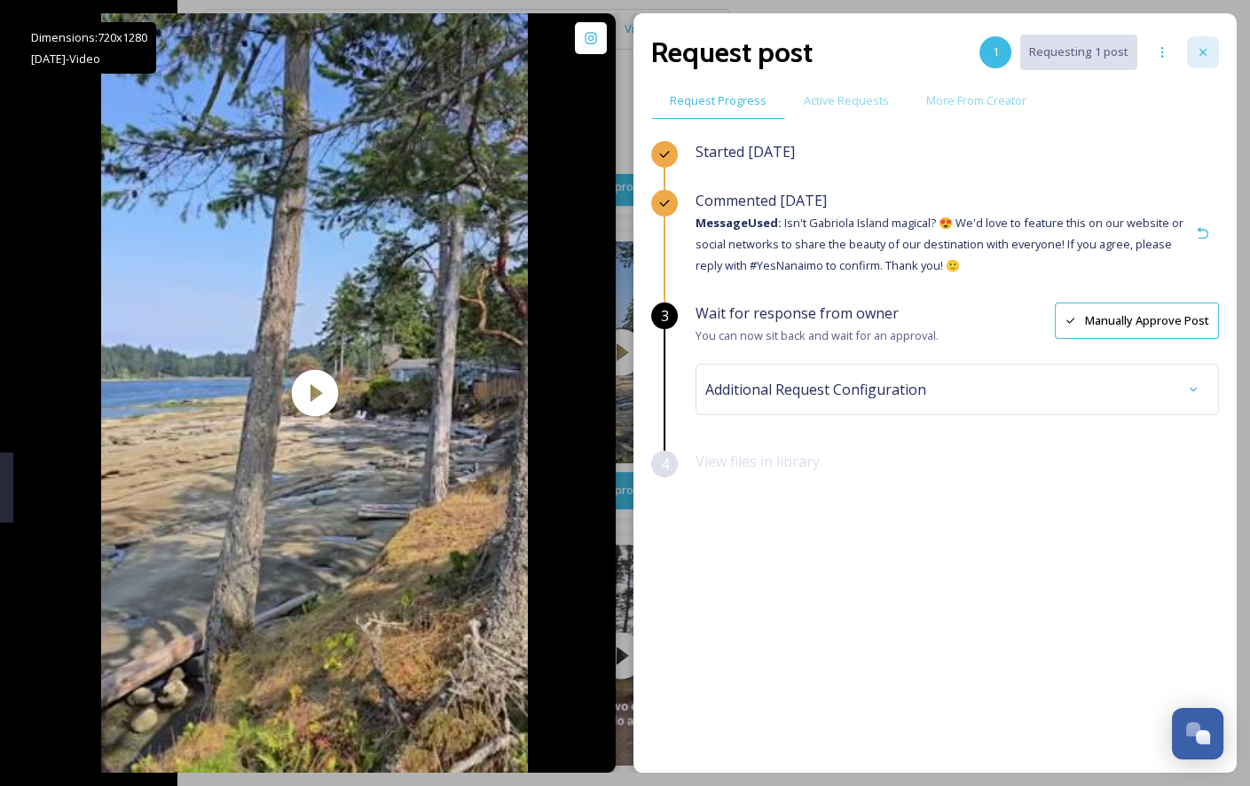
click at [1215, 64] on div at bounding box center [1203, 52] width 32 height 32
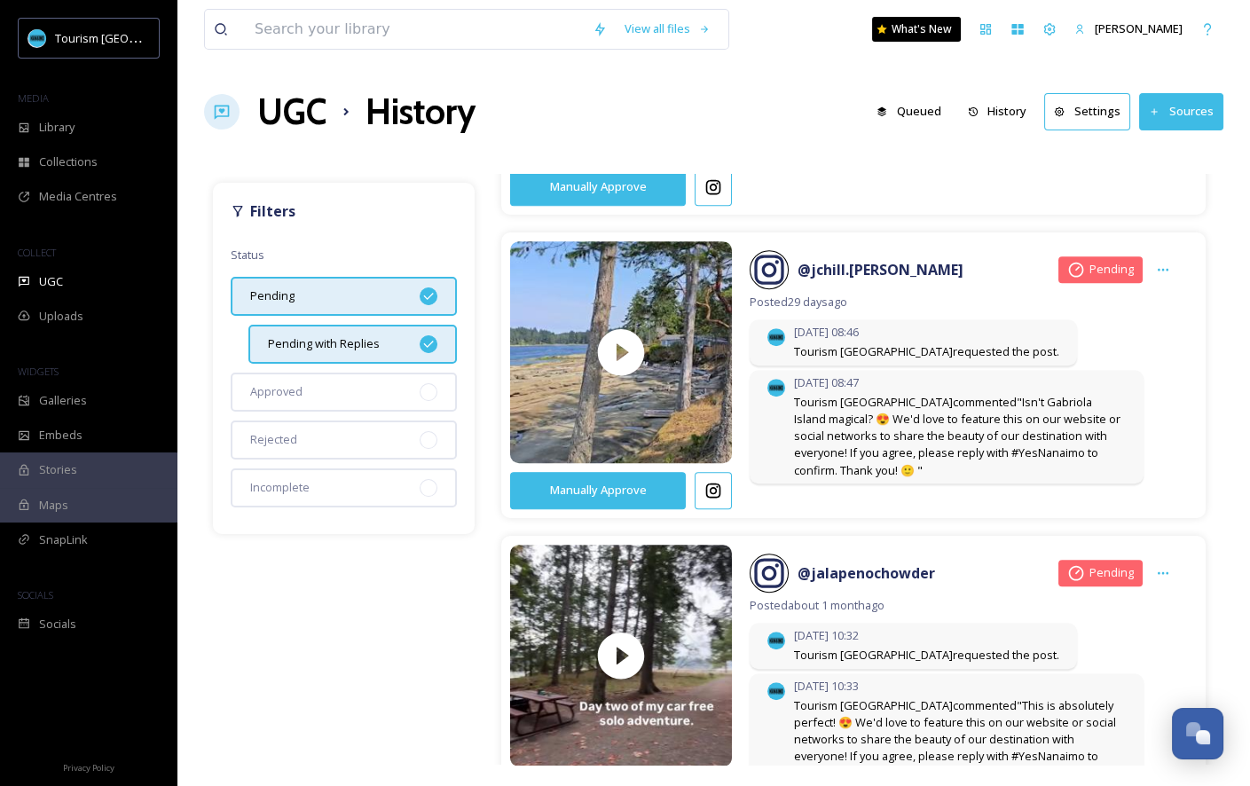
click at [778, 673] on div "[DATE] 10:33 Tourism [PERSON_NAME] commented "This is absolutely perfect! 😍 We'…" at bounding box center [947, 730] width 394 height 114
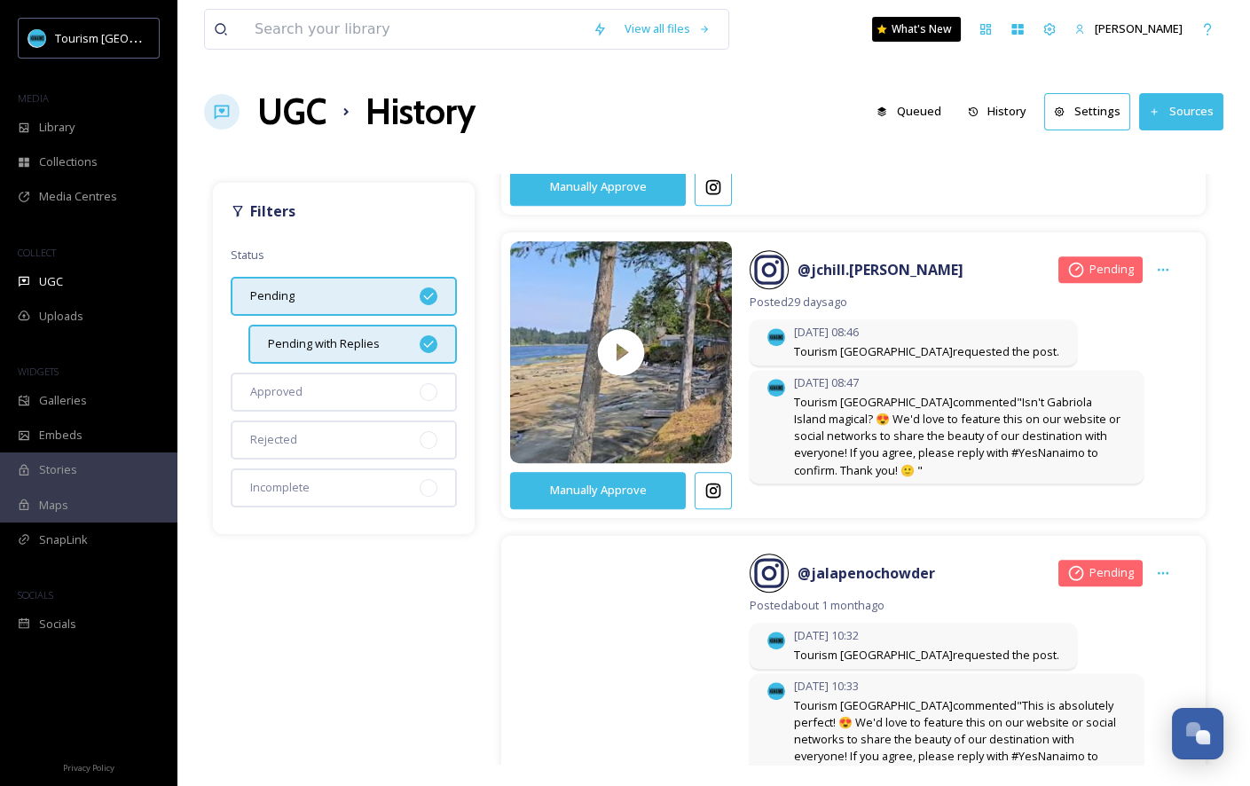
click at [671, 695] on video at bounding box center [621, 655] width 233 height 279
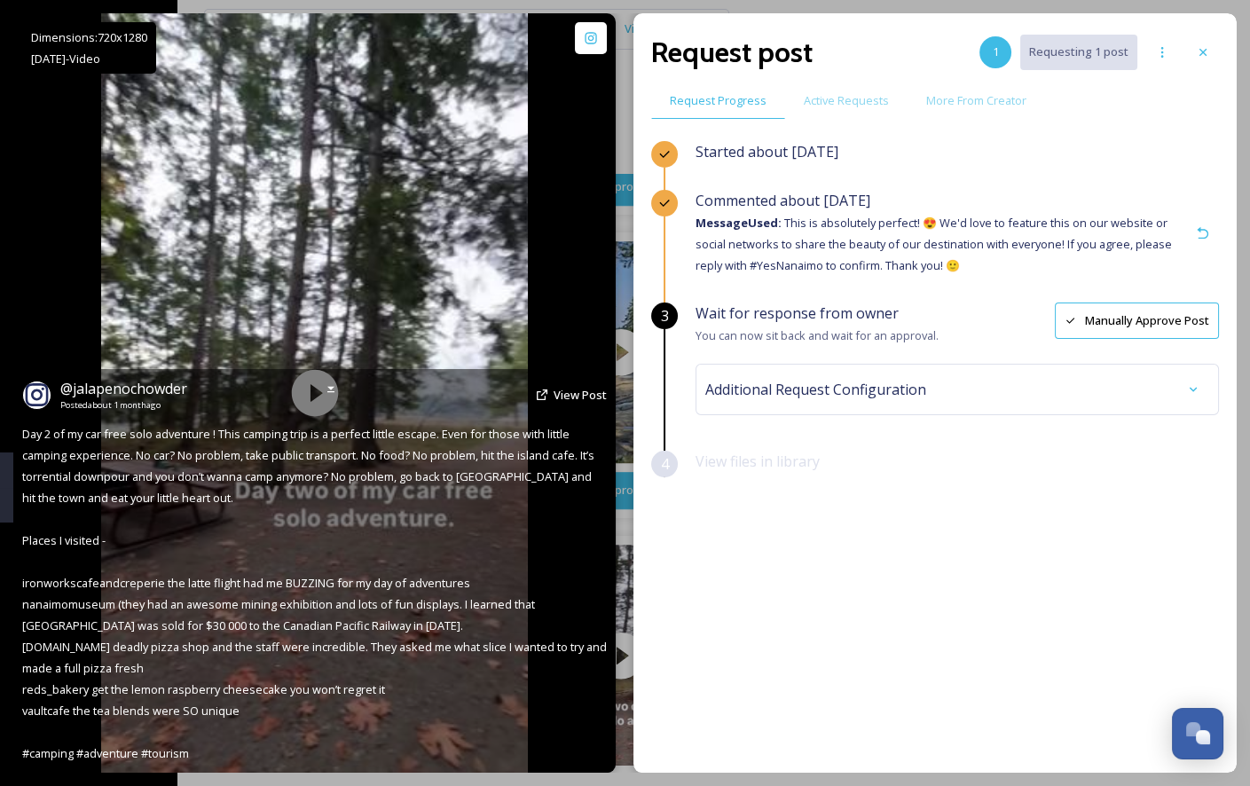
click at [571, 386] on div "@ jalapenochowder Posted about [DATE] View Post" at bounding box center [314, 395] width 585 height 34
click at [572, 397] on span "View Post" at bounding box center [580, 395] width 53 height 16
